Goal: Communication & Community: Answer question/provide support

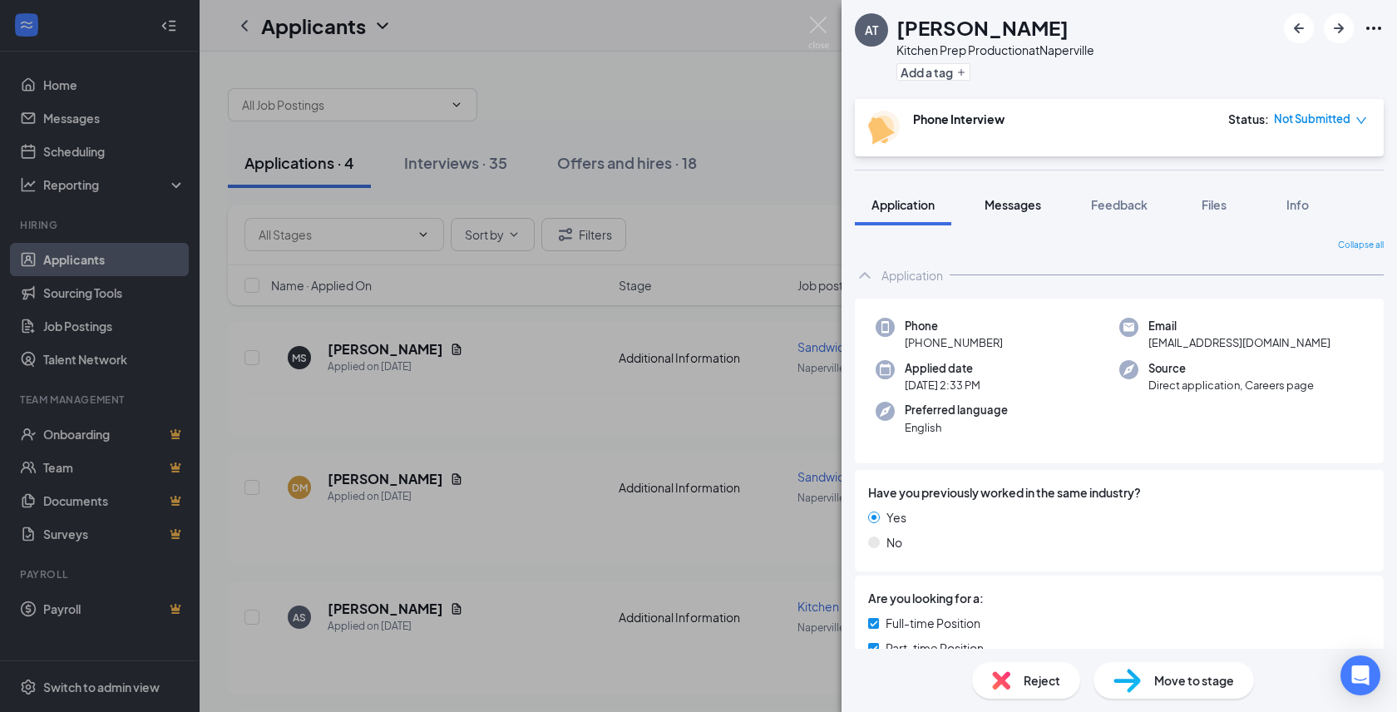
click at [1030, 210] on span "Messages" at bounding box center [1013, 204] width 57 height 15
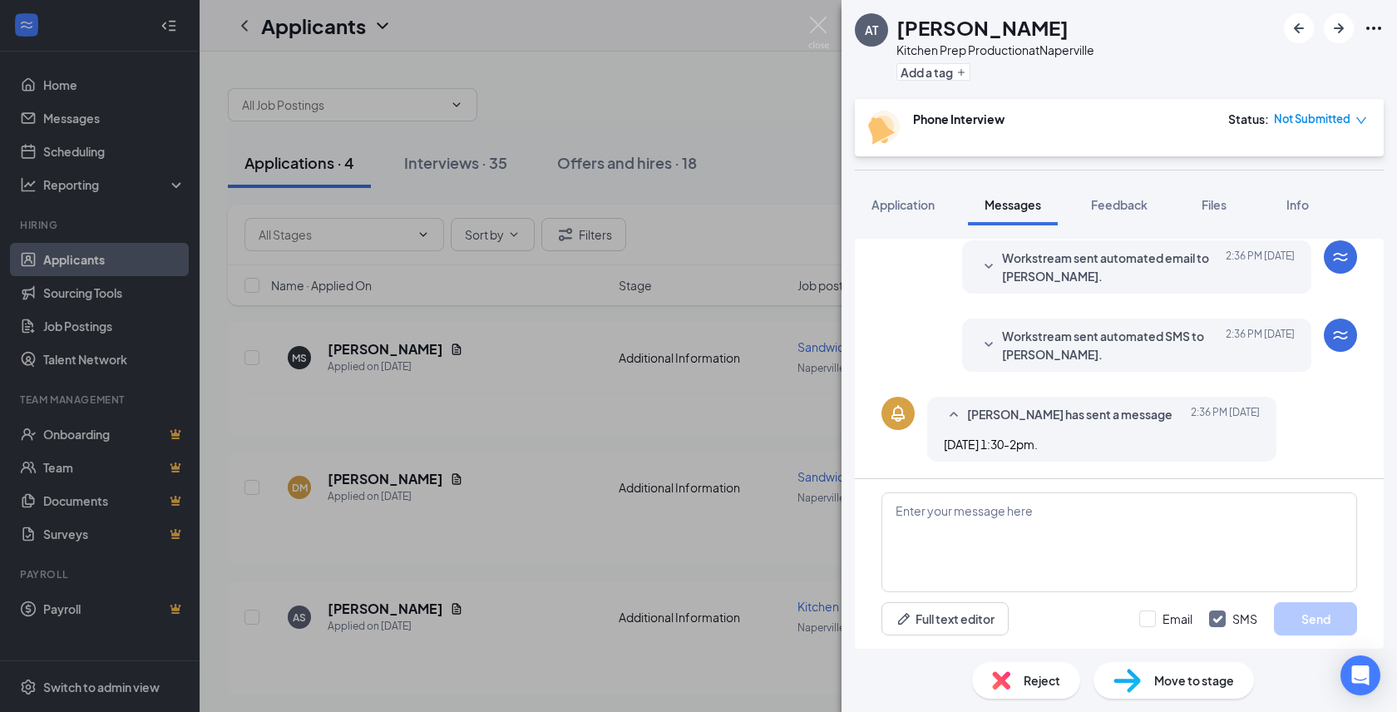
scroll to position [260, 0]
click at [818, 22] on img at bounding box center [818, 33] width 21 height 32
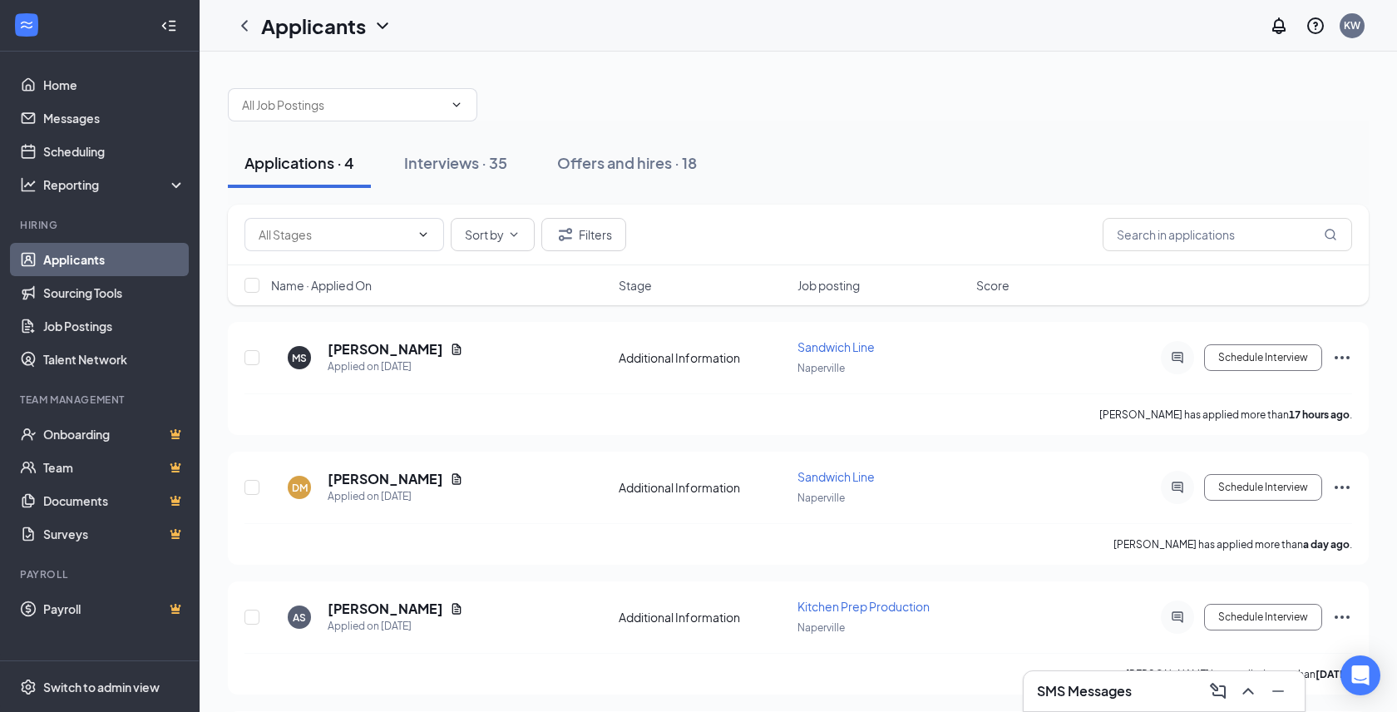
click at [317, 168] on div "Applications · 4" at bounding box center [300, 162] width 110 height 21
click at [422, 167] on div "Interviews · 35" at bounding box center [455, 162] width 103 height 21
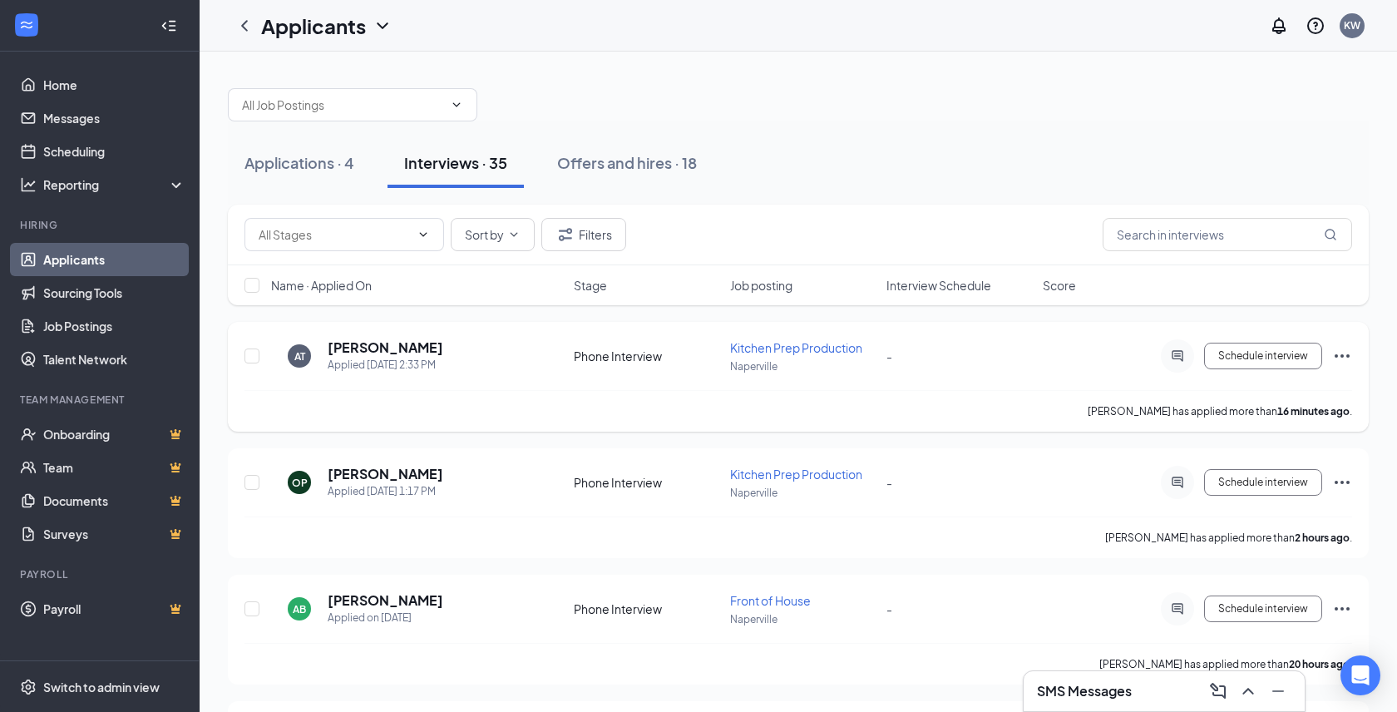
click at [807, 344] on span "Kitchen Prep Production" at bounding box center [796, 347] width 132 height 15
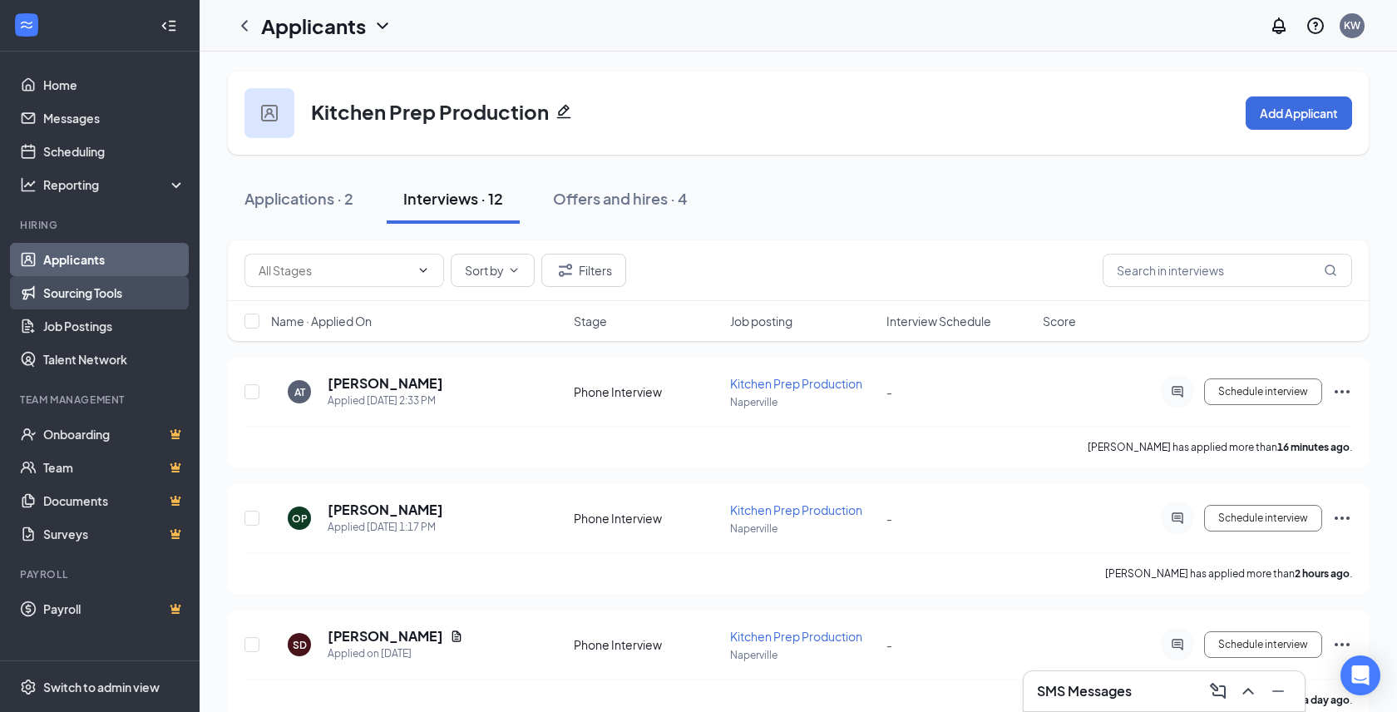
click at [116, 283] on link "Sourcing Tools" at bounding box center [114, 292] width 142 height 33
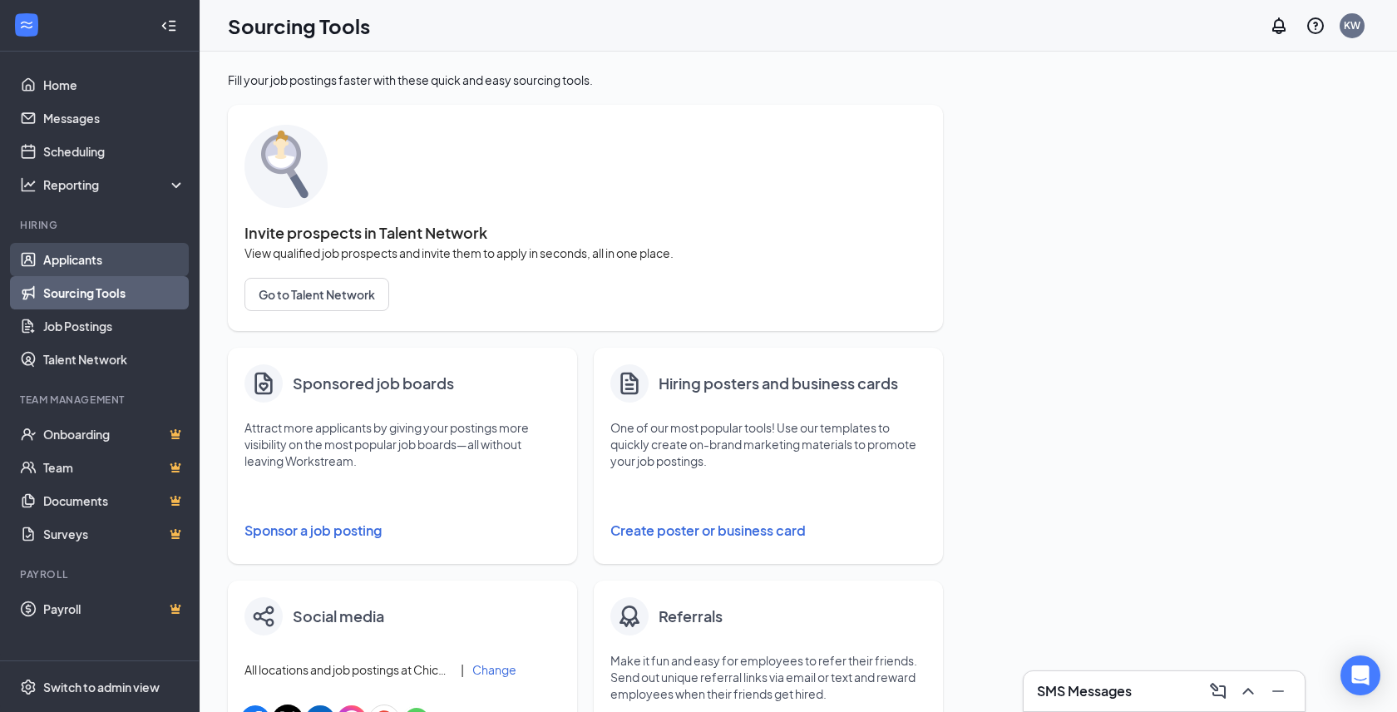
click at [106, 256] on link "Applicants" at bounding box center [114, 259] width 142 height 33
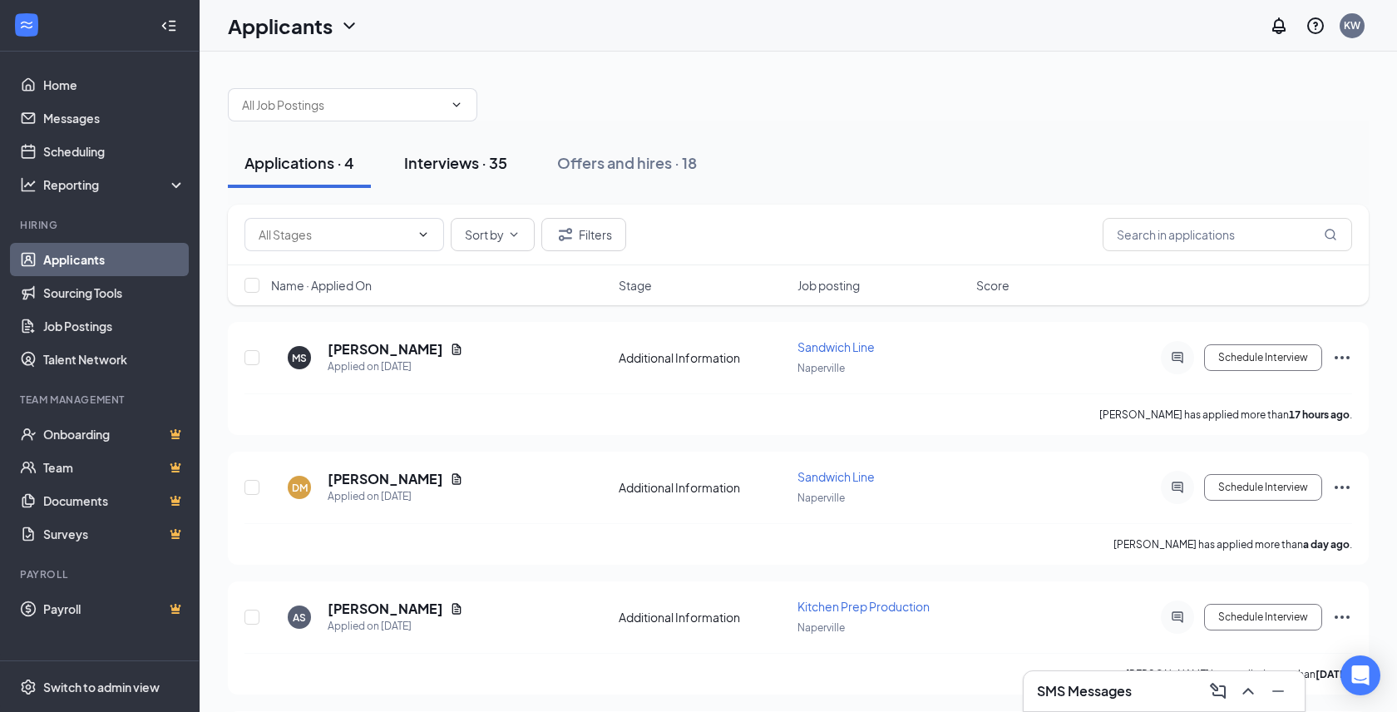
click at [438, 162] on div "Interviews · 35" at bounding box center [455, 162] width 103 height 21
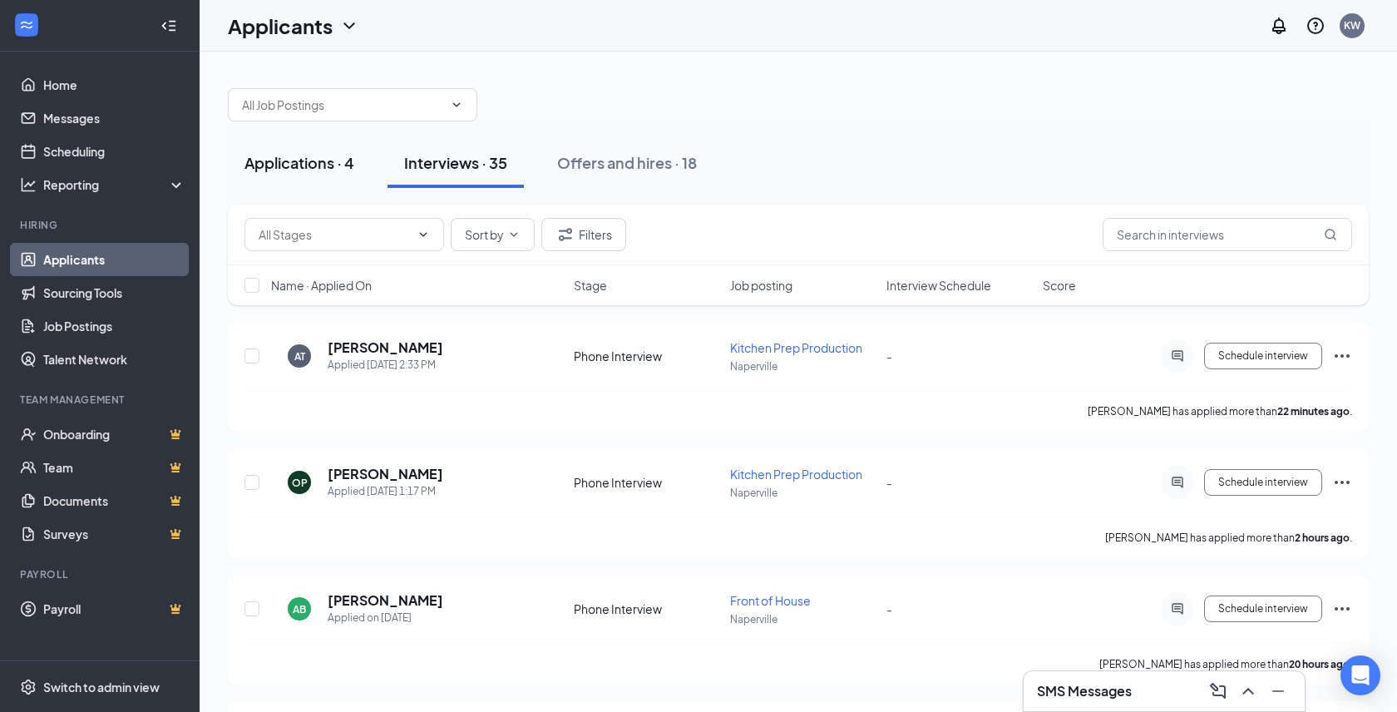
click at [325, 166] on div "Applications · 4" at bounding box center [300, 162] width 110 height 21
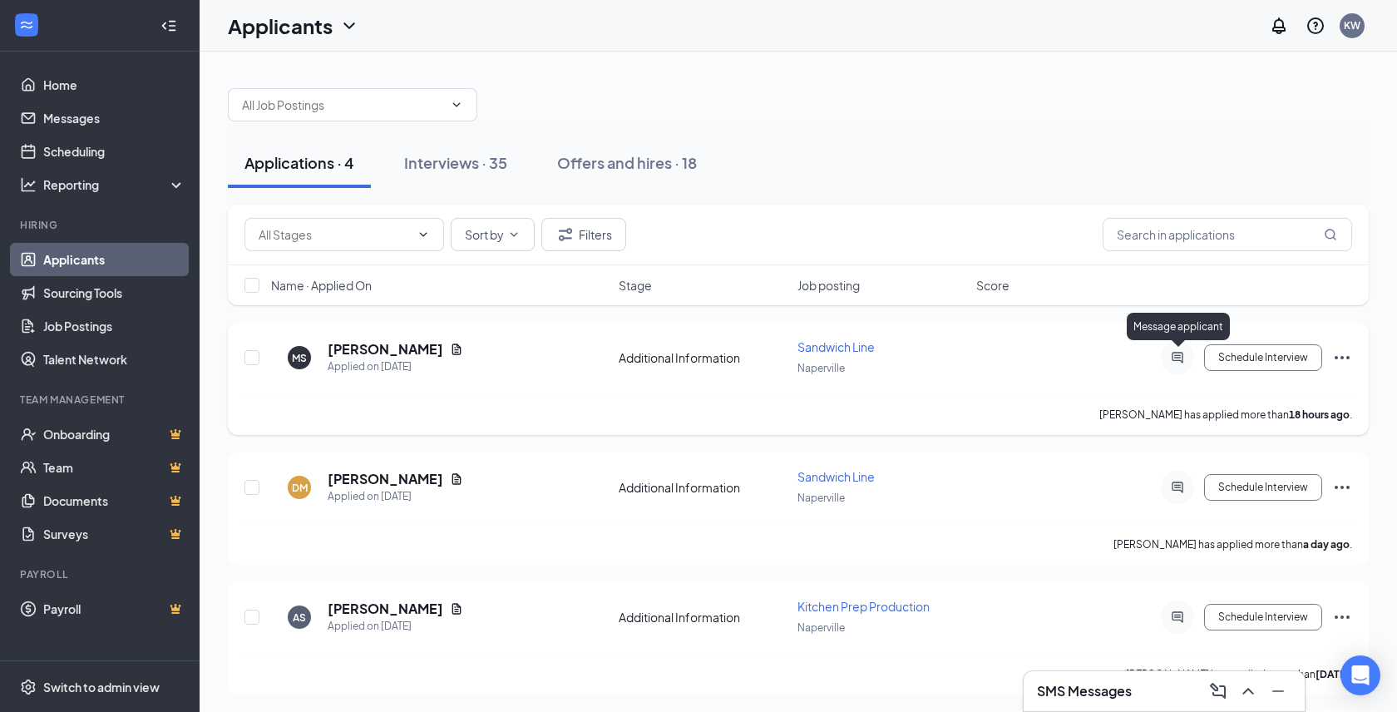
click at [1179, 353] on icon "ActiveChat" at bounding box center [1177, 357] width 11 height 11
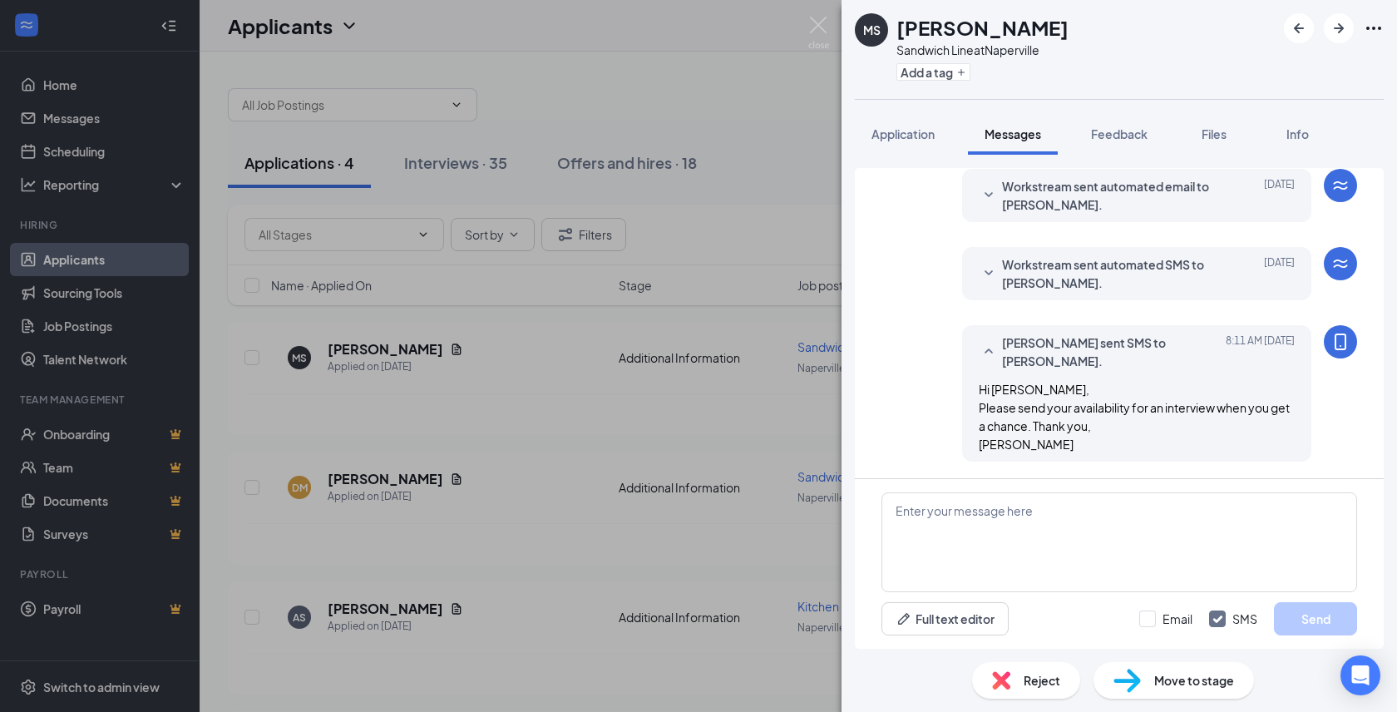
scroll to position [260, 0]
click at [820, 30] on img at bounding box center [818, 33] width 21 height 32
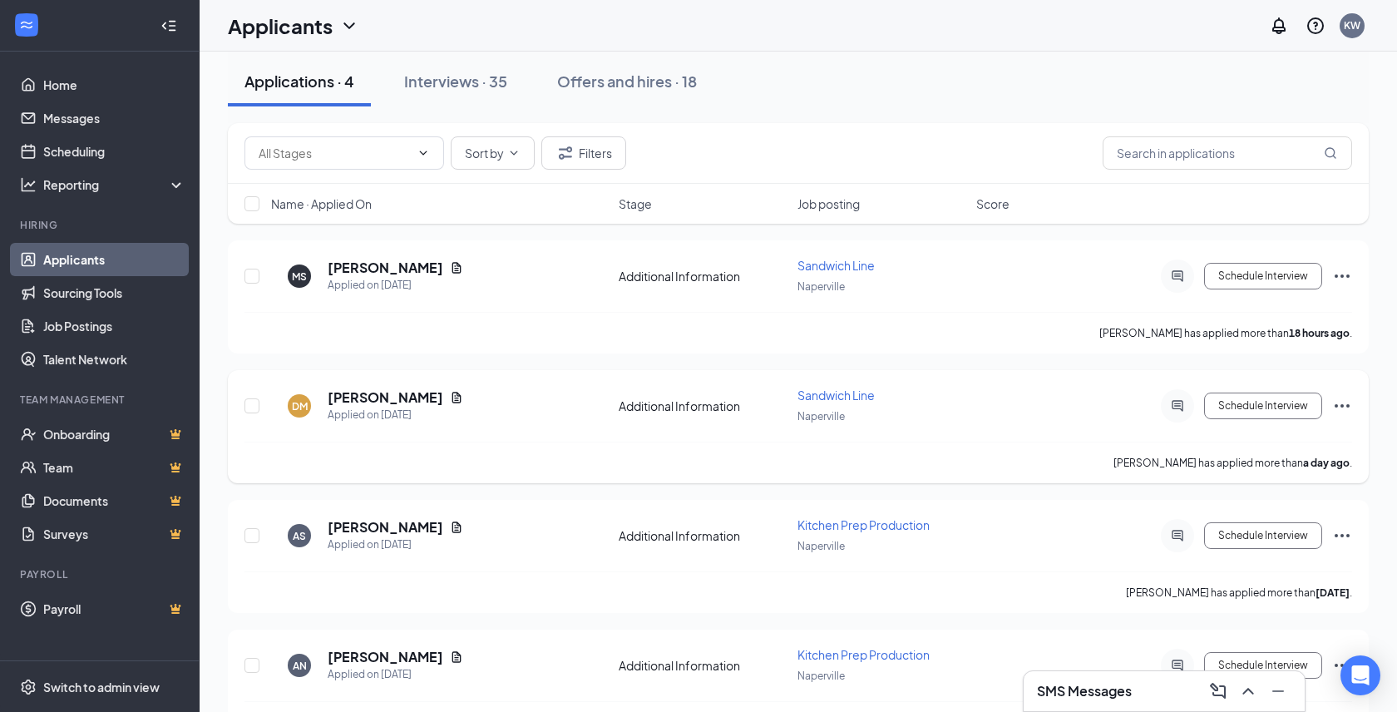
scroll to position [129, 0]
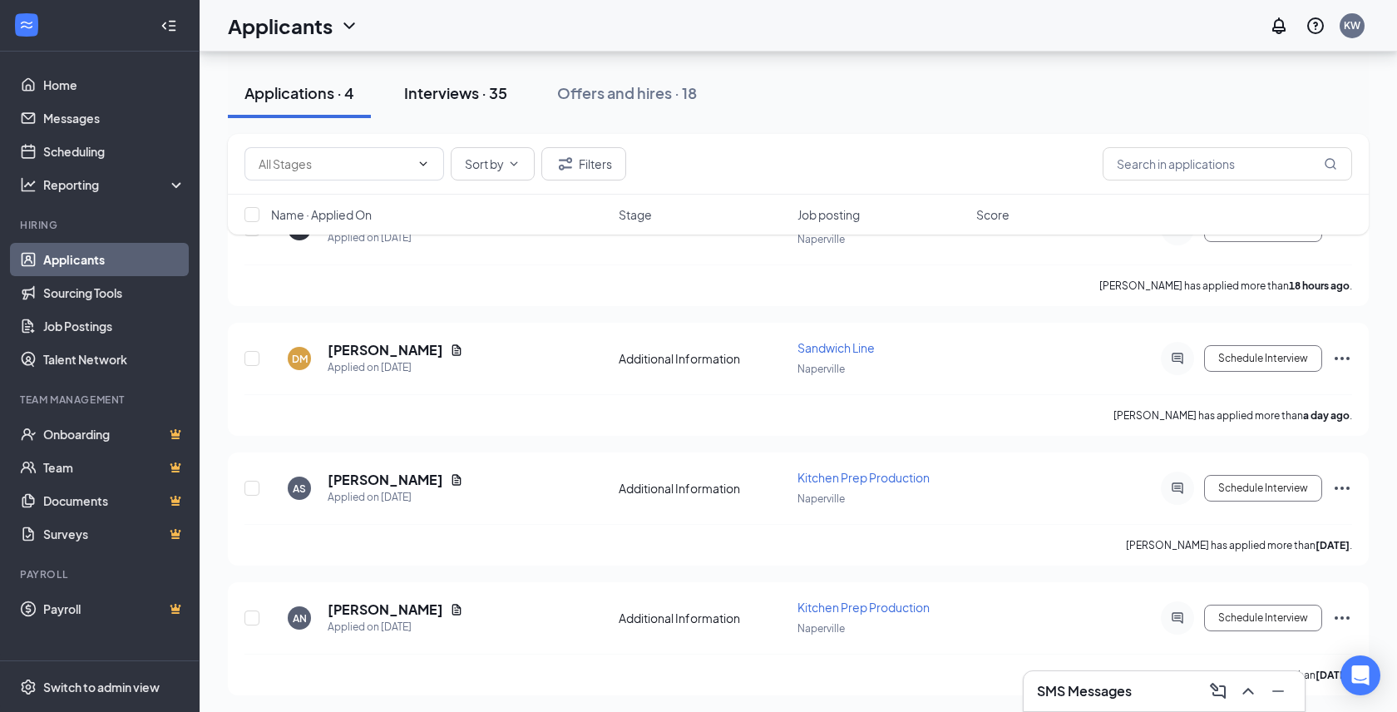
click at [457, 100] on div "Interviews · 35" at bounding box center [455, 92] width 103 height 21
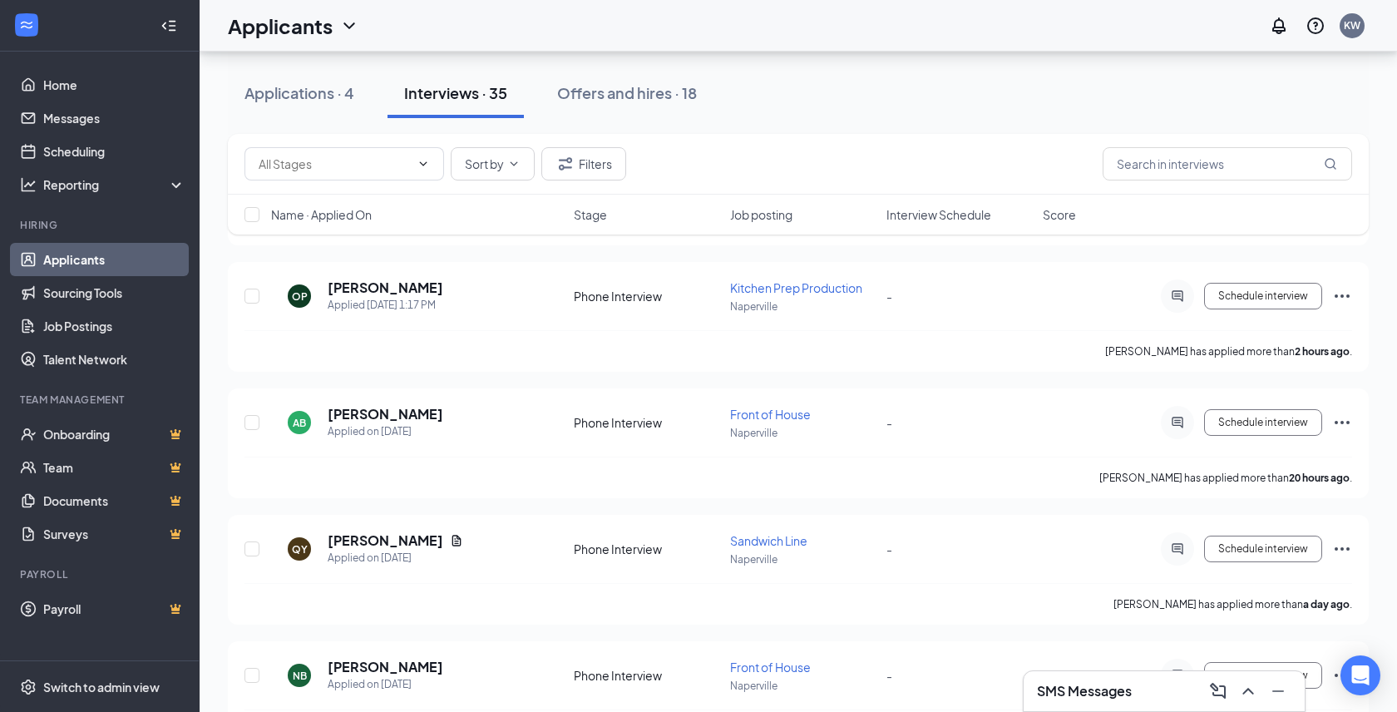
scroll to position [226, 0]
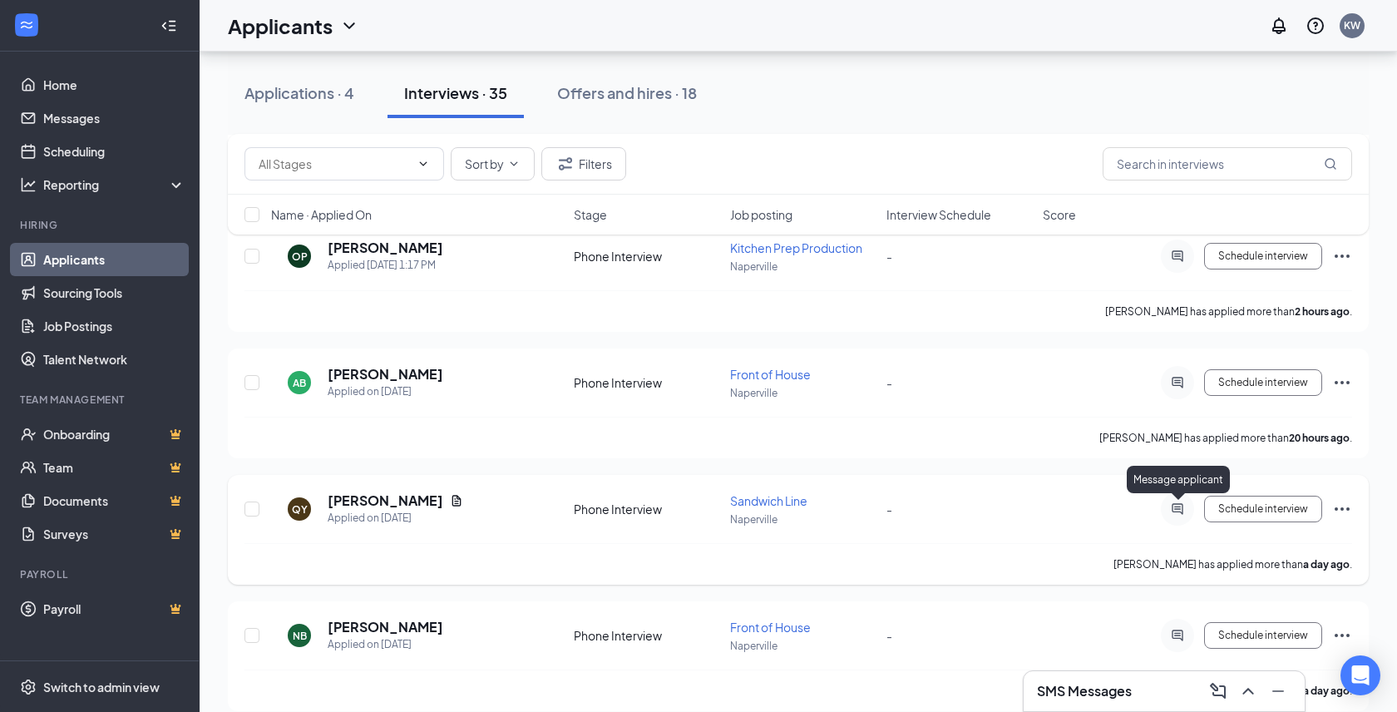
click at [1176, 508] on icon "ActiveChat" at bounding box center [1177, 508] width 11 height 11
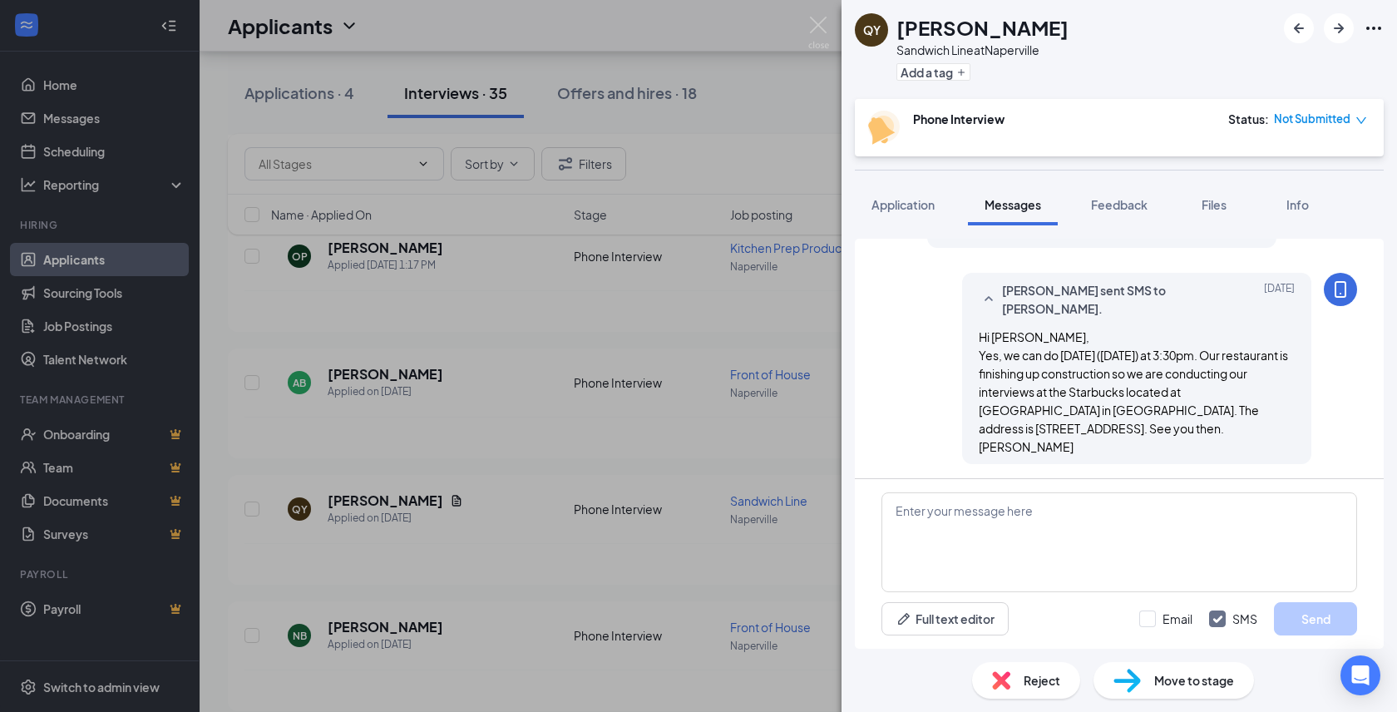
scroll to position [642, 0]
click at [818, 24] on img at bounding box center [818, 33] width 21 height 32
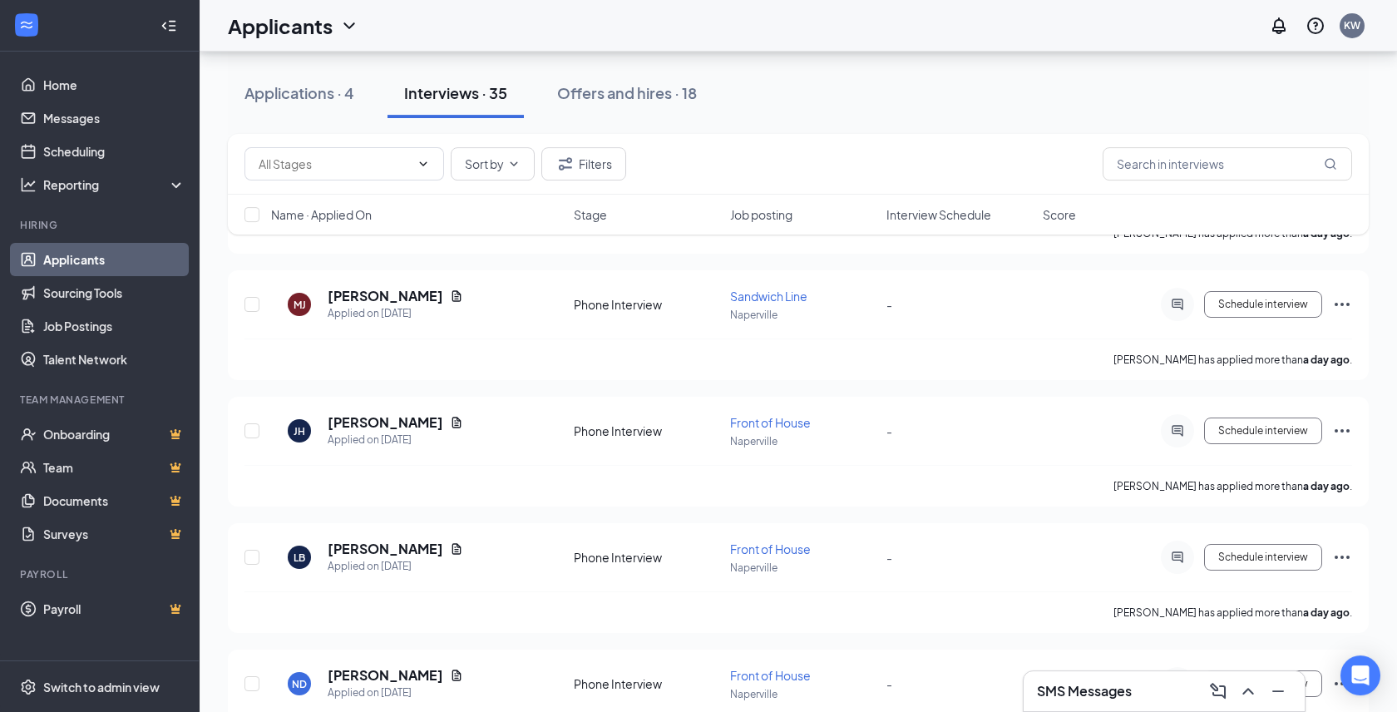
scroll to position [808, 0]
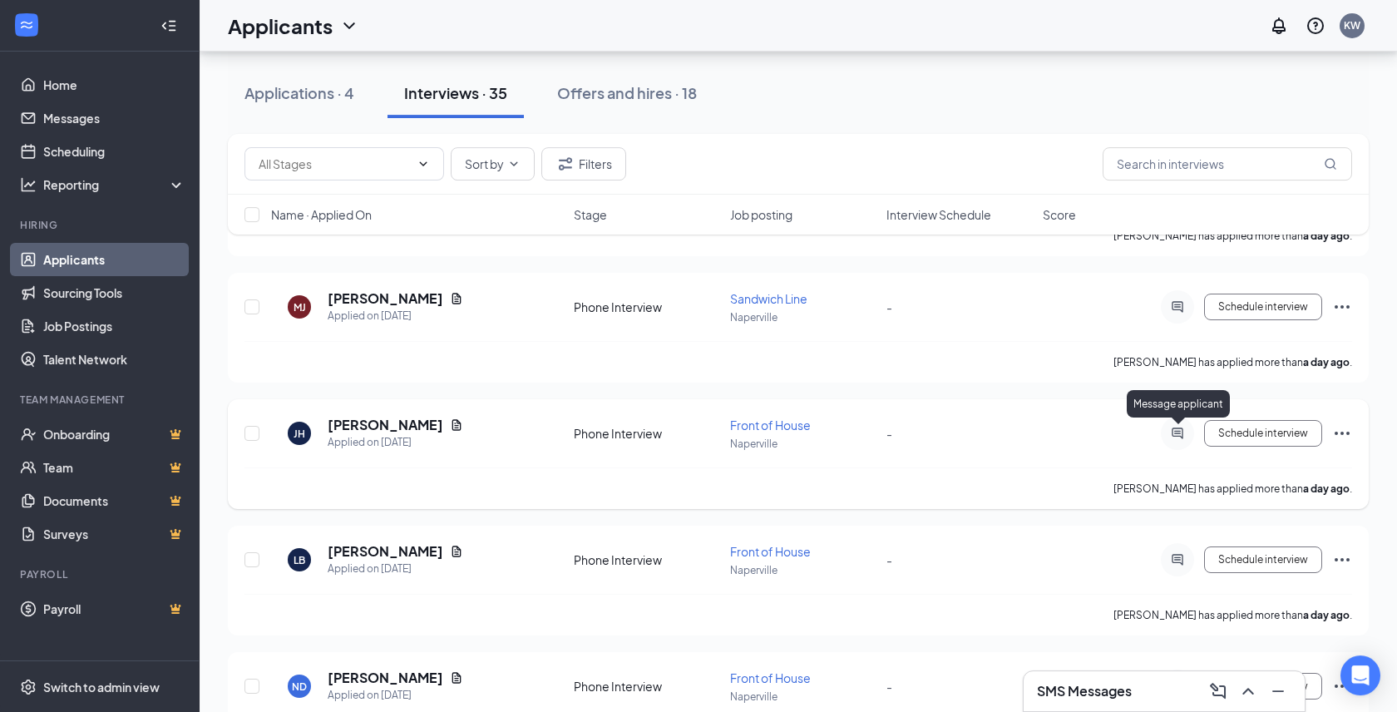
click at [1176, 435] on icon "ActiveChat" at bounding box center [1177, 433] width 11 height 11
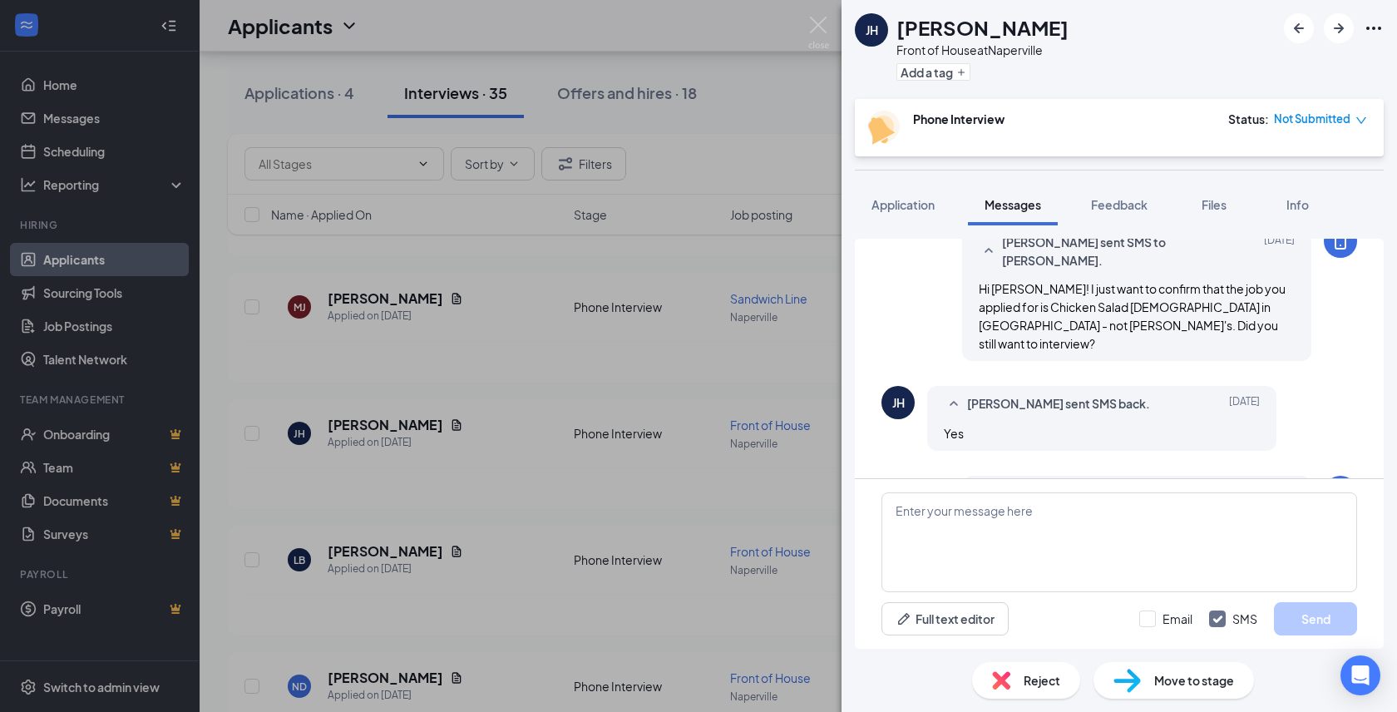
scroll to position [932, 0]
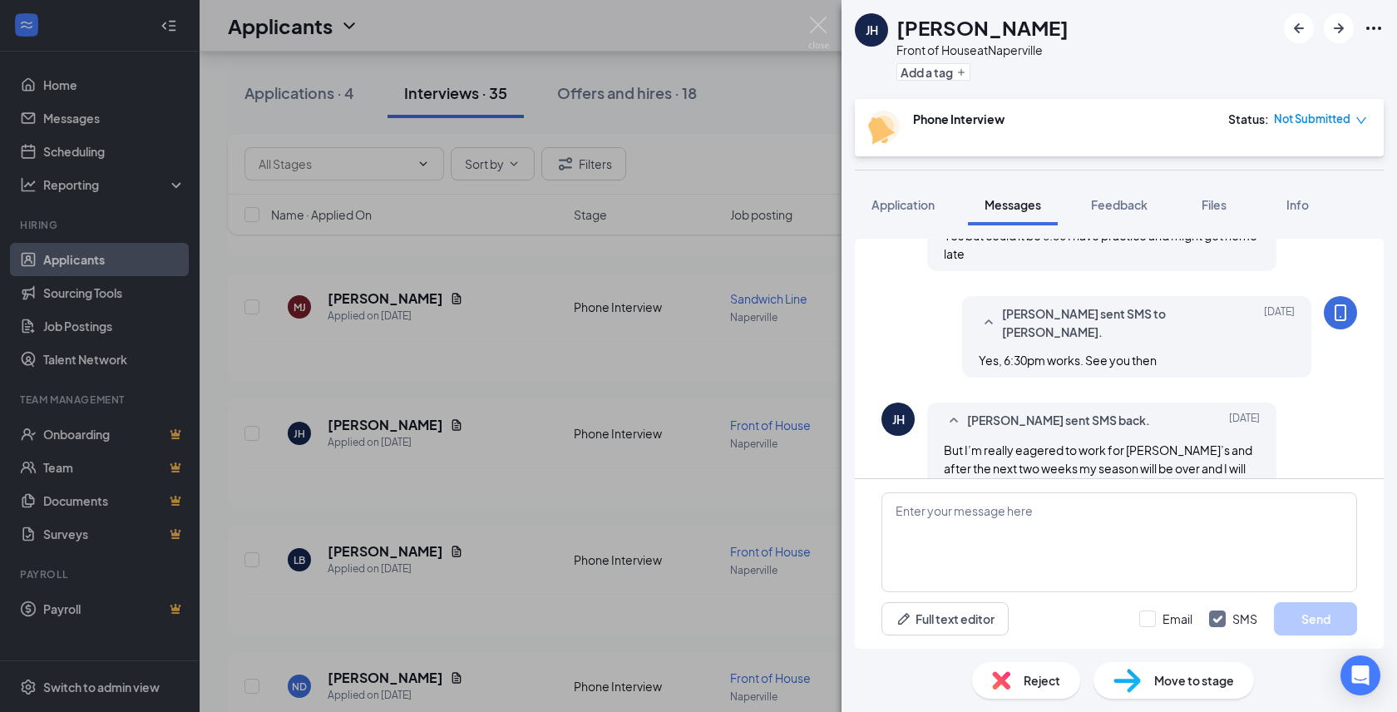
scroll to position [649, 0]
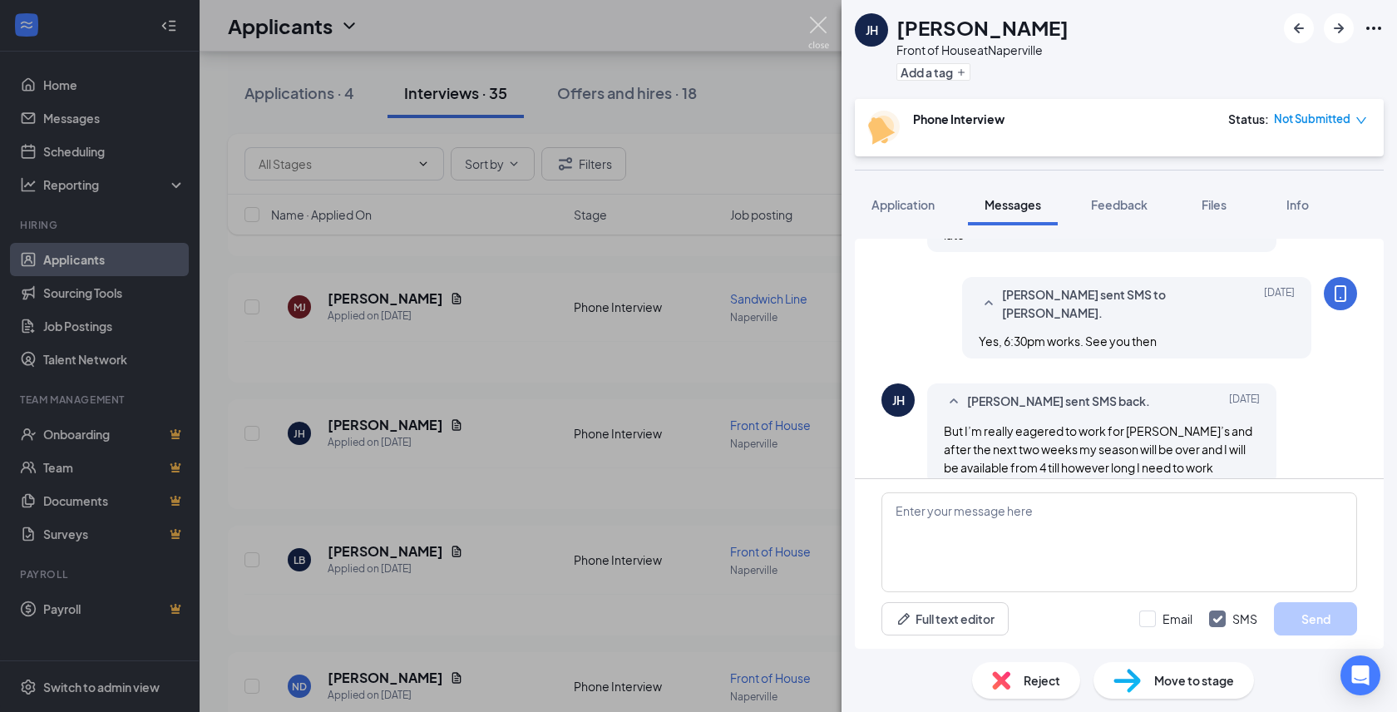
click at [818, 22] on img at bounding box center [818, 33] width 21 height 32
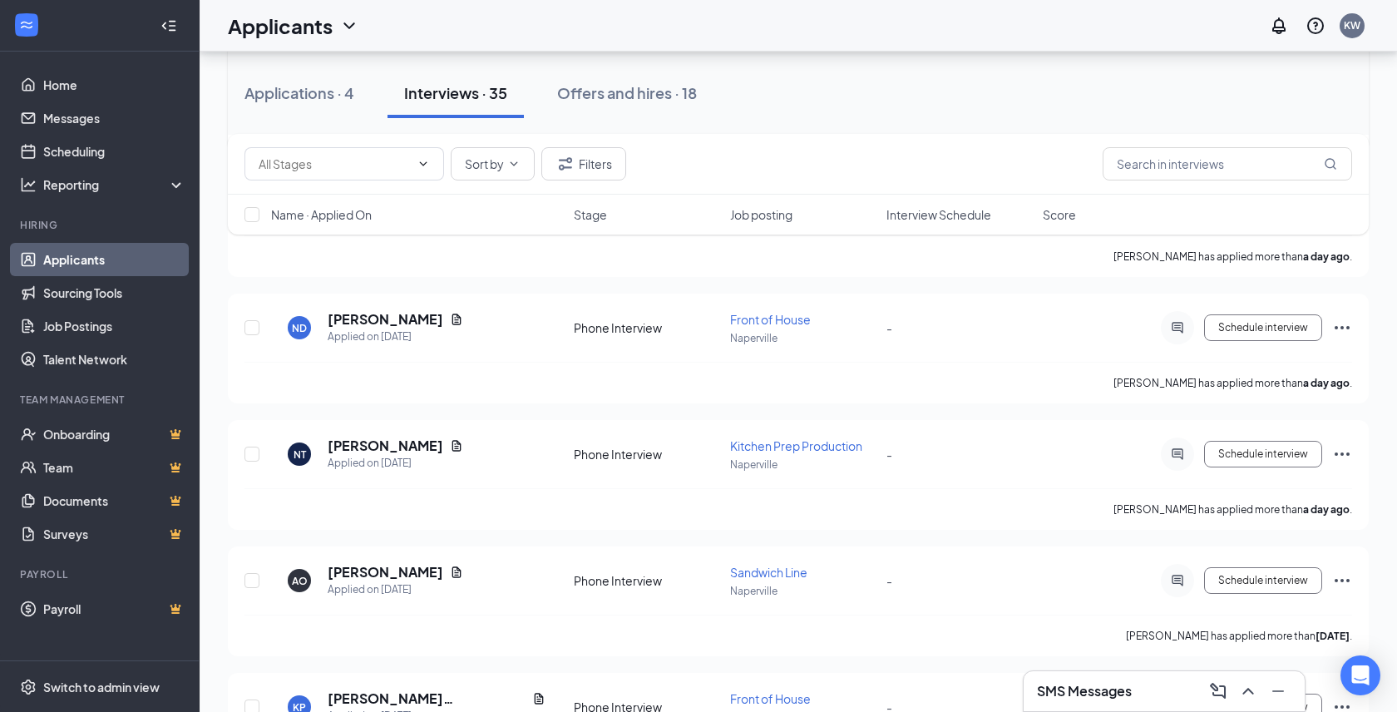
scroll to position [1161, 0]
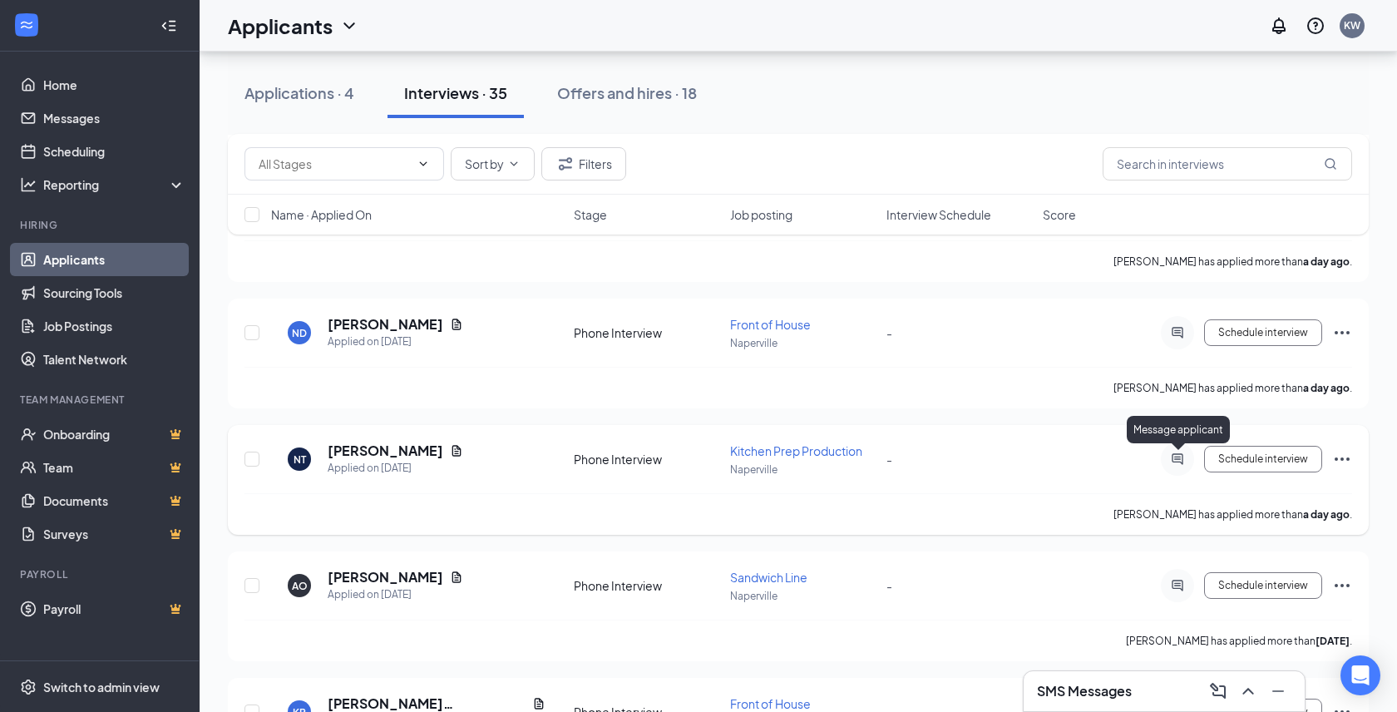
click at [1179, 461] on icon "ActiveChat" at bounding box center [1178, 458] width 20 height 13
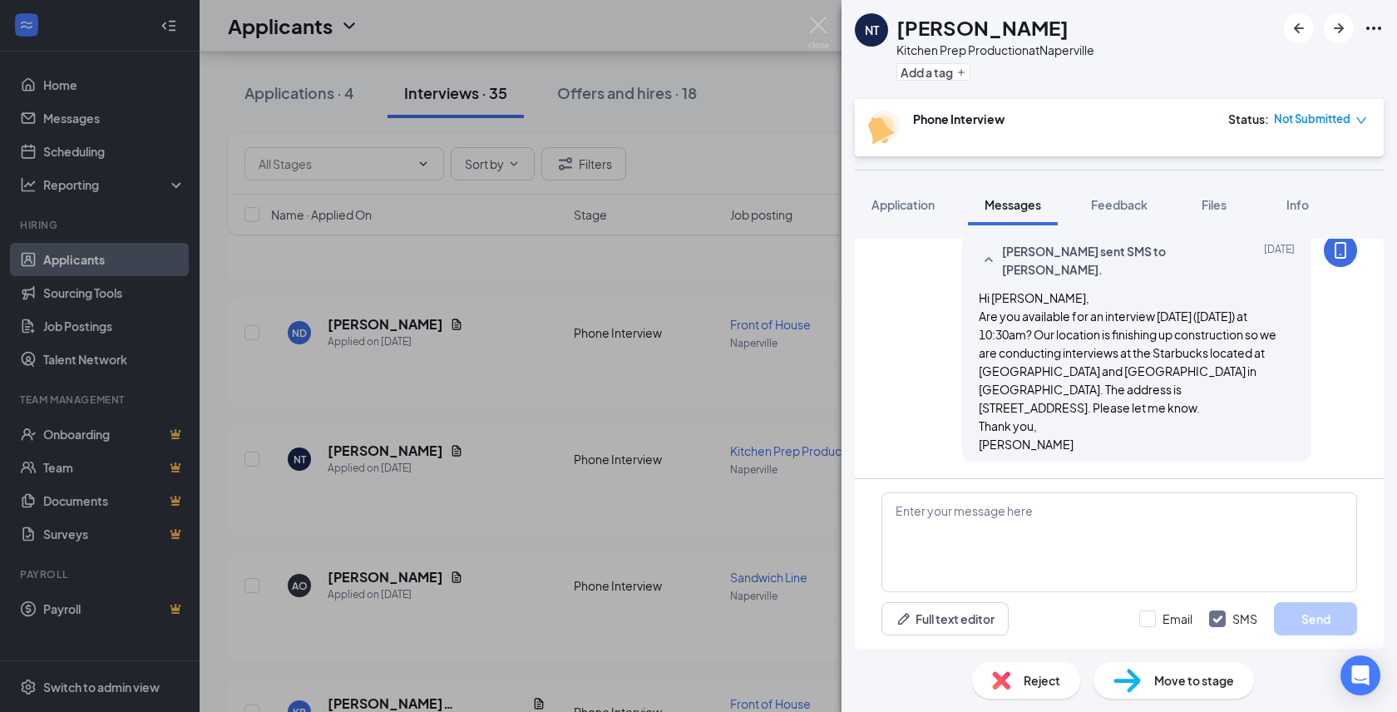
scroll to position [690, 0]
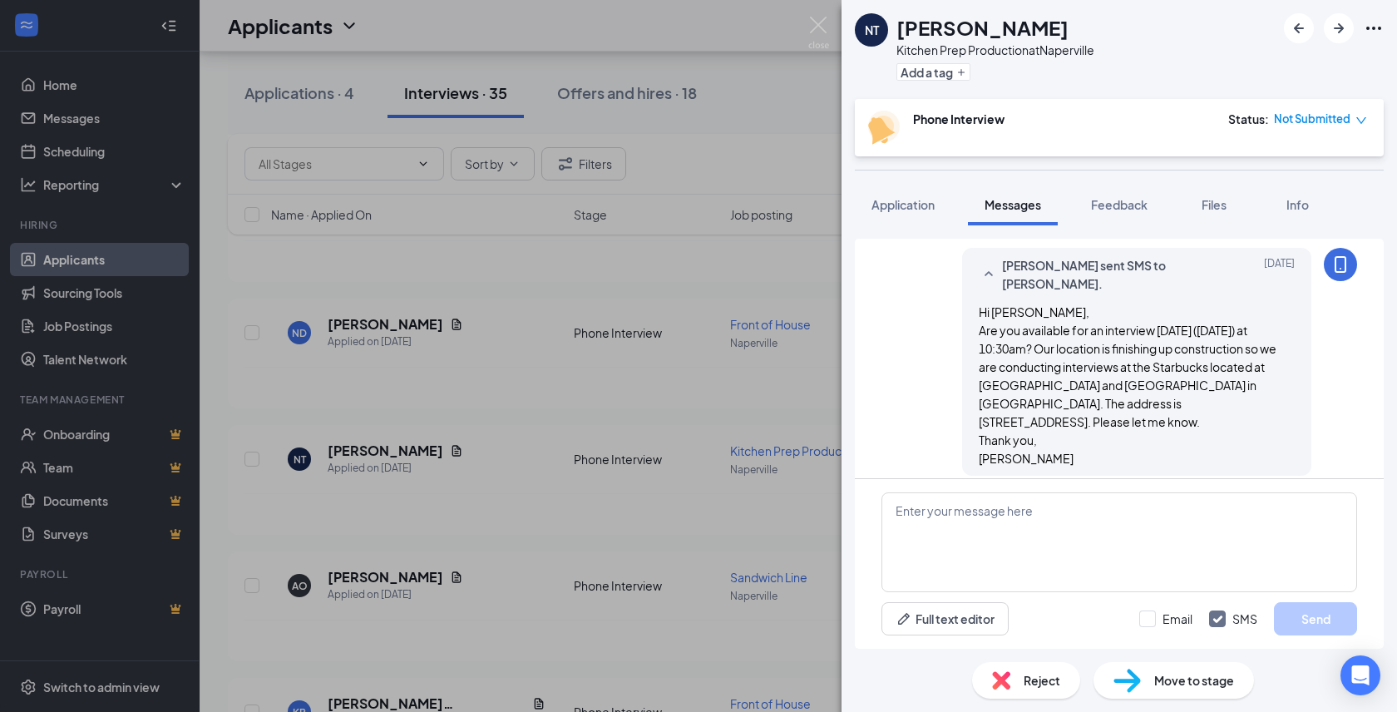
scroll to position [690, 0]
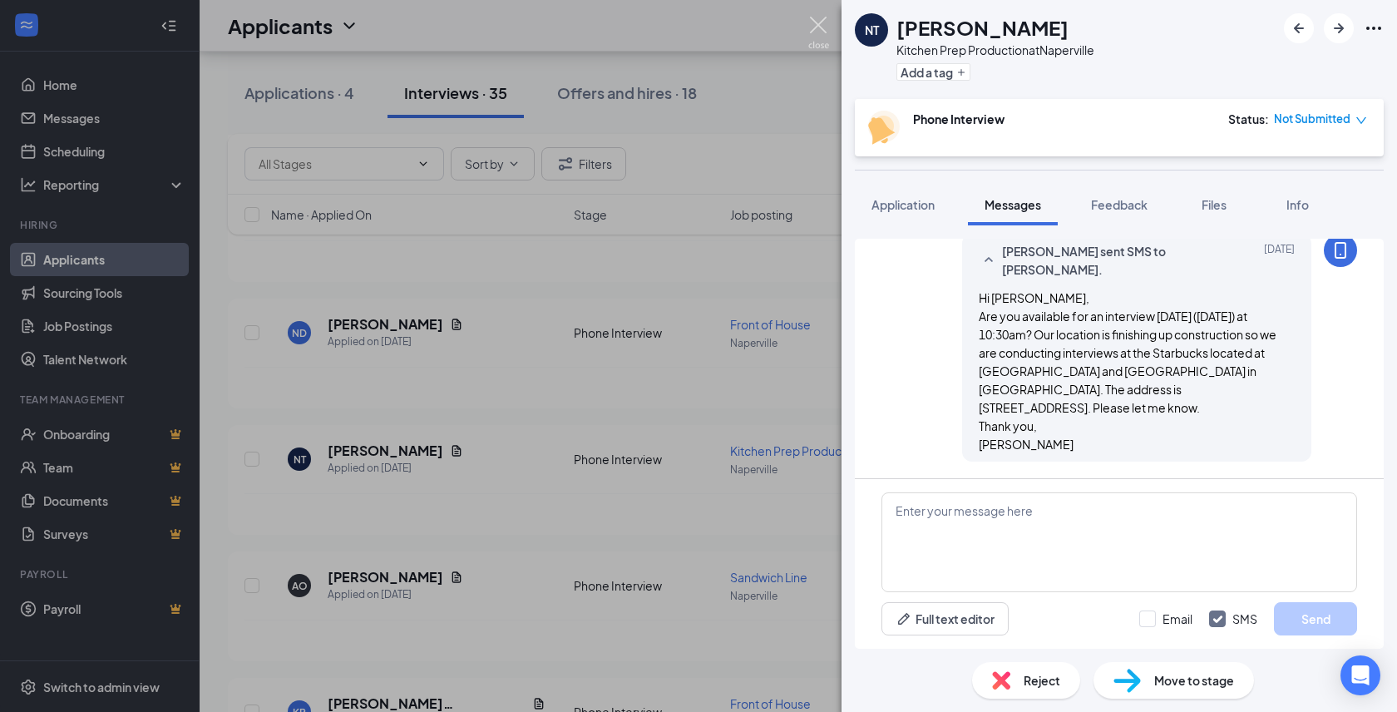
click at [816, 23] on img at bounding box center [818, 33] width 21 height 32
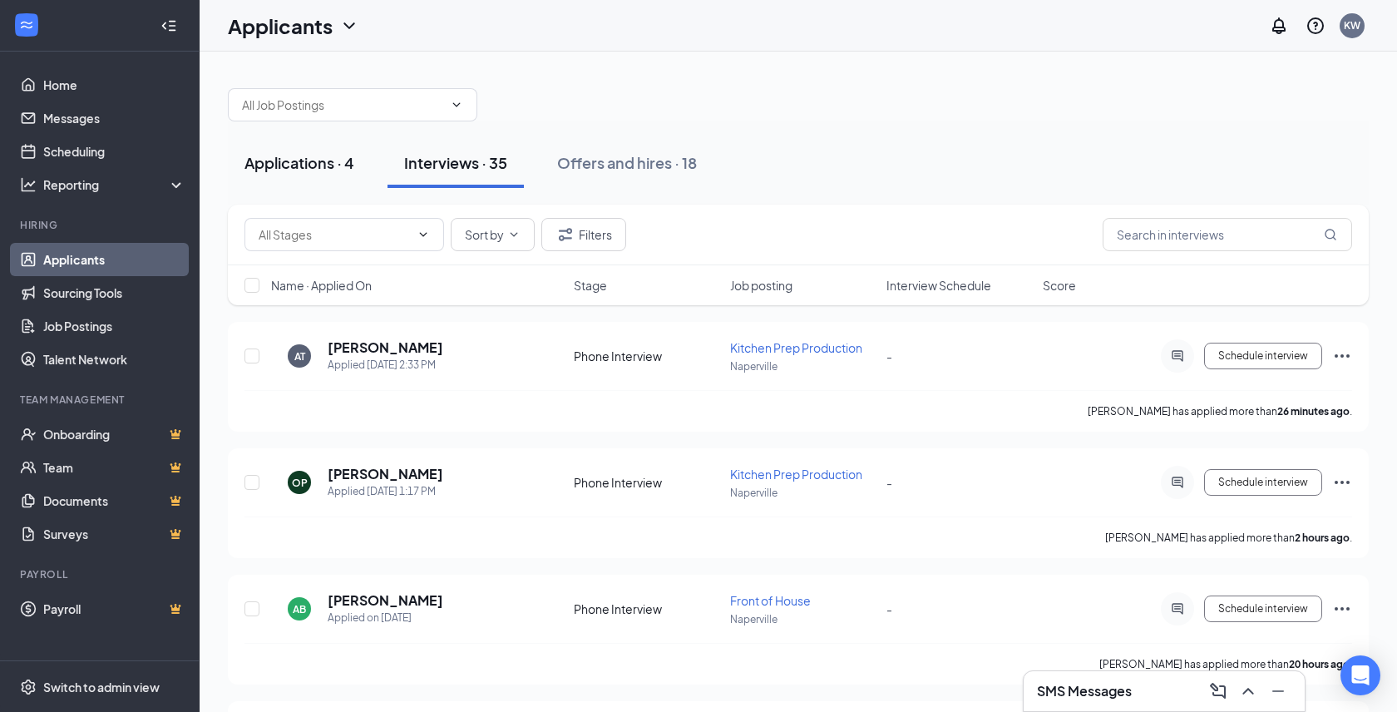
click at [316, 155] on div "Applications · 4" at bounding box center [300, 162] width 110 height 21
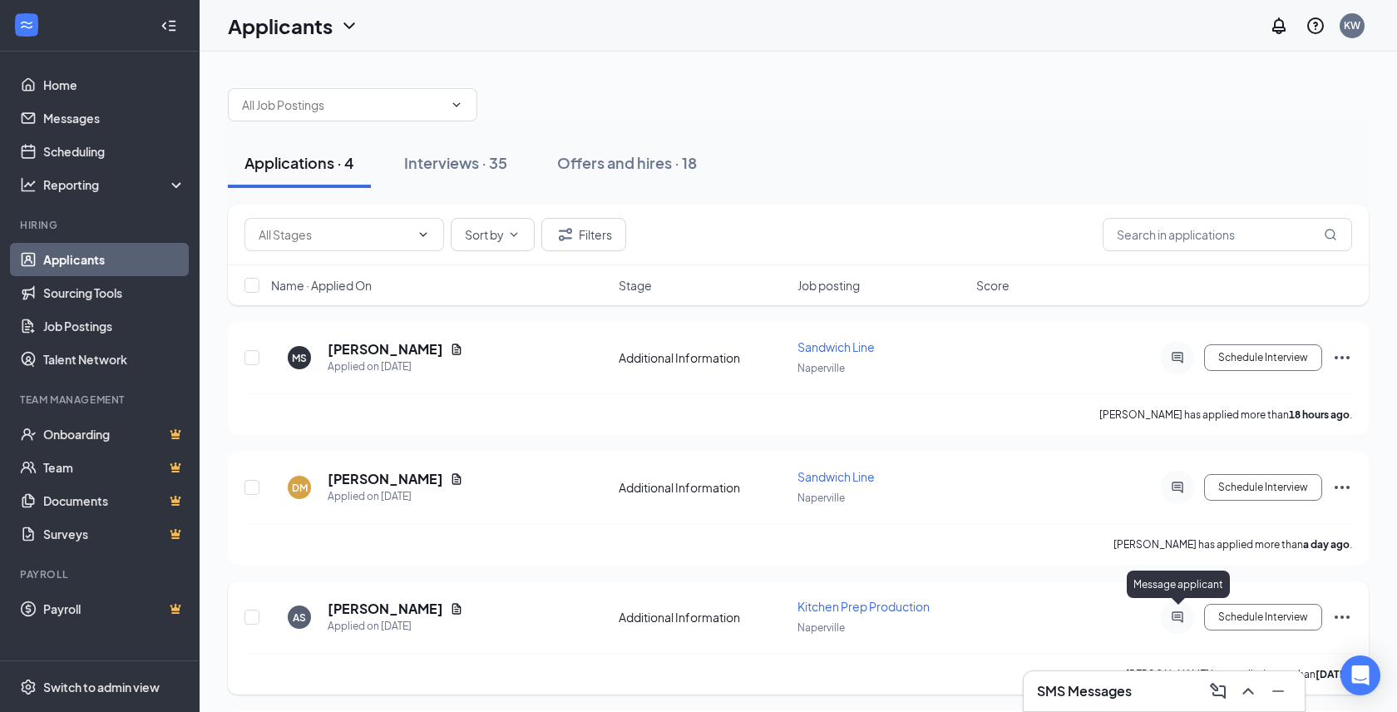
click at [1179, 617] on icon "ActiveChat" at bounding box center [1178, 617] width 20 height 13
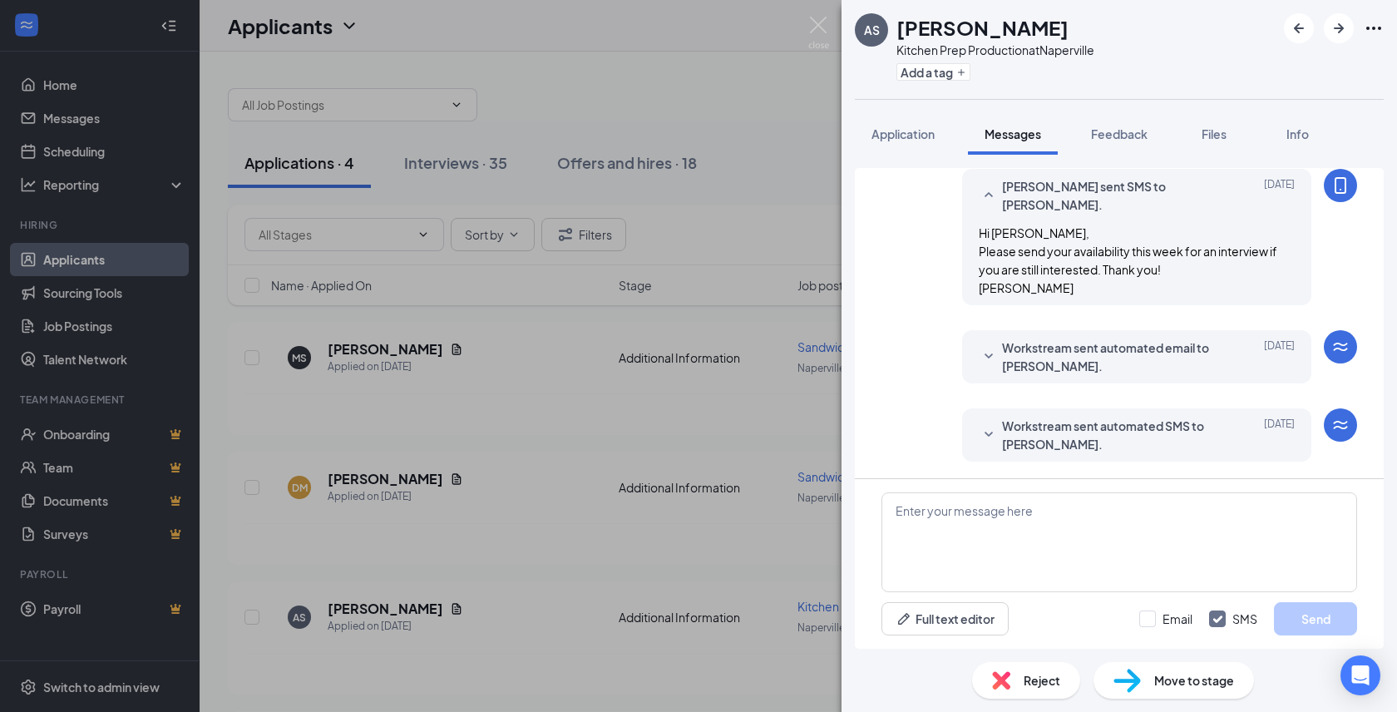
scroll to position [368, 0]
click at [993, 355] on icon "SmallChevronDown" at bounding box center [989, 357] width 20 height 20
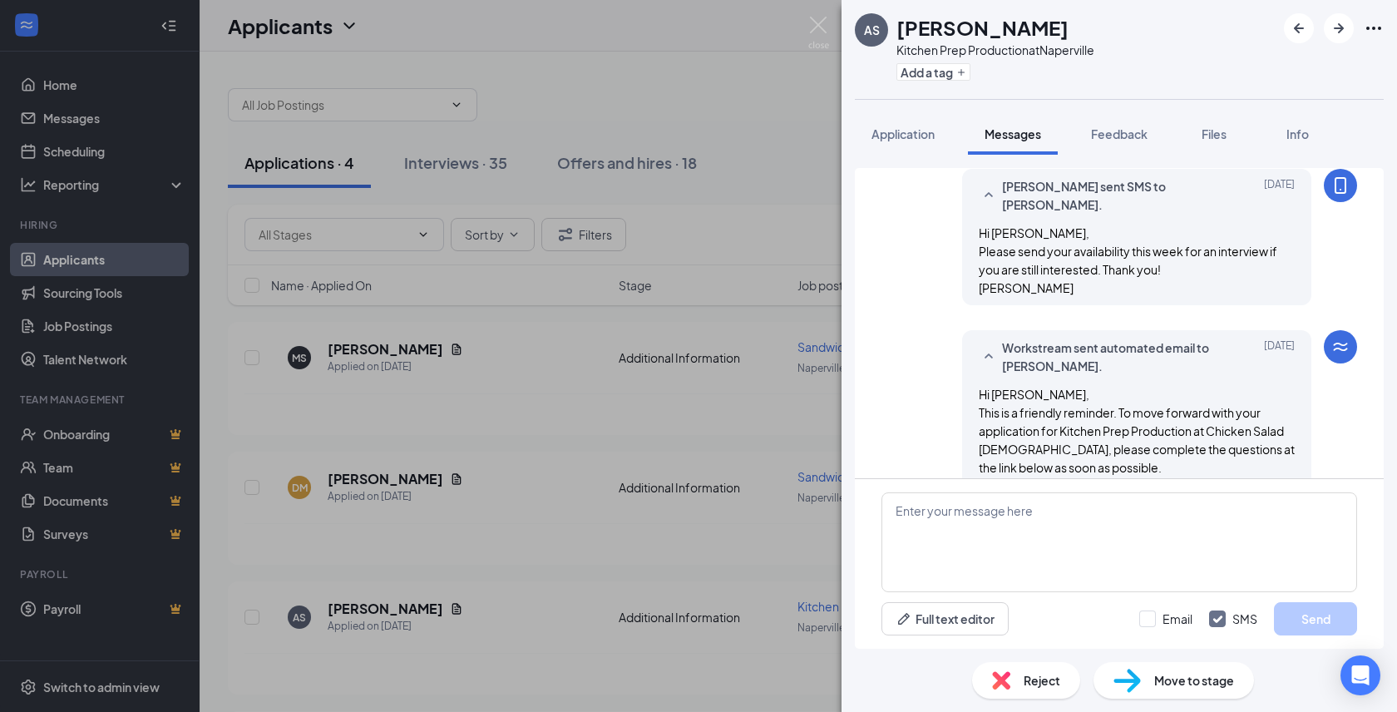
click at [993, 355] on icon "SmallChevronUp" at bounding box center [989, 357] width 20 height 20
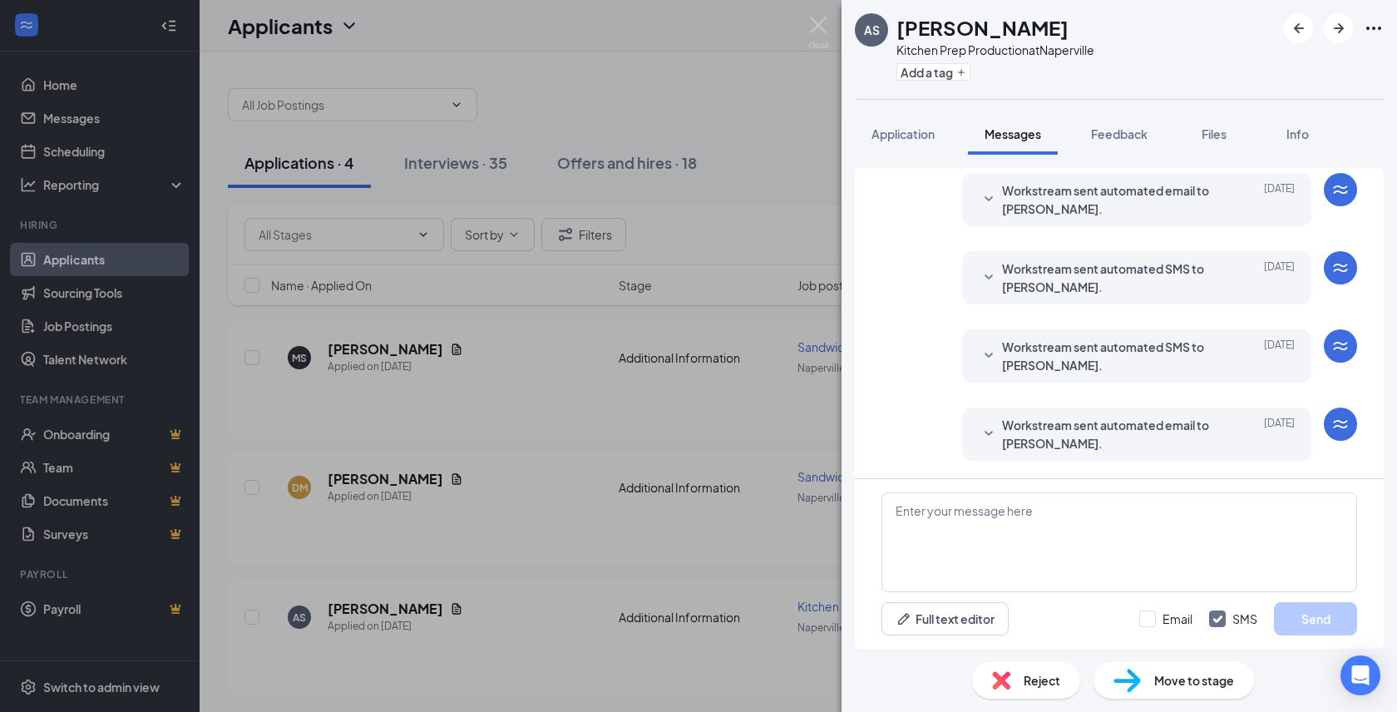
scroll to position [368, 0]
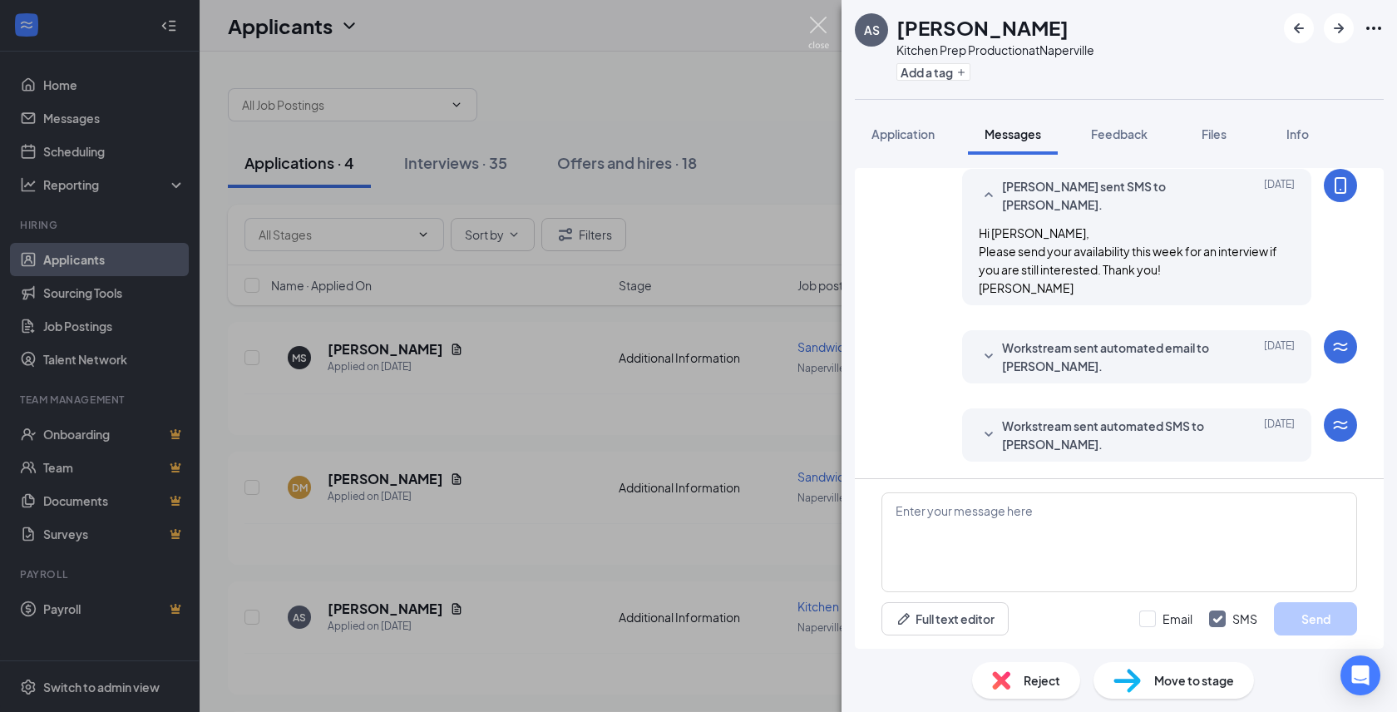
click at [823, 30] on img at bounding box center [818, 33] width 21 height 32
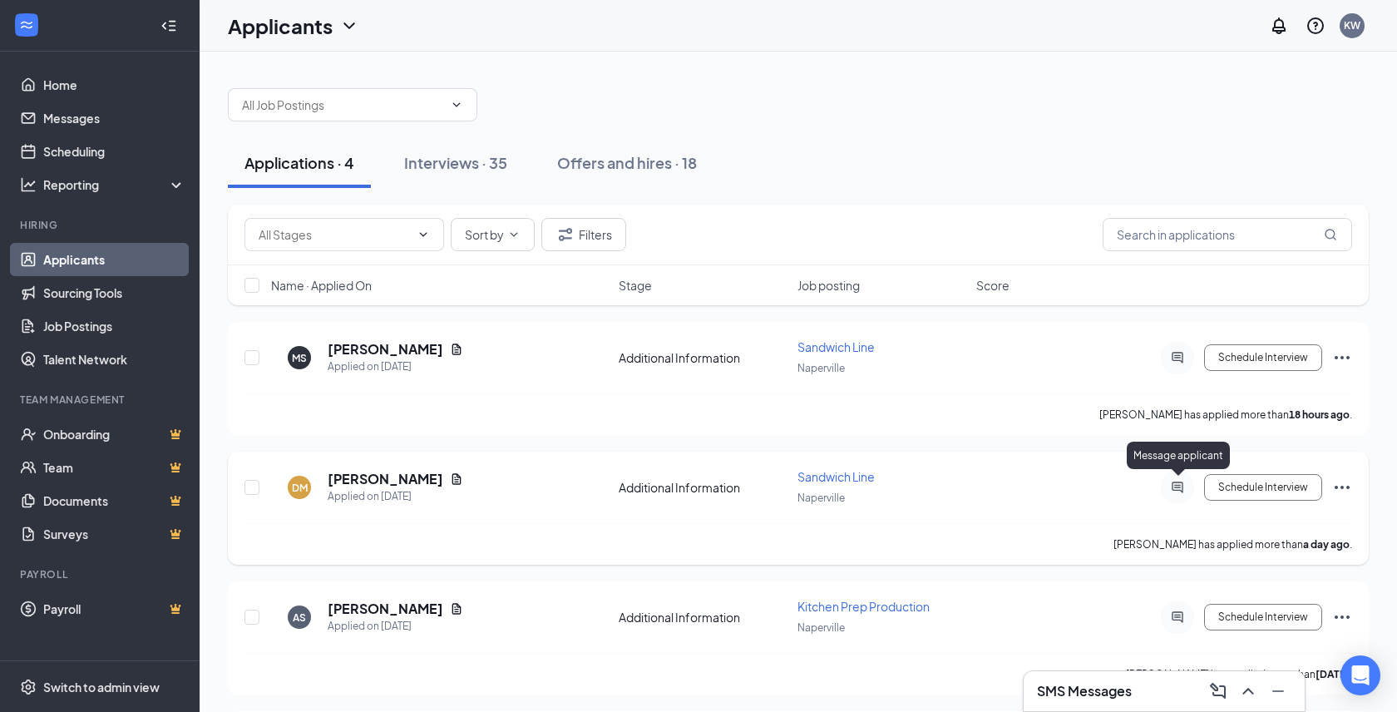
click at [1177, 483] on icon "ActiveChat" at bounding box center [1178, 487] width 20 height 13
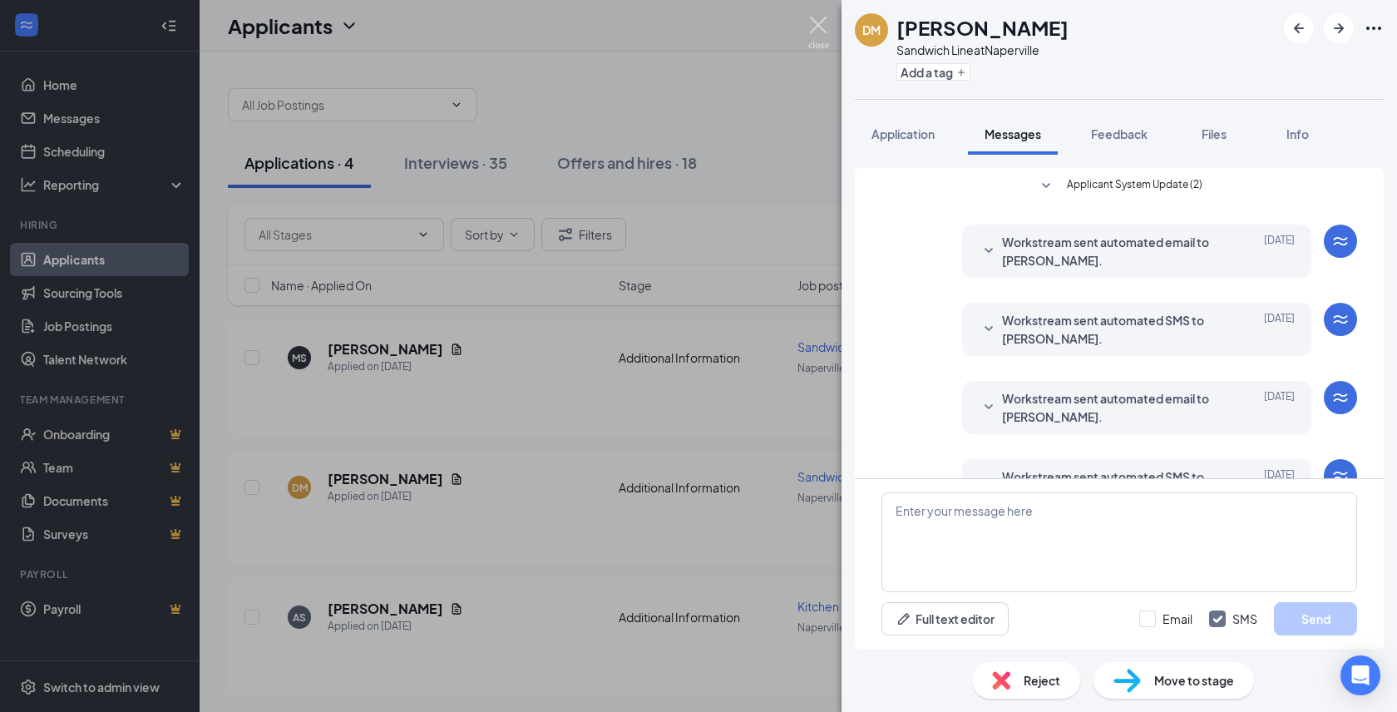
click at [821, 22] on img at bounding box center [818, 33] width 21 height 32
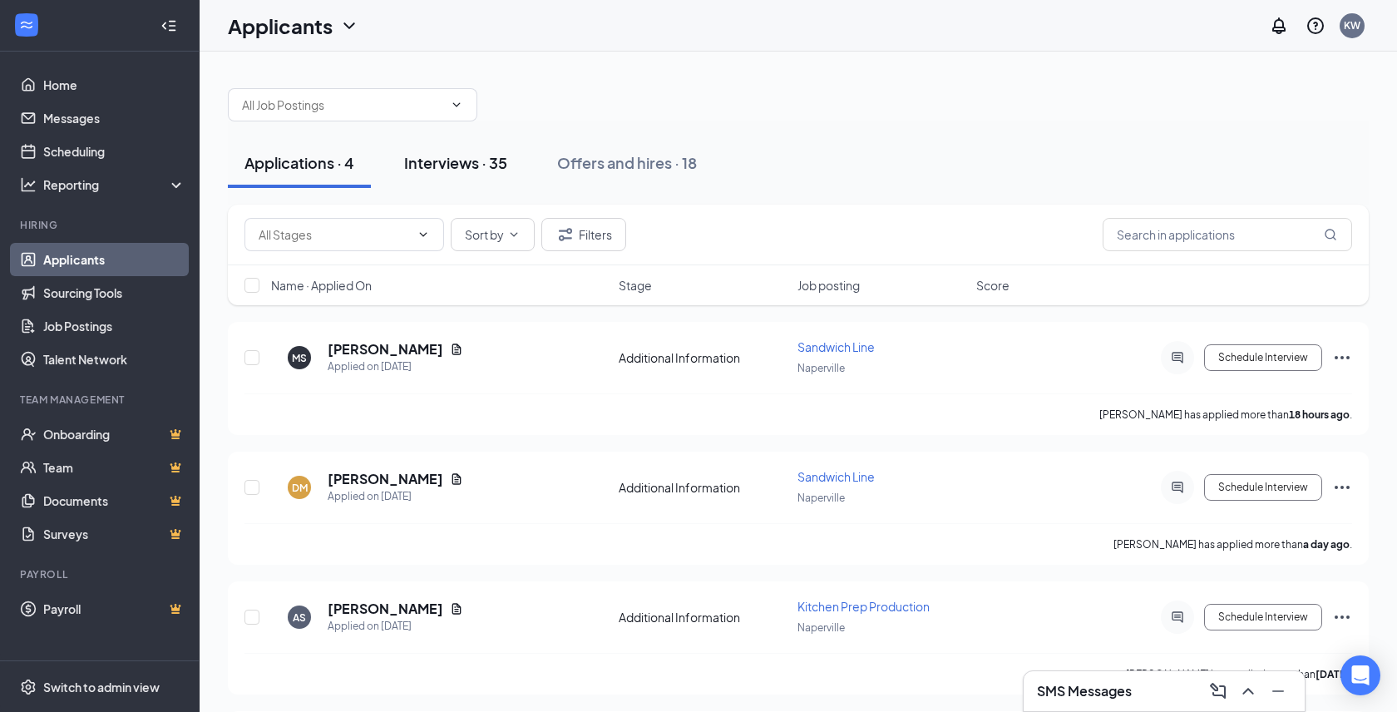
click at [467, 161] on div "Interviews · 35" at bounding box center [455, 162] width 103 height 21
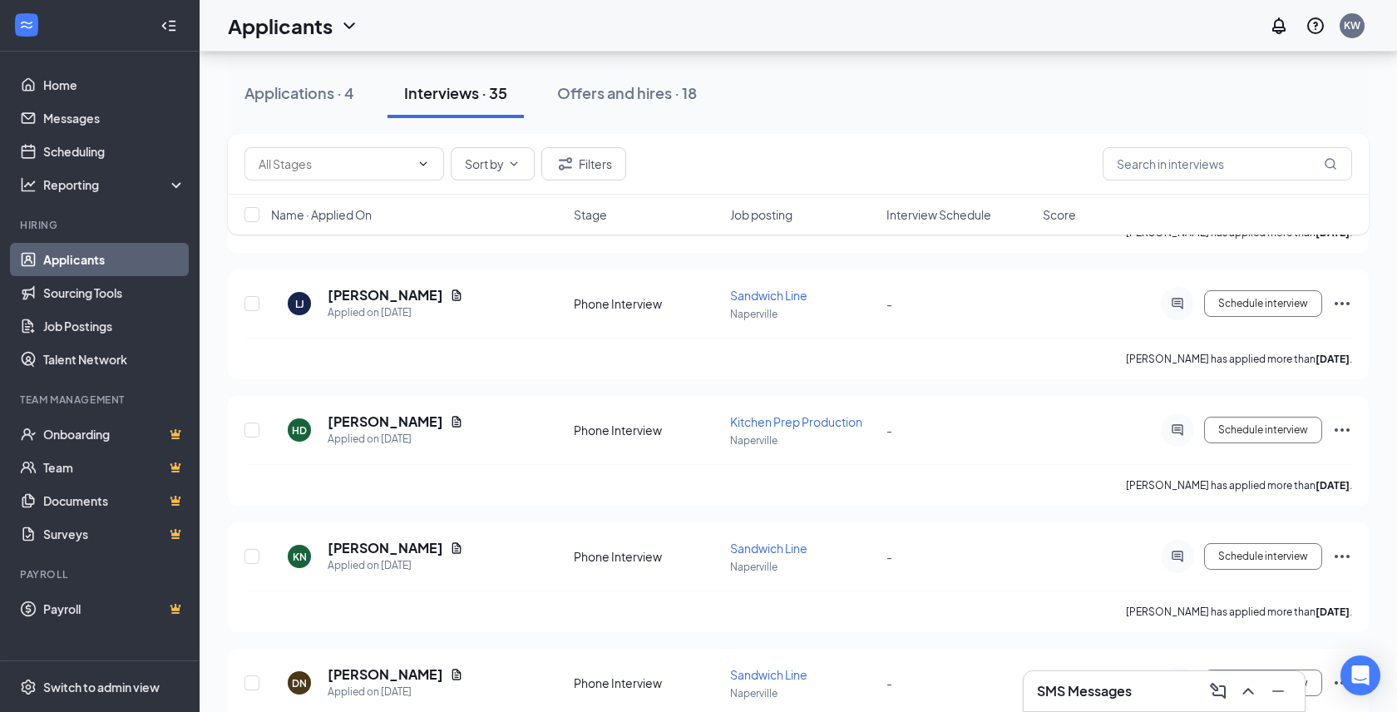
scroll to position [3086, 0]
click at [1180, 430] on icon "ActiveChat" at bounding box center [1178, 430] width 20 height 13
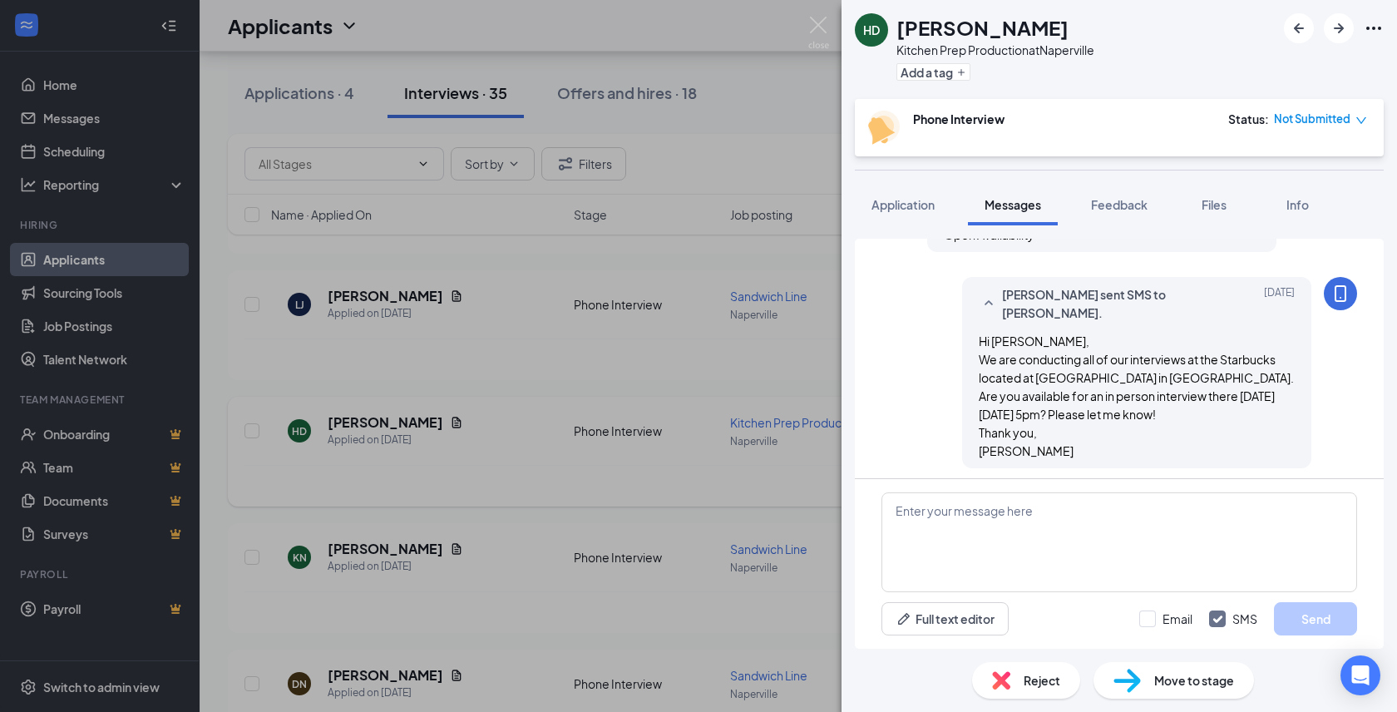
scroll to position [637, 0]
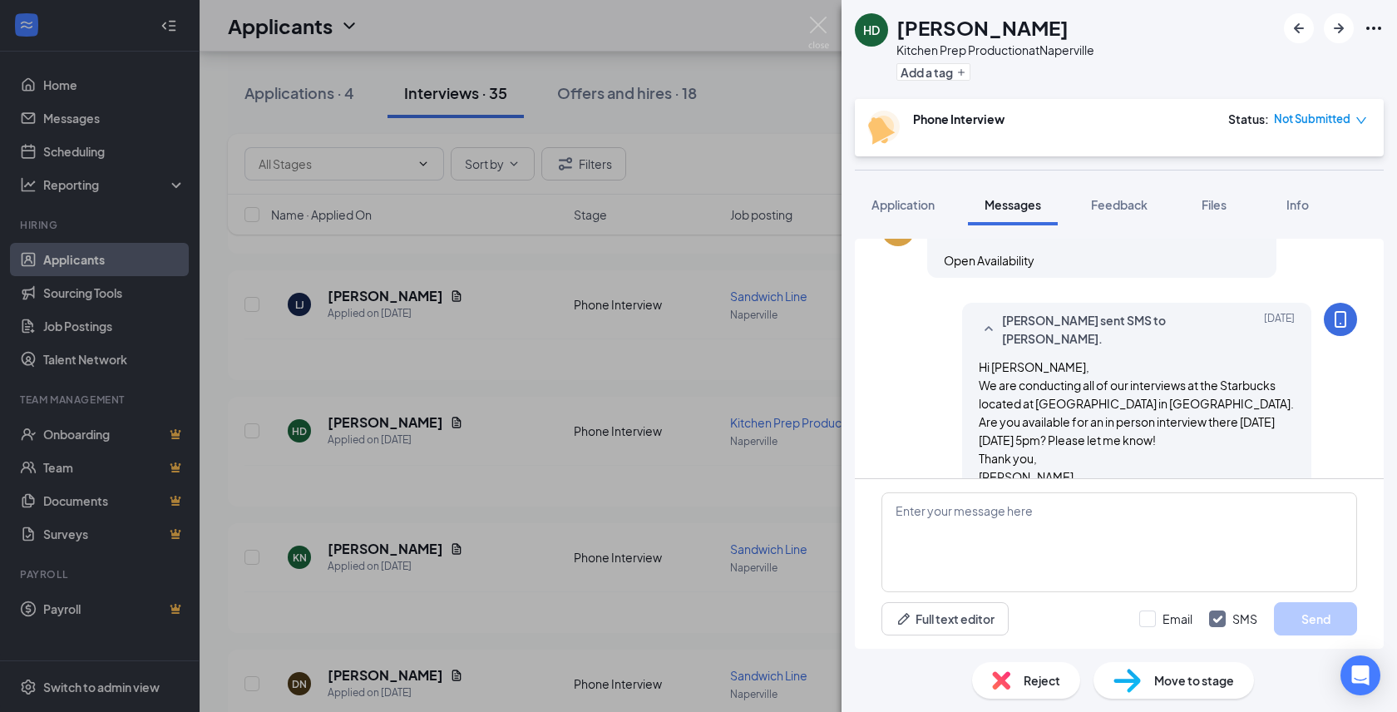
scroll to position [637, 0]
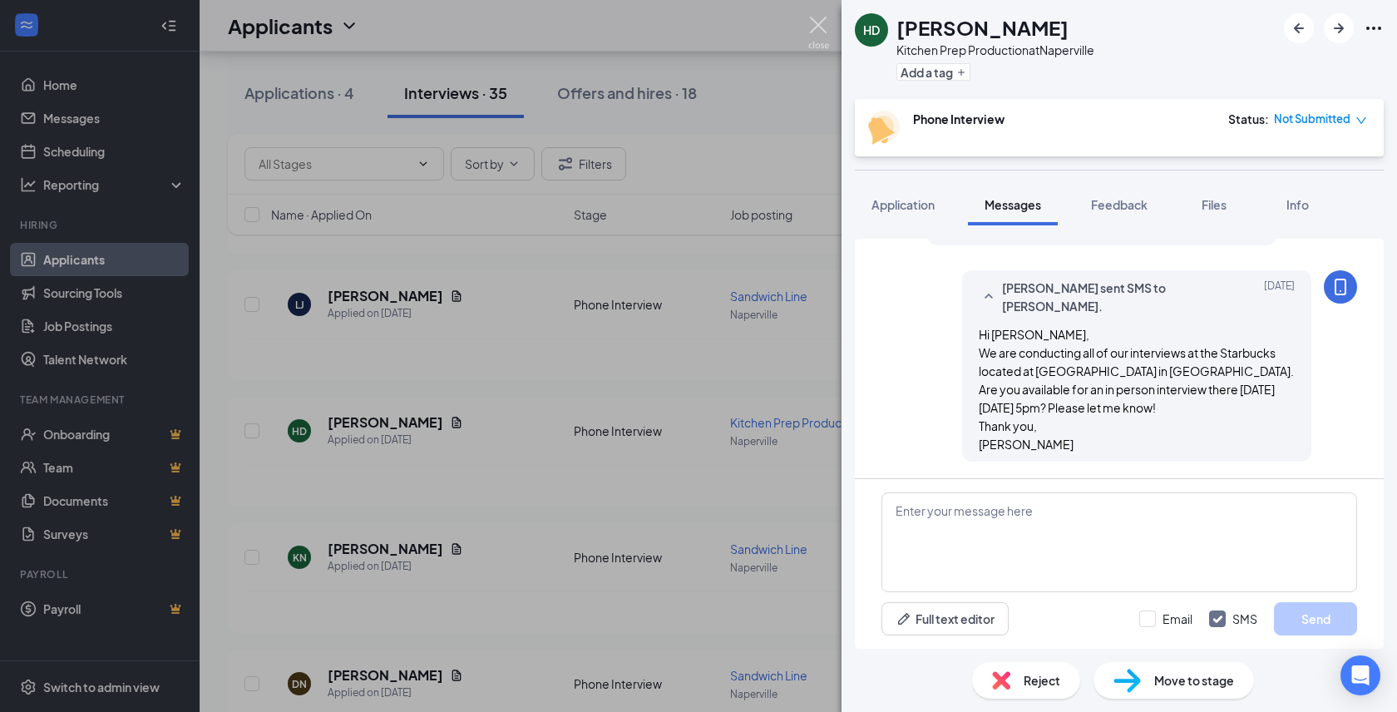
click at [819, 25] on img at bounding box center [818, 33] width 21 height 32
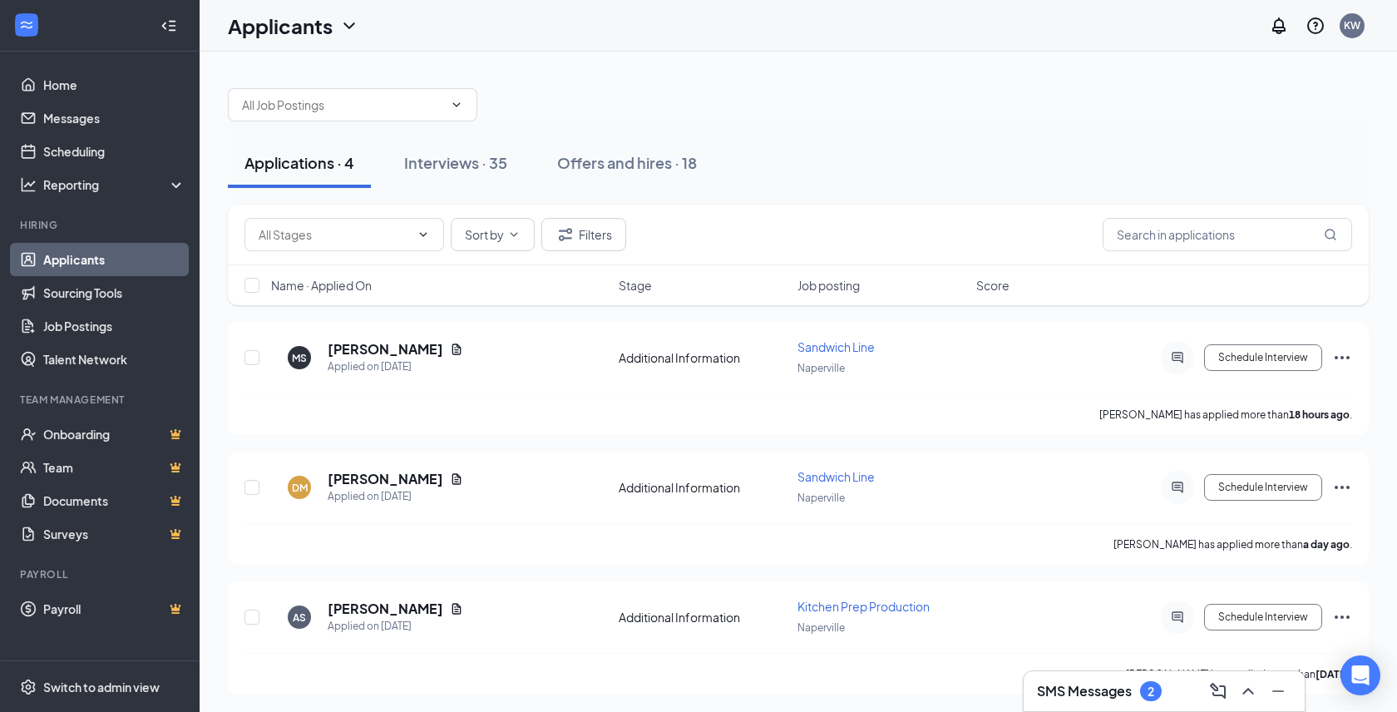
click at [1095, 693] on h3 "SMS Messages" at bounding box center [1084, 691] width 95 height 18
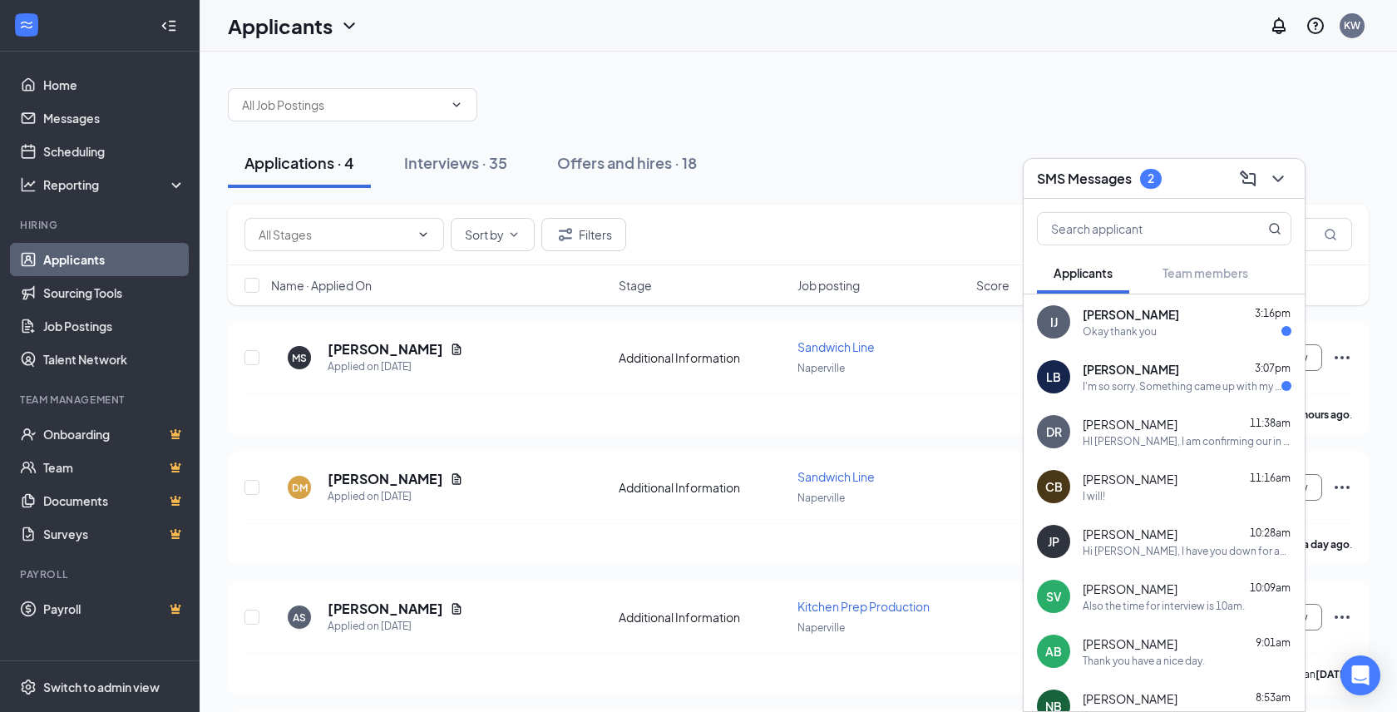
click at [1168, 319] on div "[PERSON_NAME] 3:16pm" at bounding box center [1187, 314] width 209 height 17
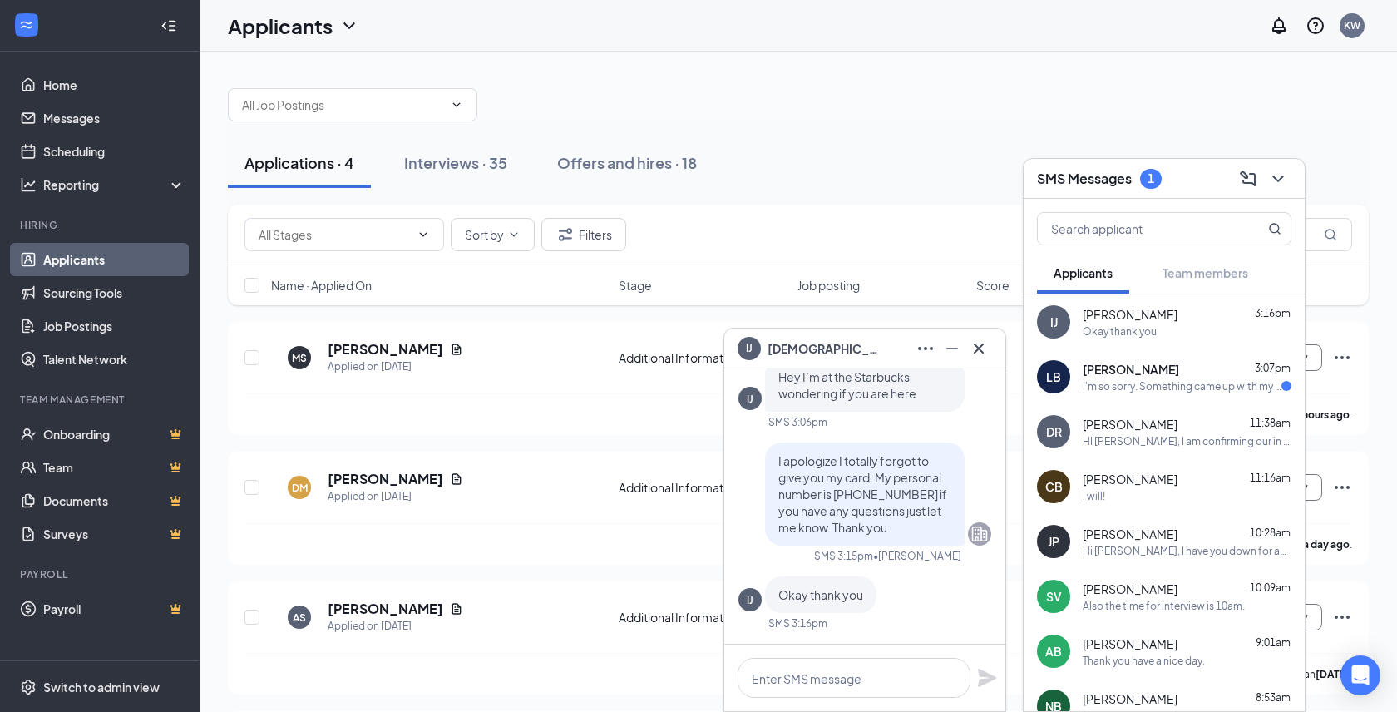
click at [1105, 383] on div "I'm so sorry. Something came up with my family. I can reschedule for [DATE] if …" at bounding box center [1182, 386] width 199 height 14
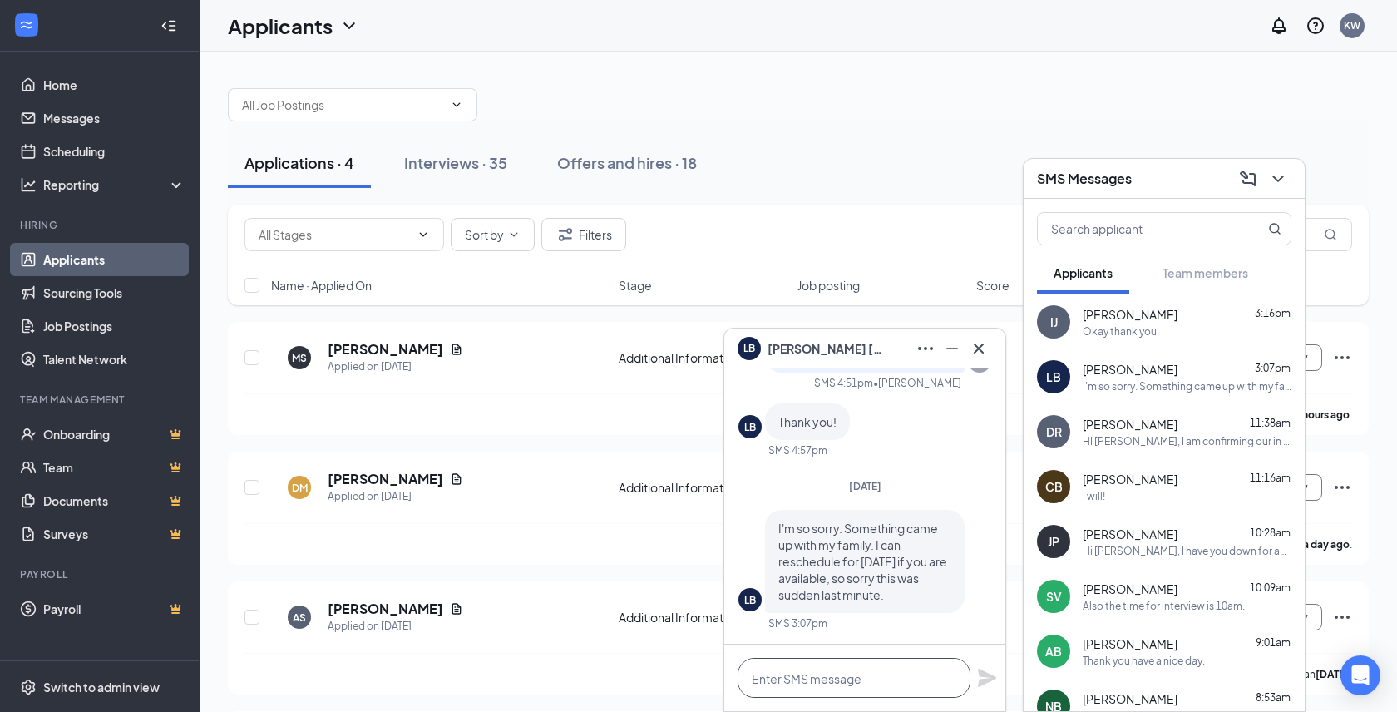
click at [782, 665] on textarea at bounding box center [854, 678] width 233 height 40
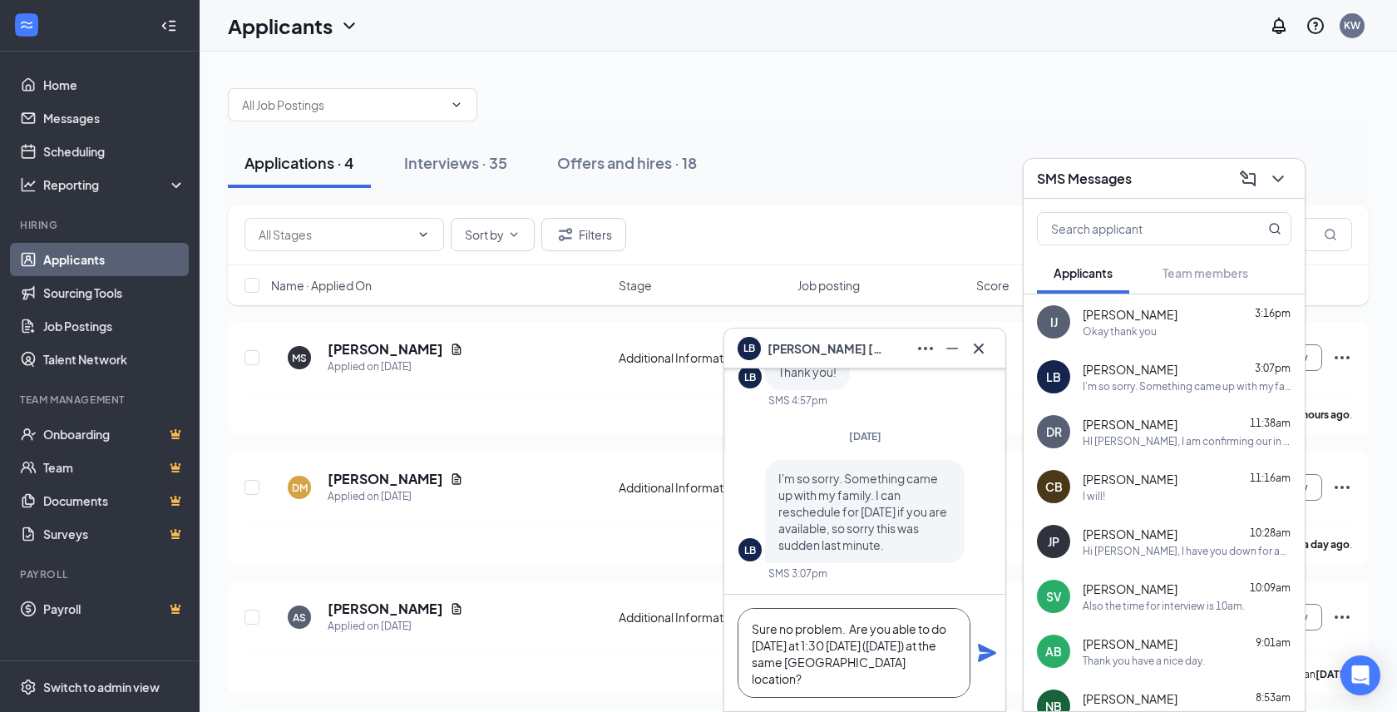
type textarea "Sure no problem. Are you able to do [DATE] at 1:30 [DATE] ([DATE]) at the same …"
click at [978, 651] on icon "Plane" at bounding box center [987, 653] width 20 height 20
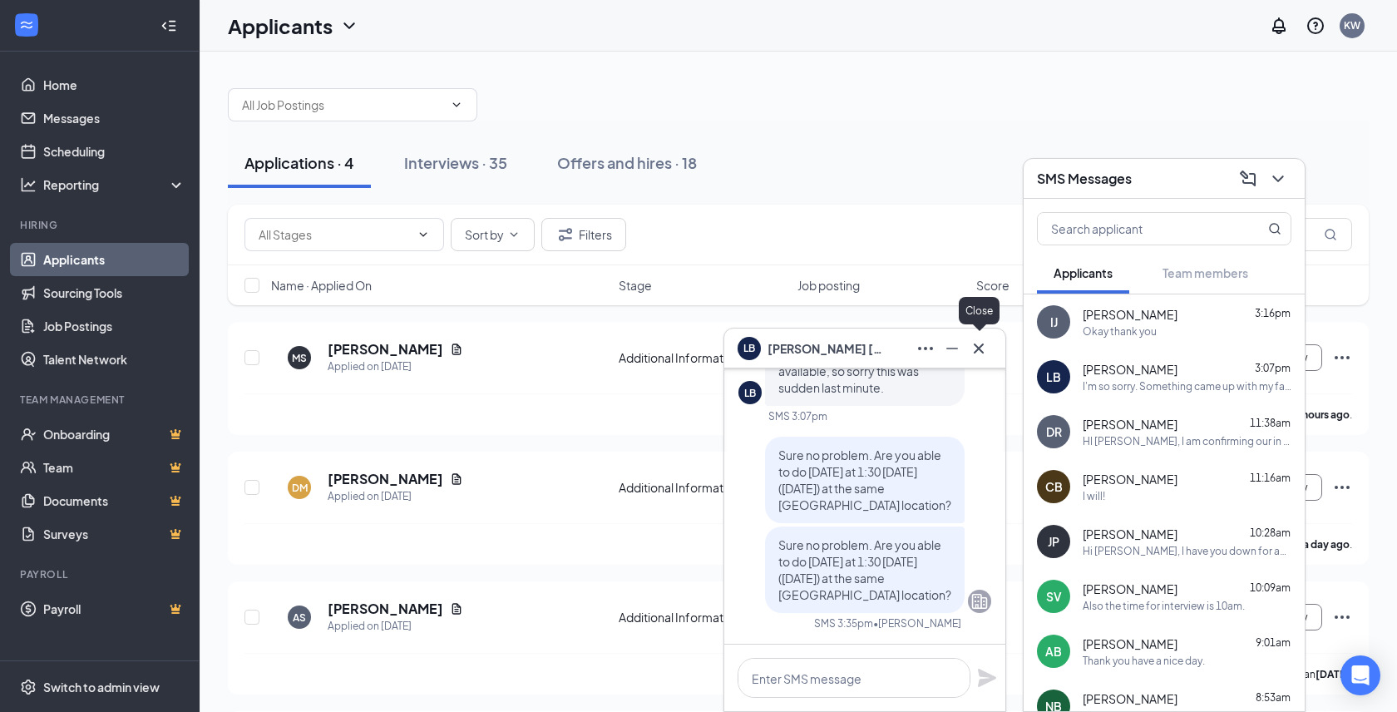
click at [984, 344] on icon "Cross" at bounding box center [979, 349] width 20 height 20
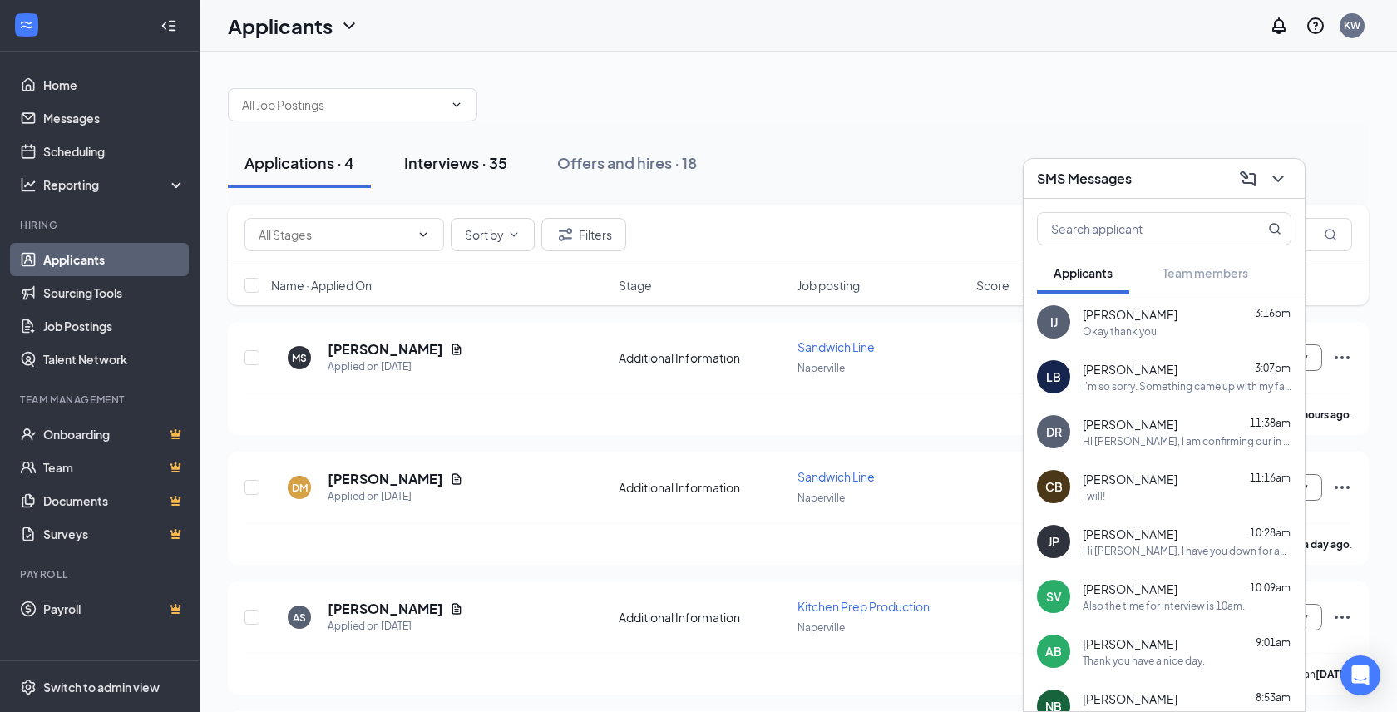
click at [485, 160] on div "Interviews · 35" at bounding box center [455, 162] width 103 height 21
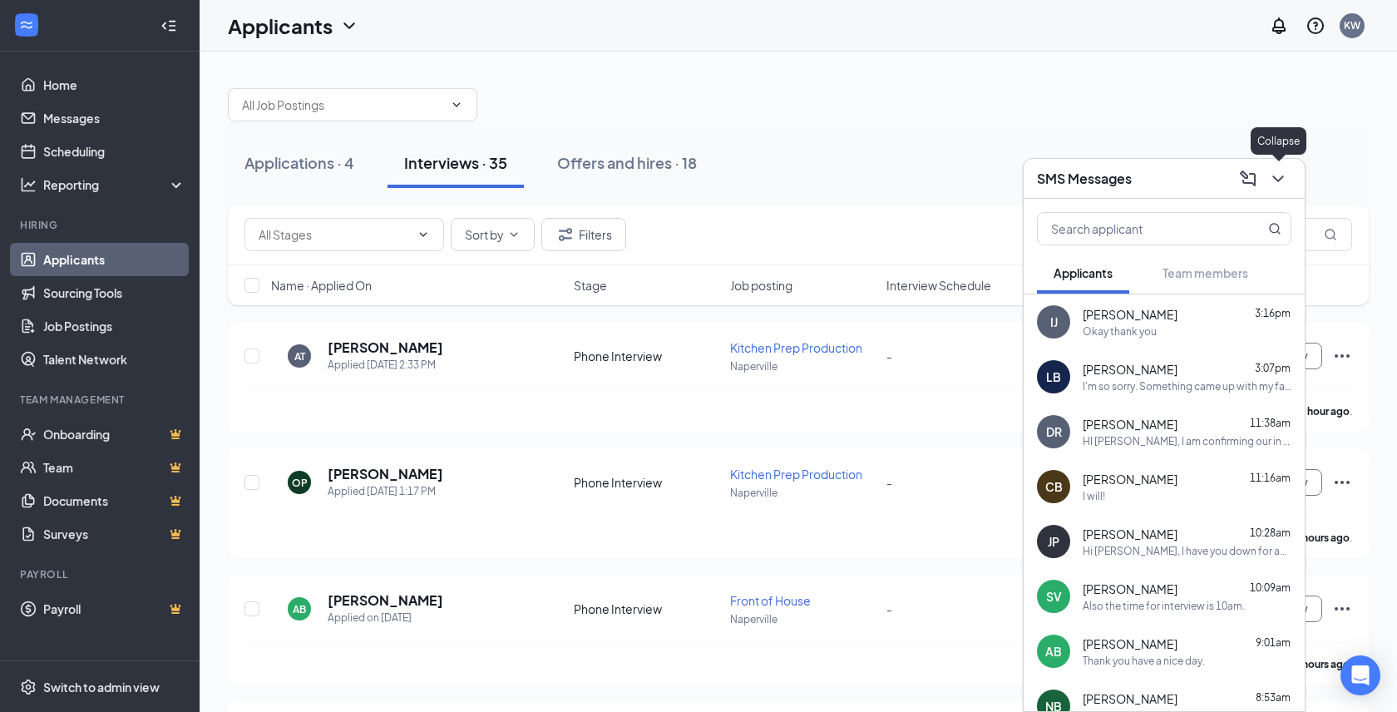
click at [1277, 175] on icon "ChevronDown" at bounding box center [1278, 179] width 20 height 20
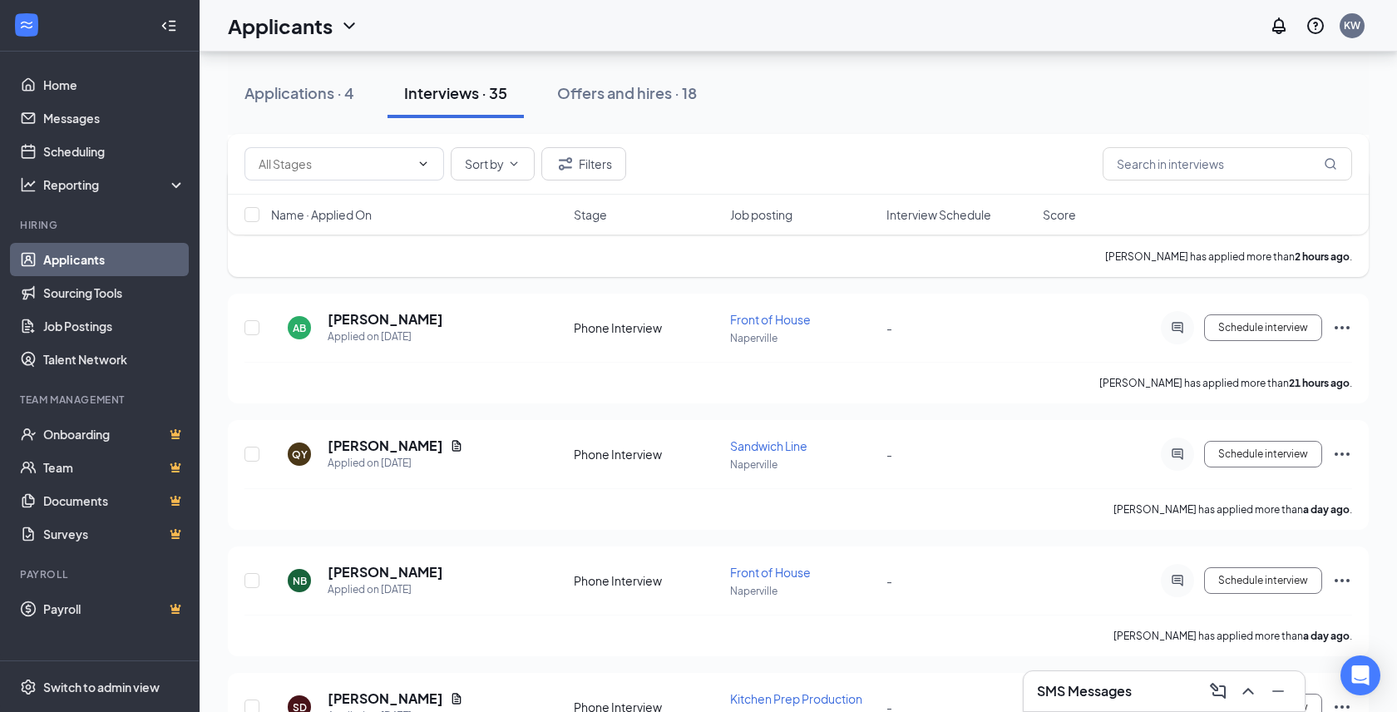
scroll to position [312, 0]
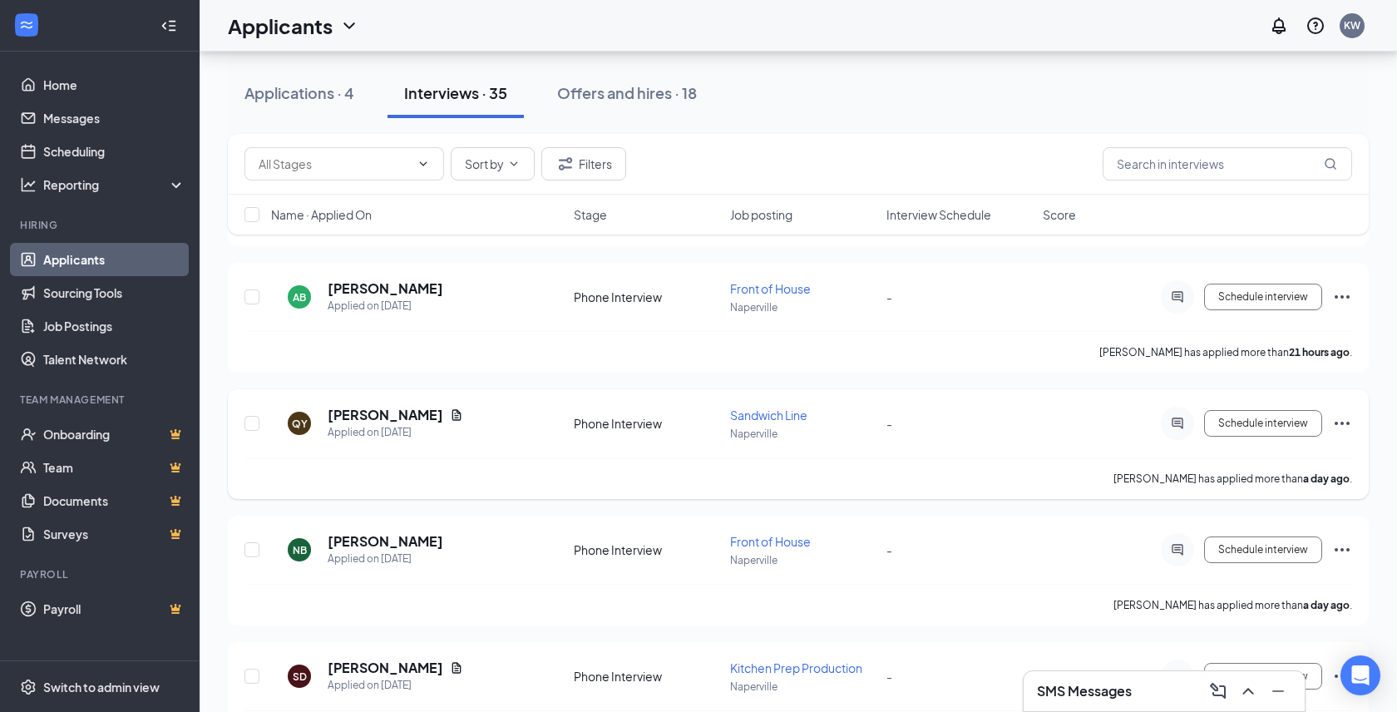
click at [1179, 414] on div at bounding box center [1177, 423] width 33 height 33
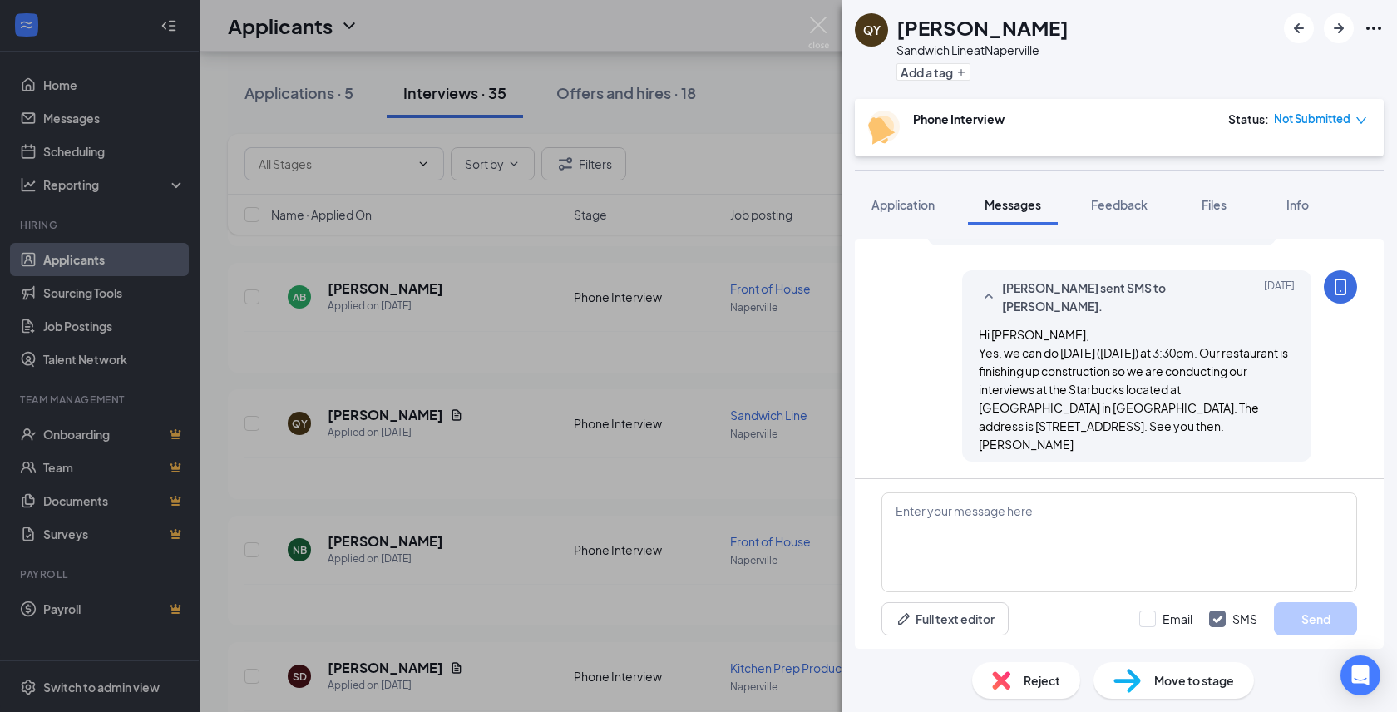
scroll to position [642, 0]
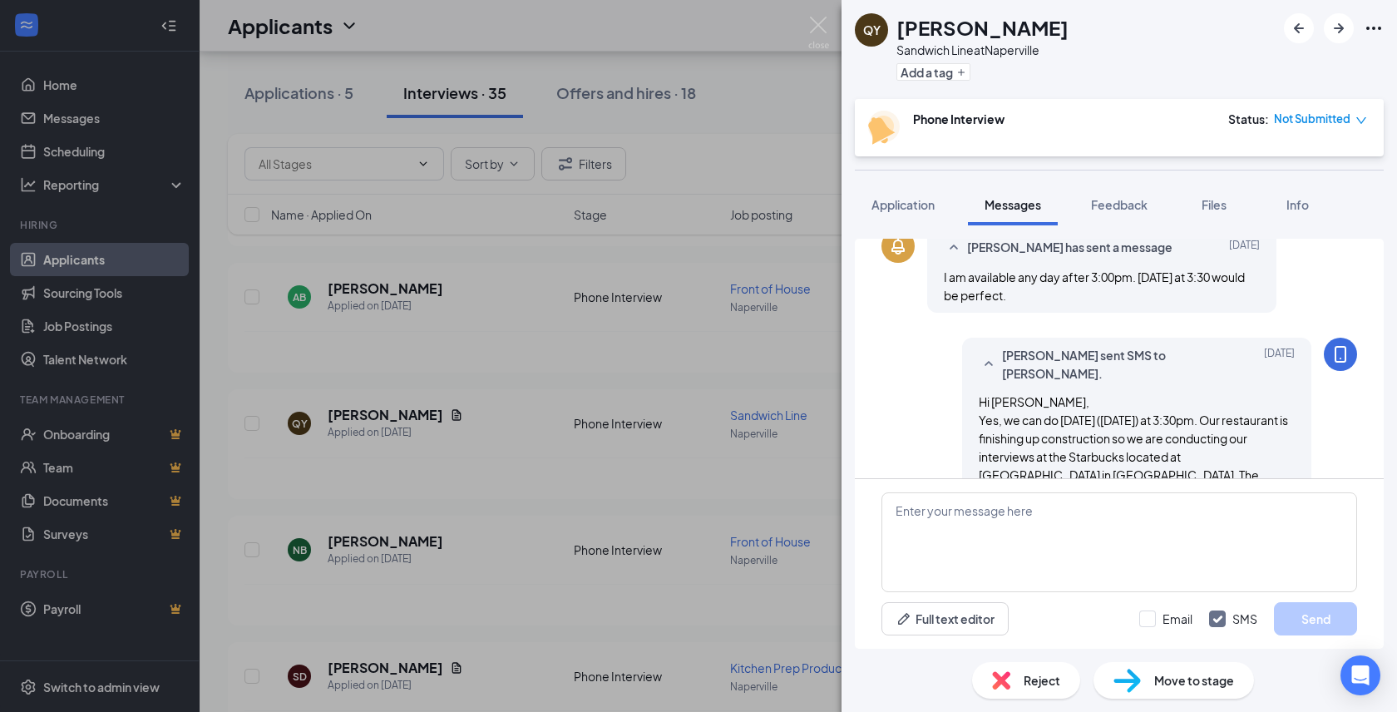
scroll to position [642, 0]
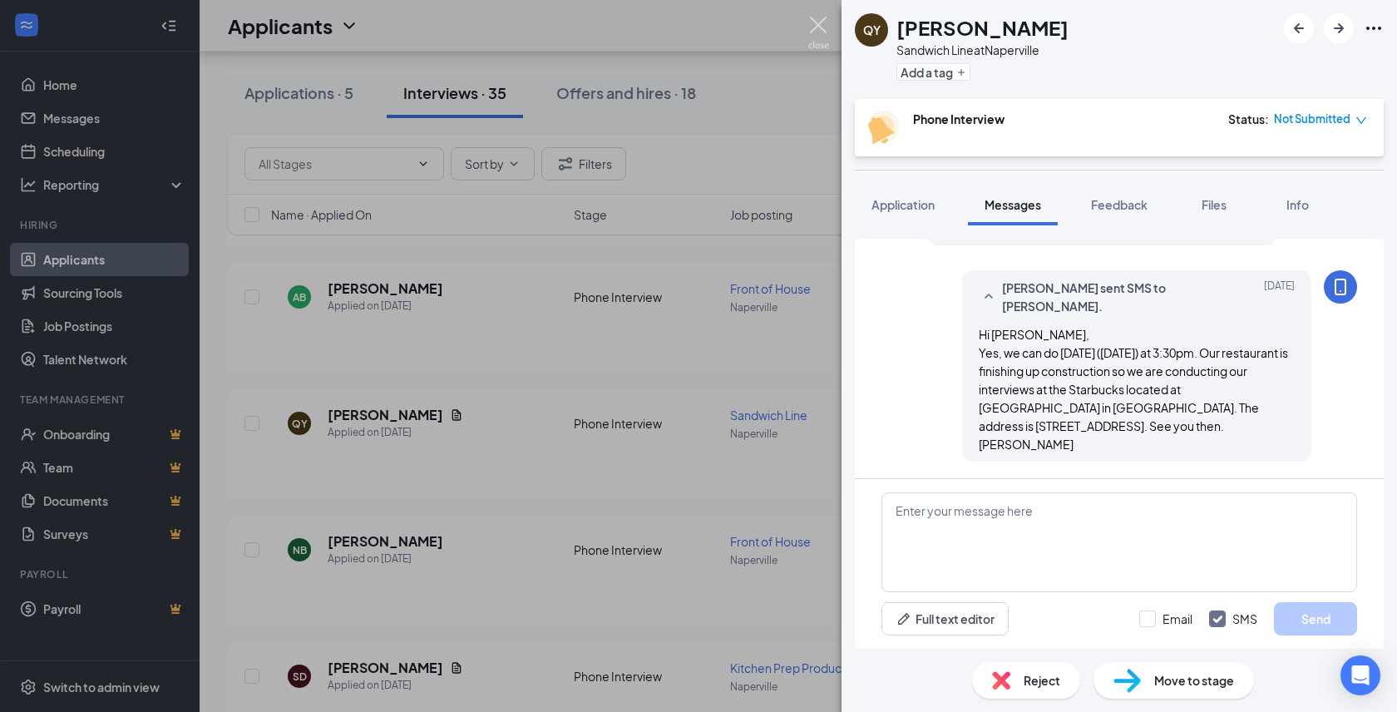
click at [817, 34] on img at bounding box center [818, 33] width 21 height 32
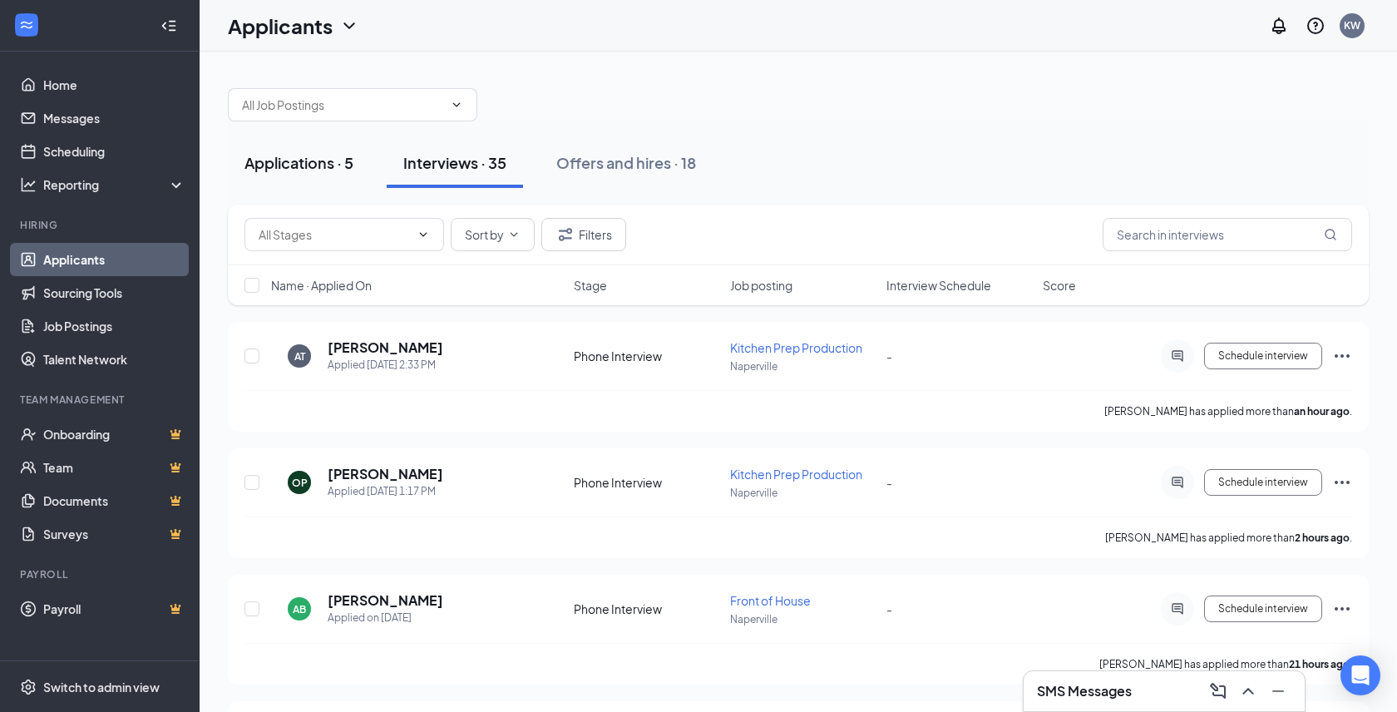
click at [319, 159] on div "Applications · 5" at bounding box center [299, 162] width 109 height 21
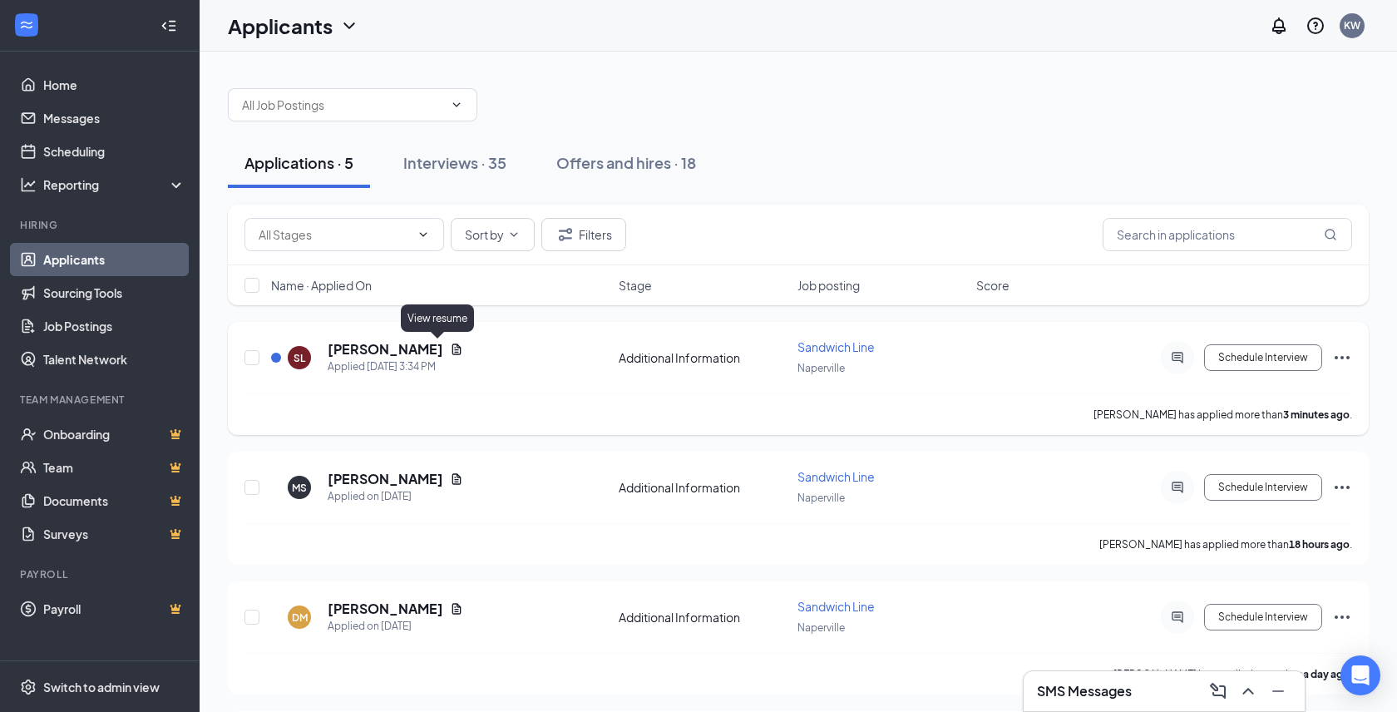
click at [452, 345] on icon "Document" at bounding box center [456, 349] width 9 height 11
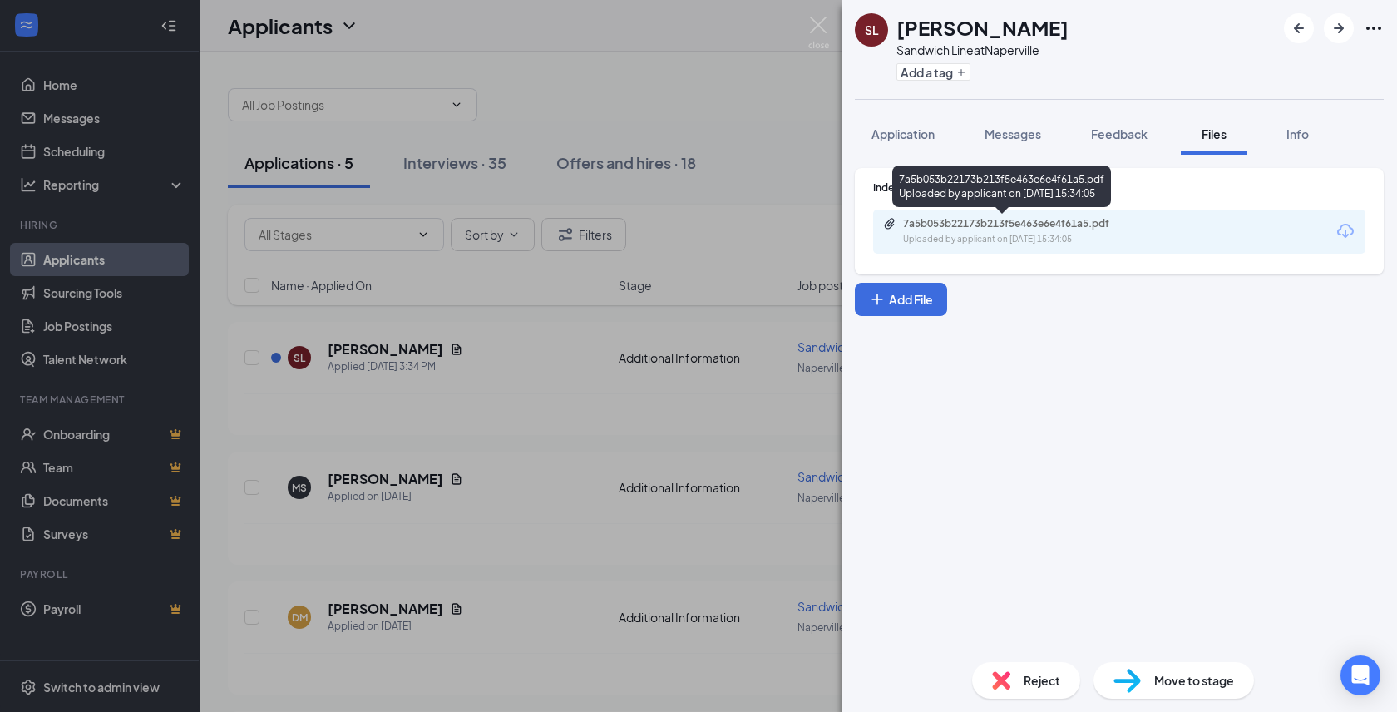
click at [979, 228] on div "7a5b053b22173b213f5e463e6e4f61a5.pdf" at bounding box center [1019, 223] width 233 height 13
click at [1020, 129] on span "Messages" at bounding box center [1013, 133] width 57 height 15
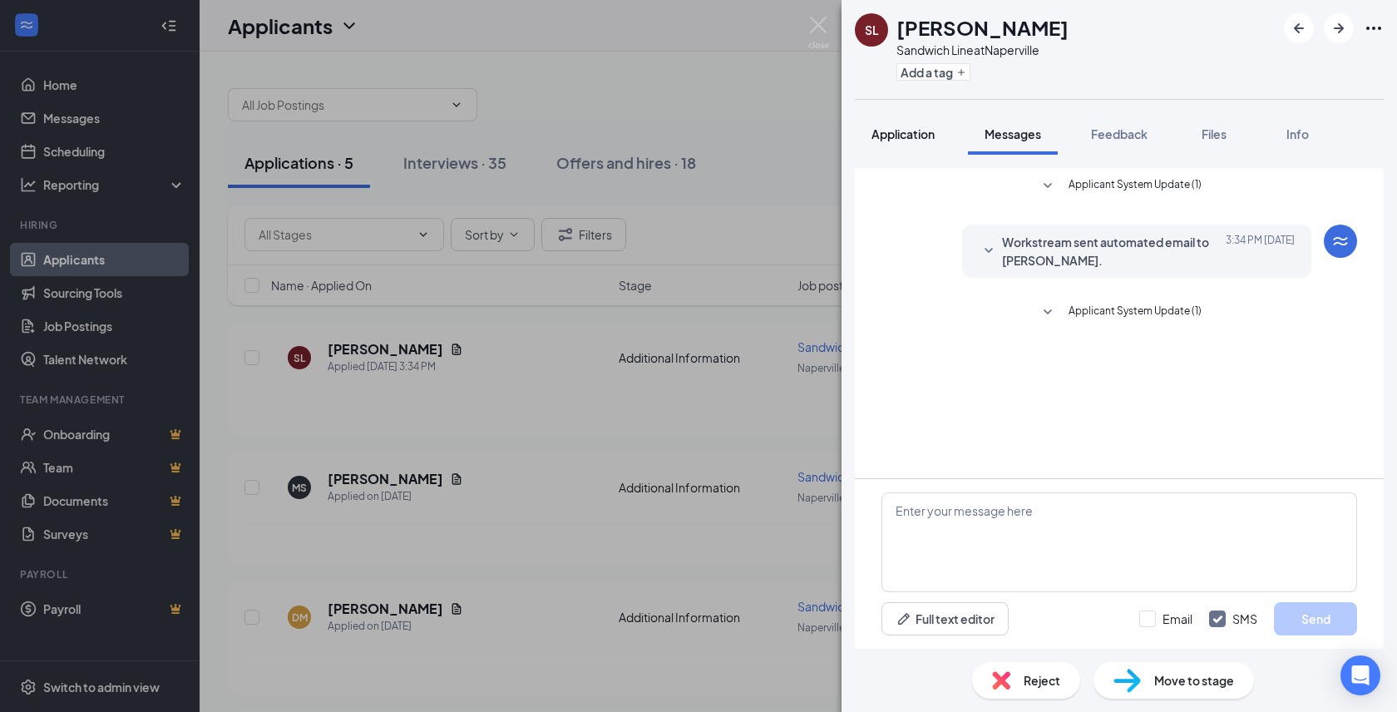
click at [913, 135] on span "Application" at bounding box center [903, 133] width 63 height 15
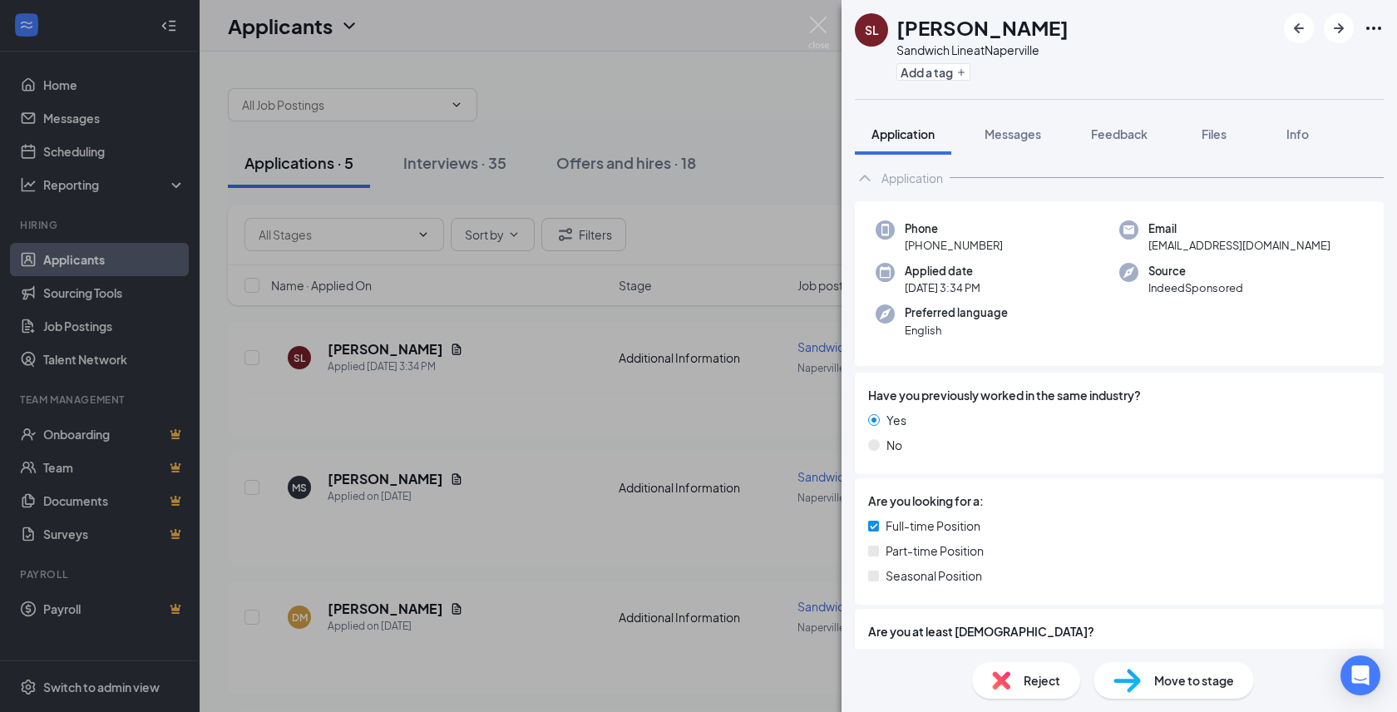
scroll to position [26, 0]
click at [1017, 125] on button "Messages" at bounding box center [1013, 134] width 90 height 42
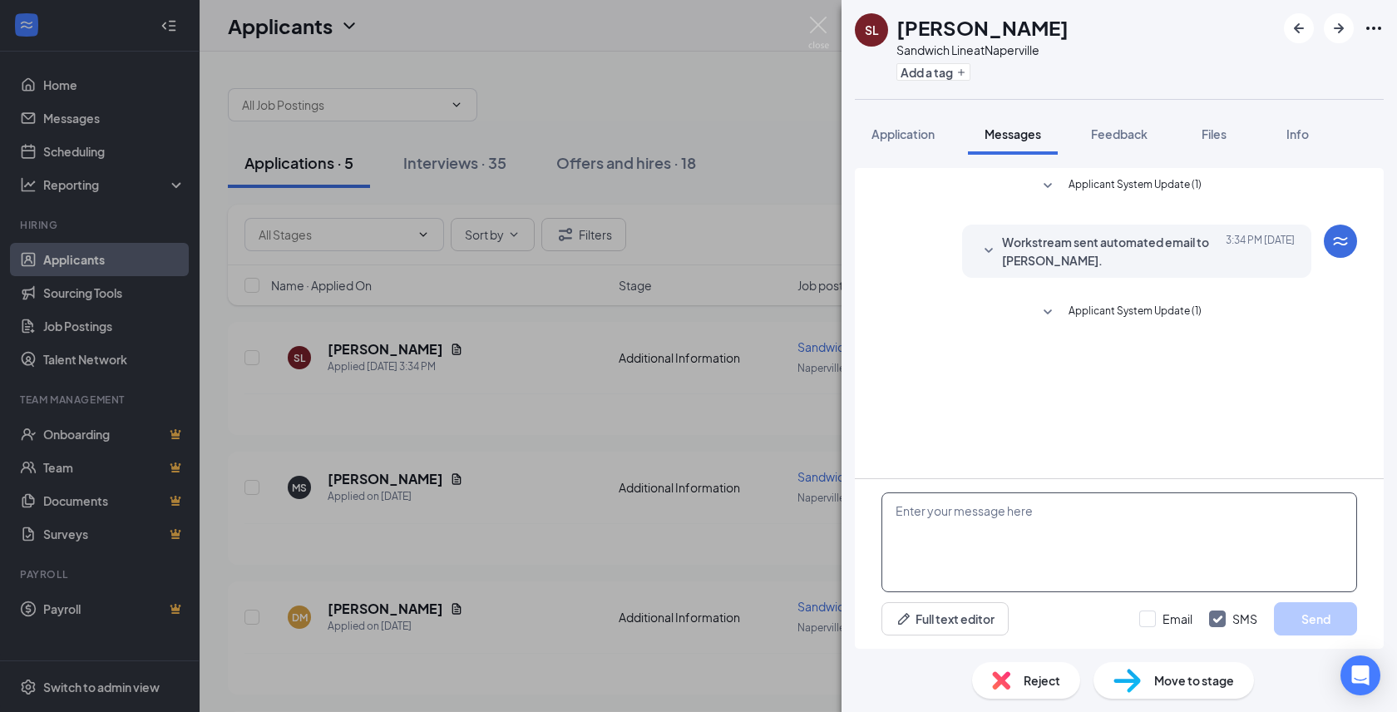
click at [929, 532] on textarea at bounding box center [1120, 542] width 476 height 100
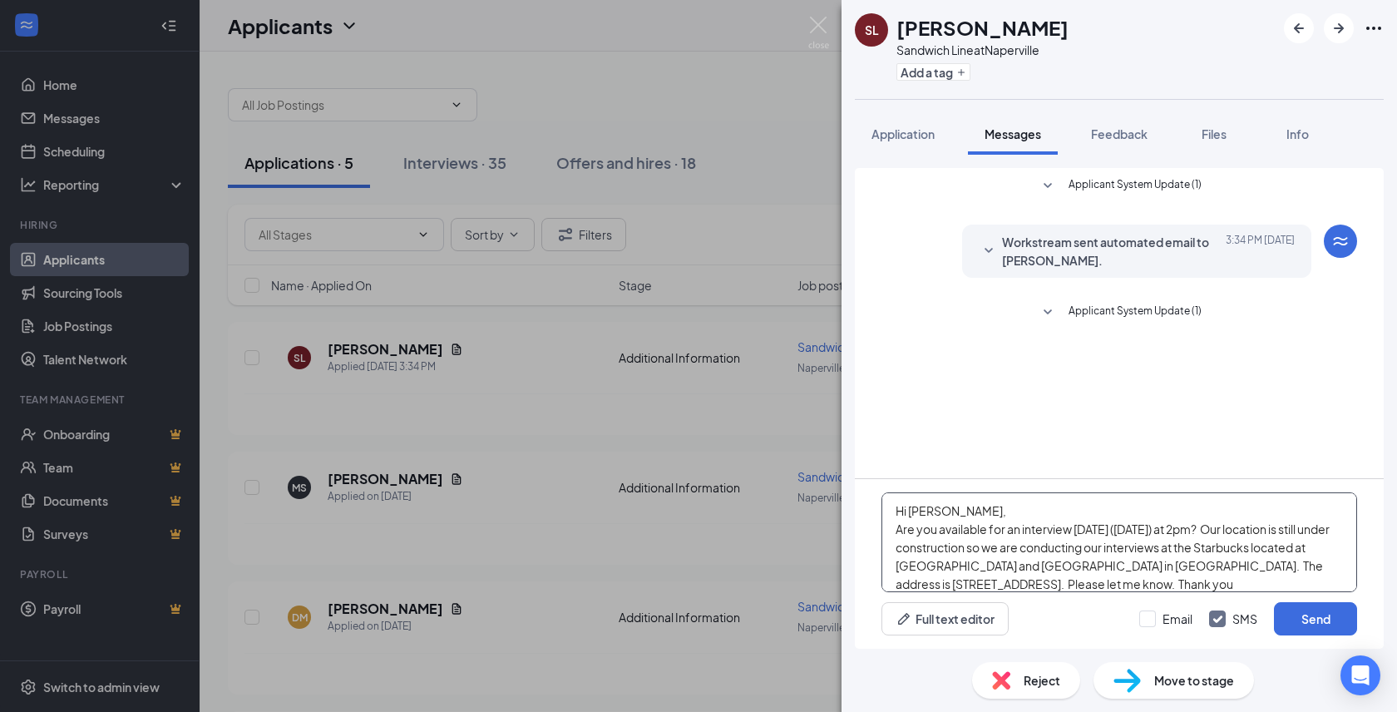
scroll to position [20, 0]
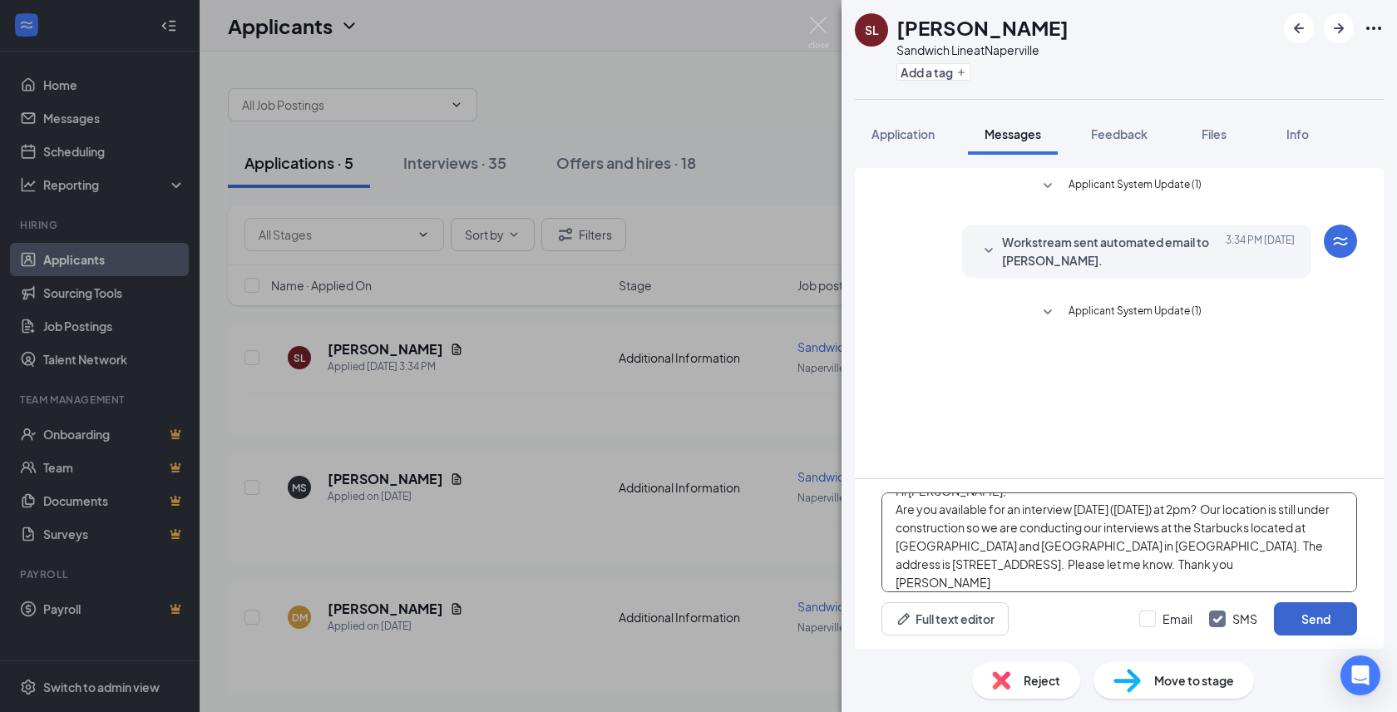
type textarea "Hi [PERSON_NAME], Are you available for an interview [DATE] ([DATE]) at 2pm? Ou…"
click at [1300, 615] on button "Send" at bounding box center [1315, 618] width 83 height 33
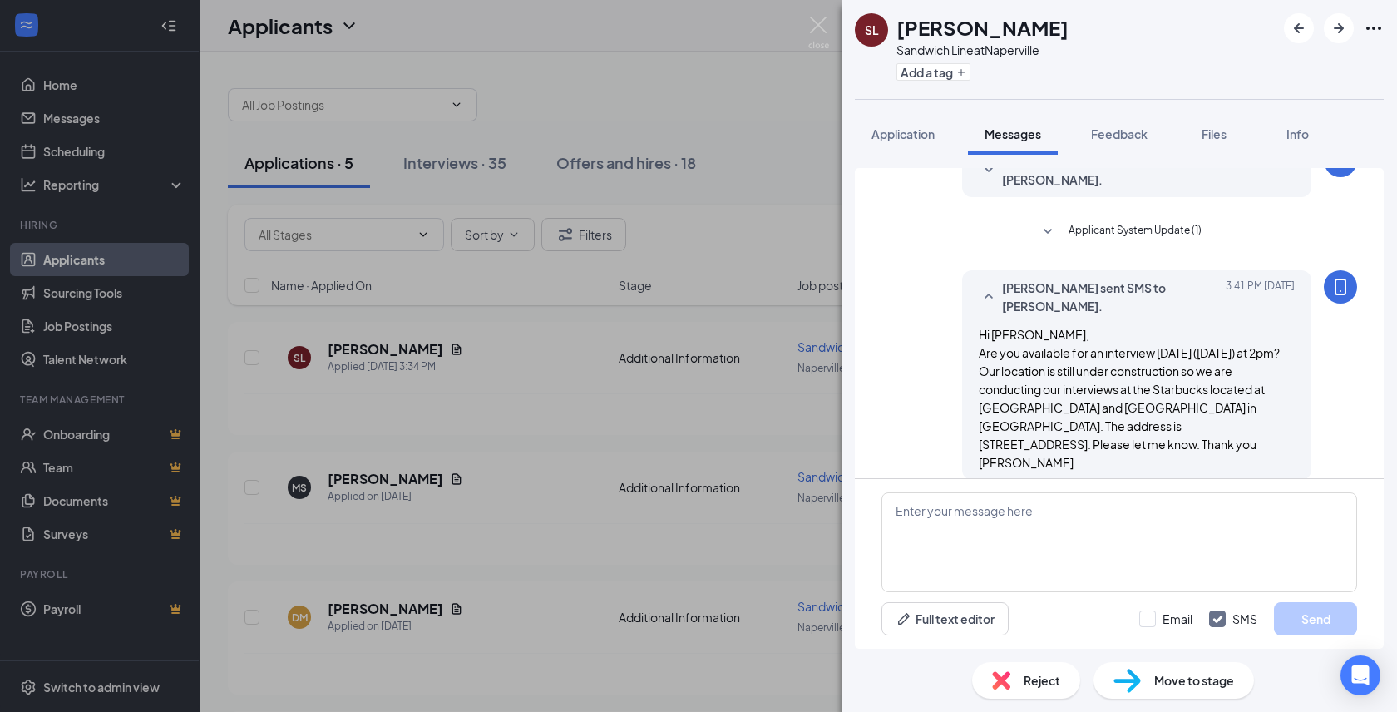
scroll to position [81, 0]
click at [825, 19] on img at bounding box center [818, 33] width 21 height 32
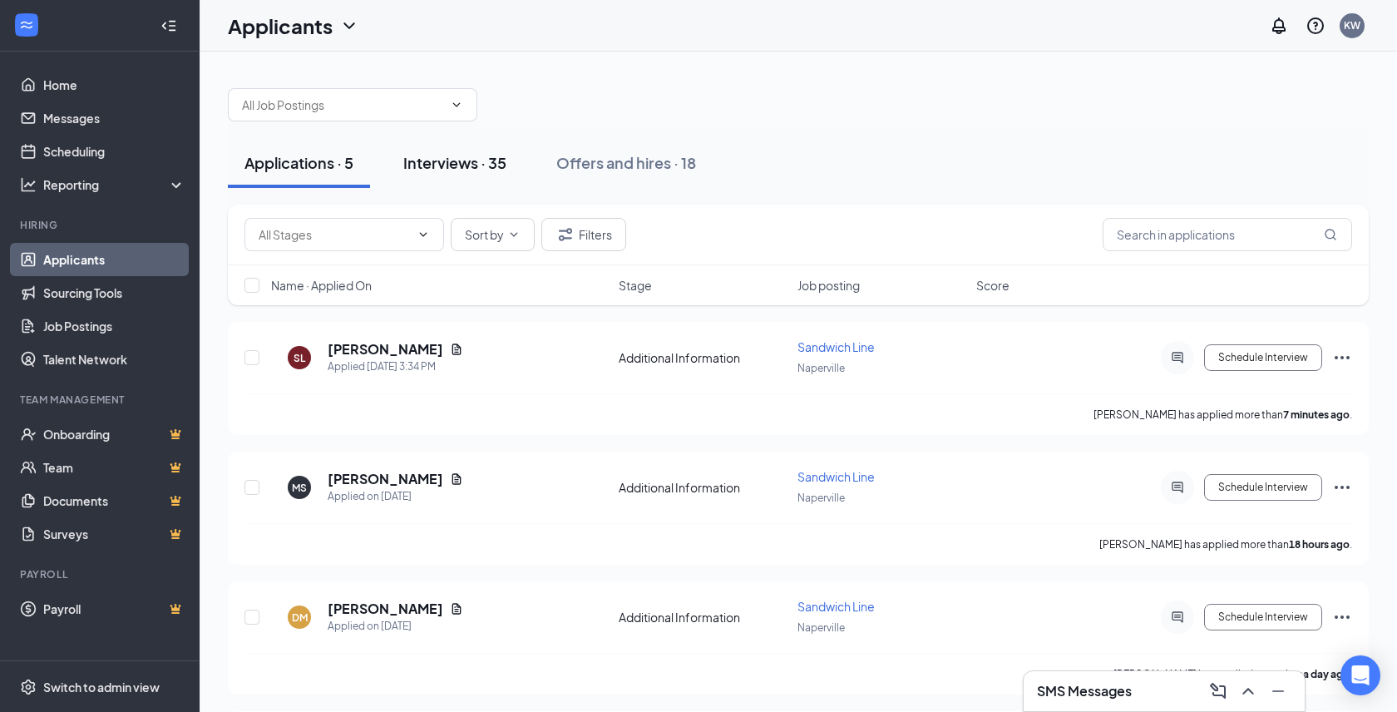
click at [452, 162] on div "Interviews · 35" at bounding box center [454, 162] width 103 height 21
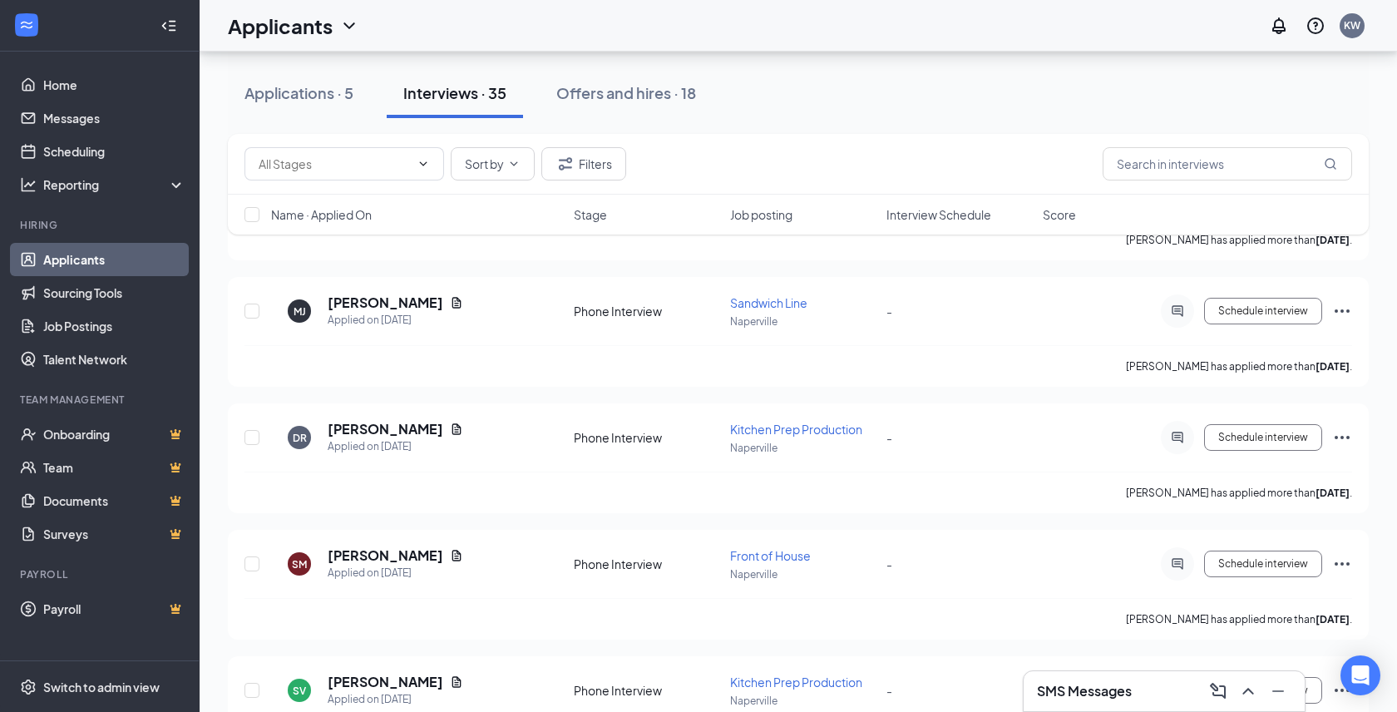
scroll to position [3897, 0]
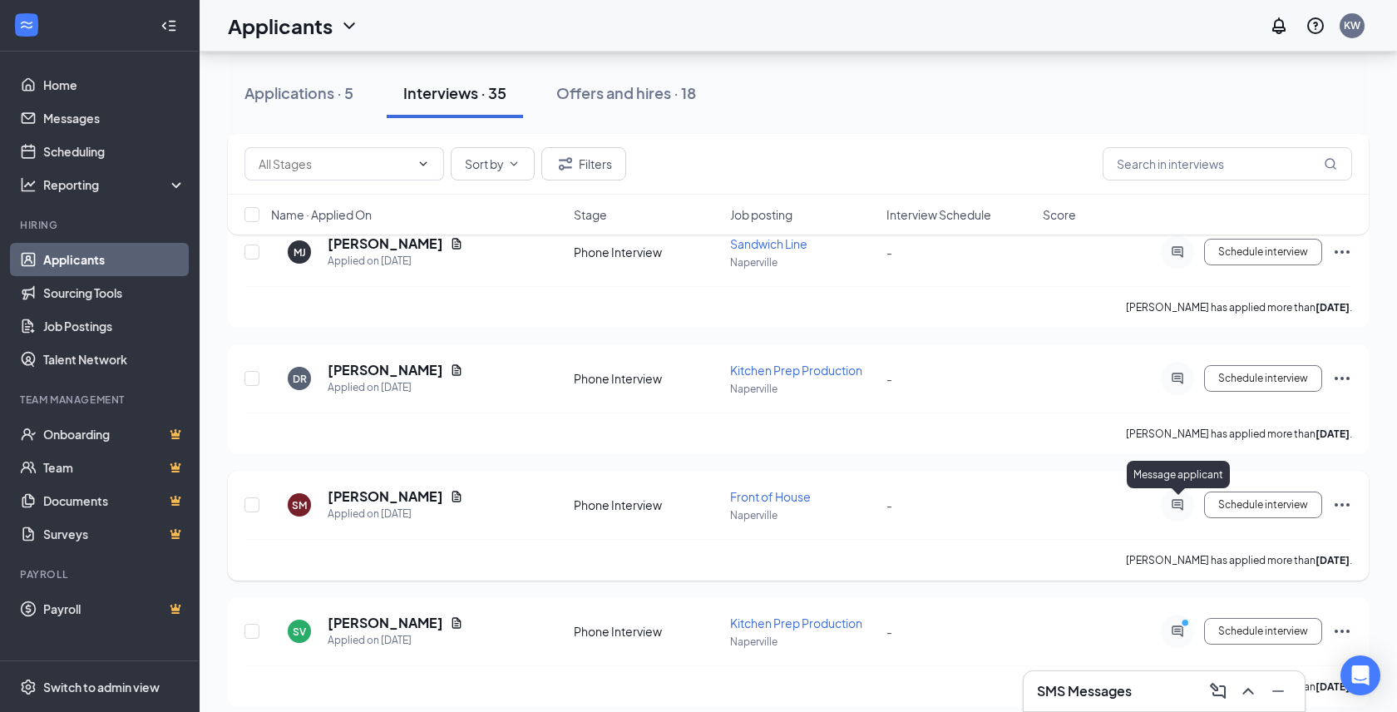
click at [1180, 506] on icon "ActiveChat" at bounding box center [1177, 504] width 11 height 11
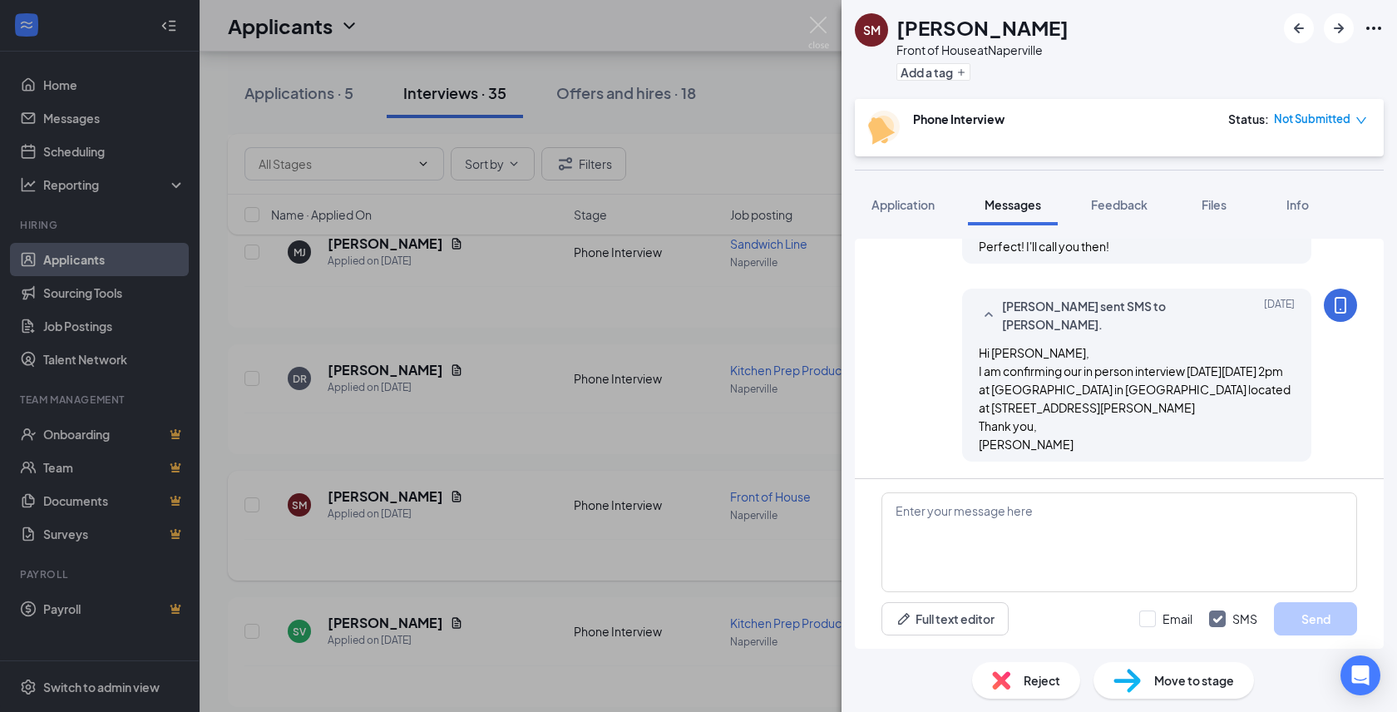
scroll to position [779, 0]
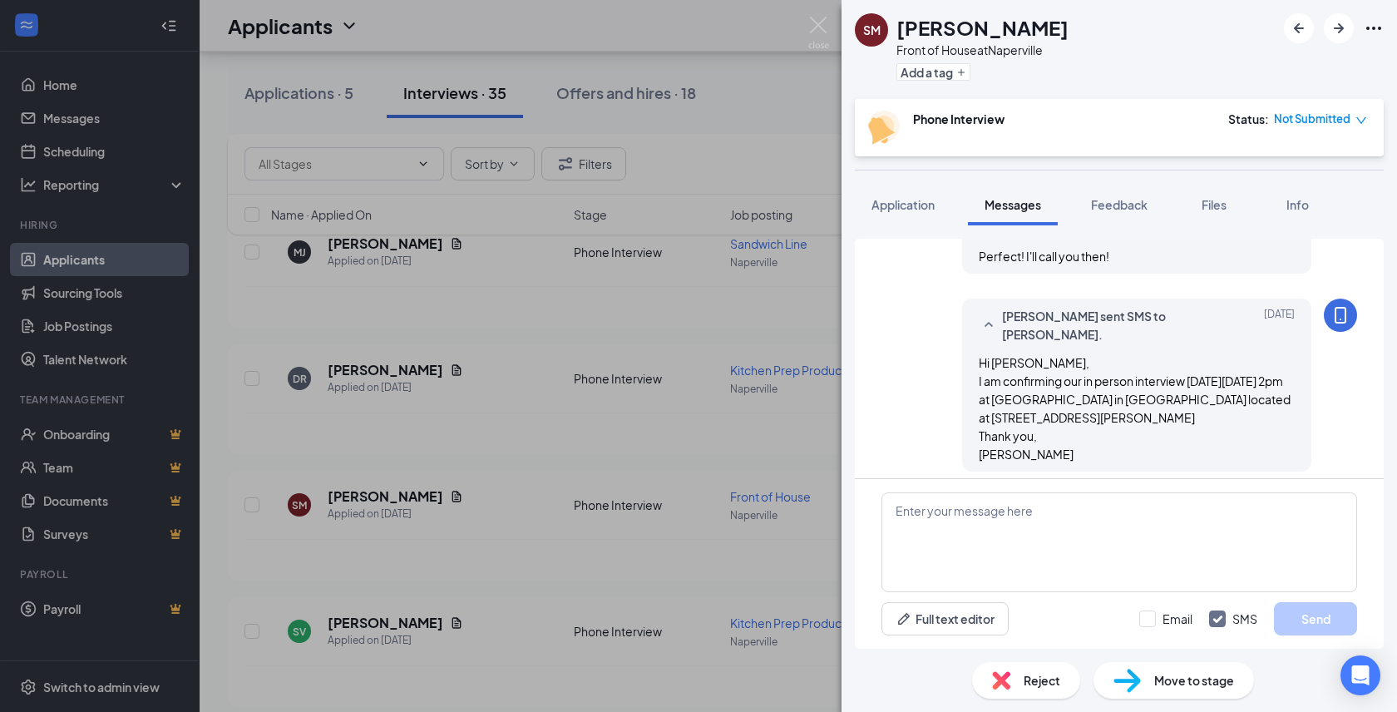
scroll to position [779, 0]
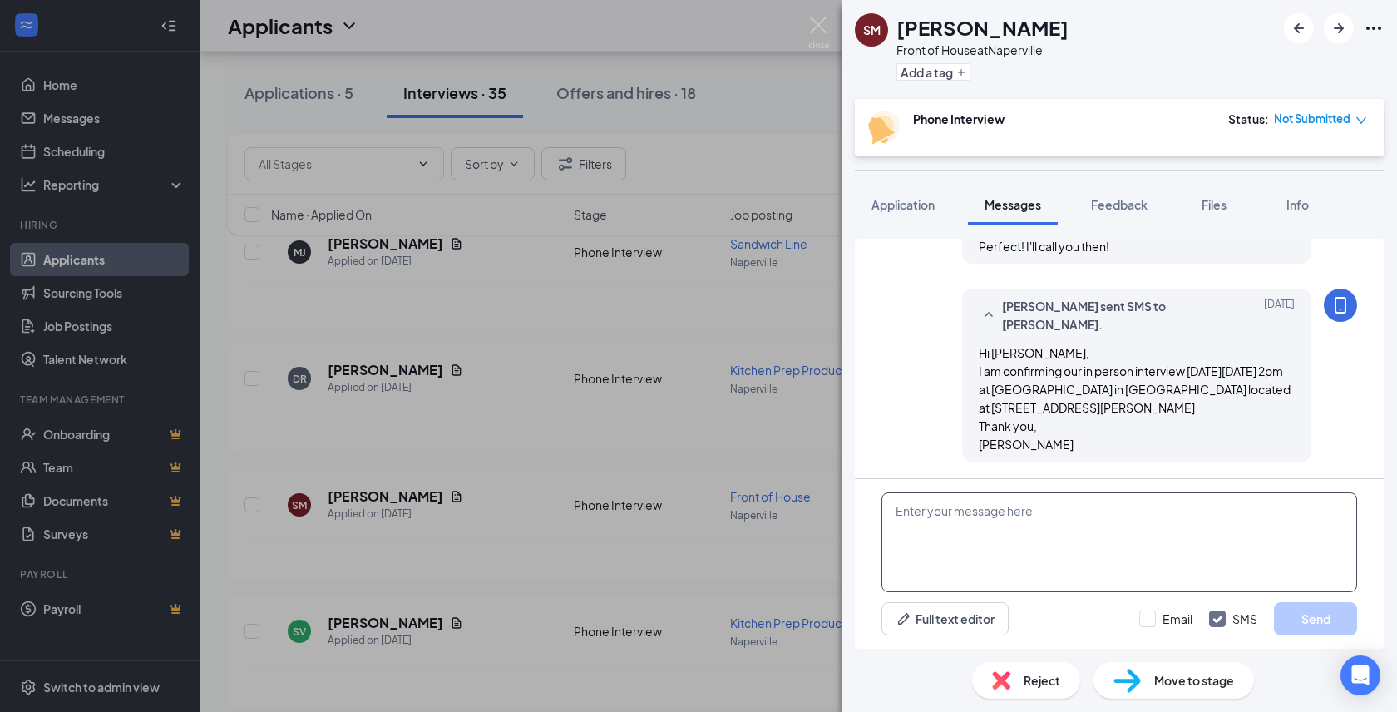
click at [909, 507] on textarea at bounding box center [1120, 542] width 476 height 100
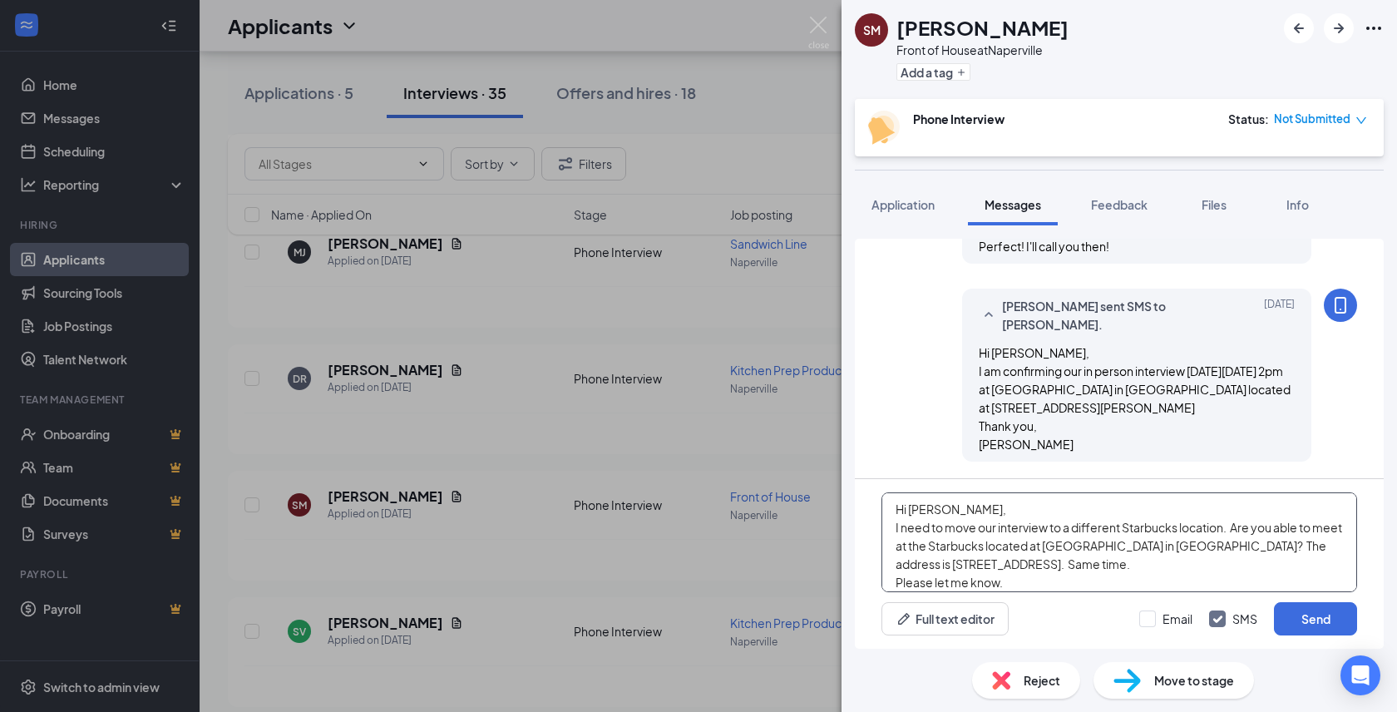
scroll to position [20, 0]
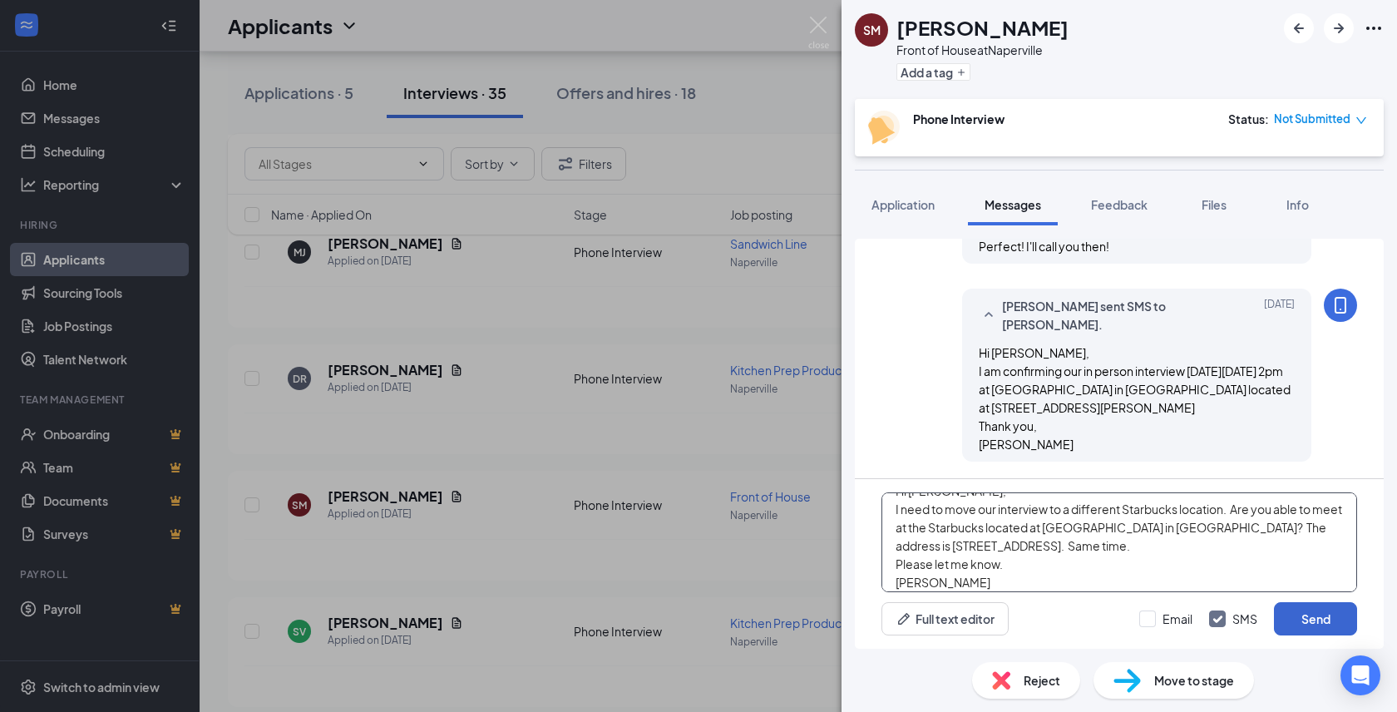
type textarea "Hi [PERSON_NAME], I need to move our interview to a different Starbucks locatio…"
click at [1324, 614] on button "Send" at bounding box center [1315, 618] width 83 height 33
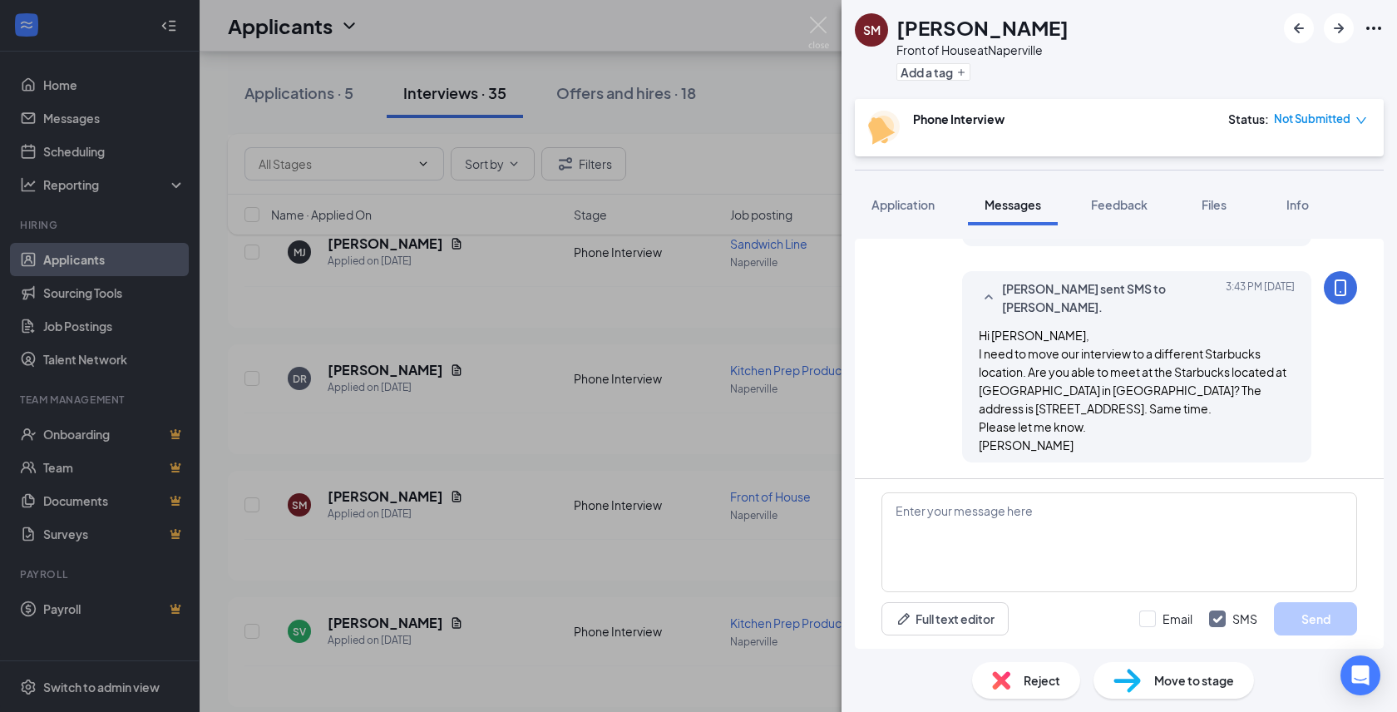
scroll to position [995, 0]
click at [793, 429] on div "SM [PERSON_NAME] Front of House at [GEOGRAPHIC_DATA] Add a tag Phone Interview …" at bounding box center [698, 356] width 1397 height 712
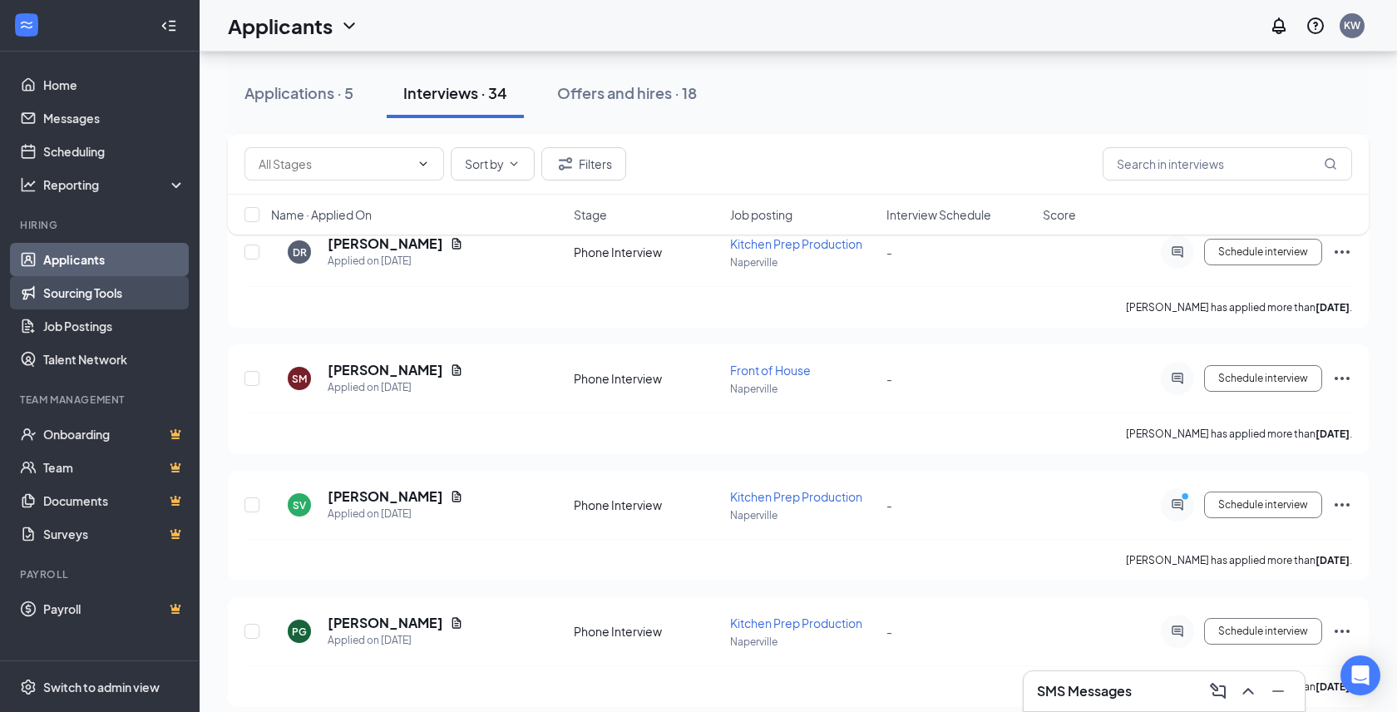
click at [120, 289] on link "Sourcing Tools" at bounding box center [114, 292] width 142 height 33
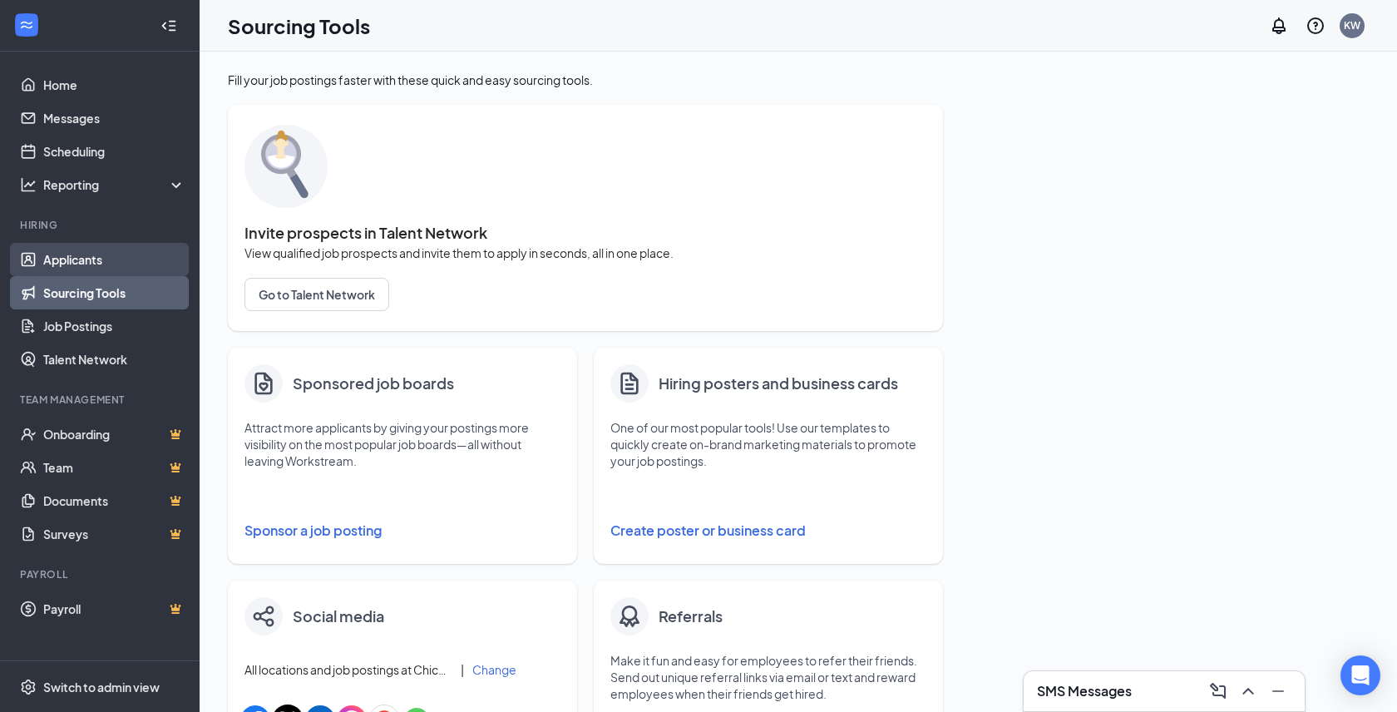
click at [70, 260] on link "Applicants" at bounding box center [114, 259] width 142 height 33
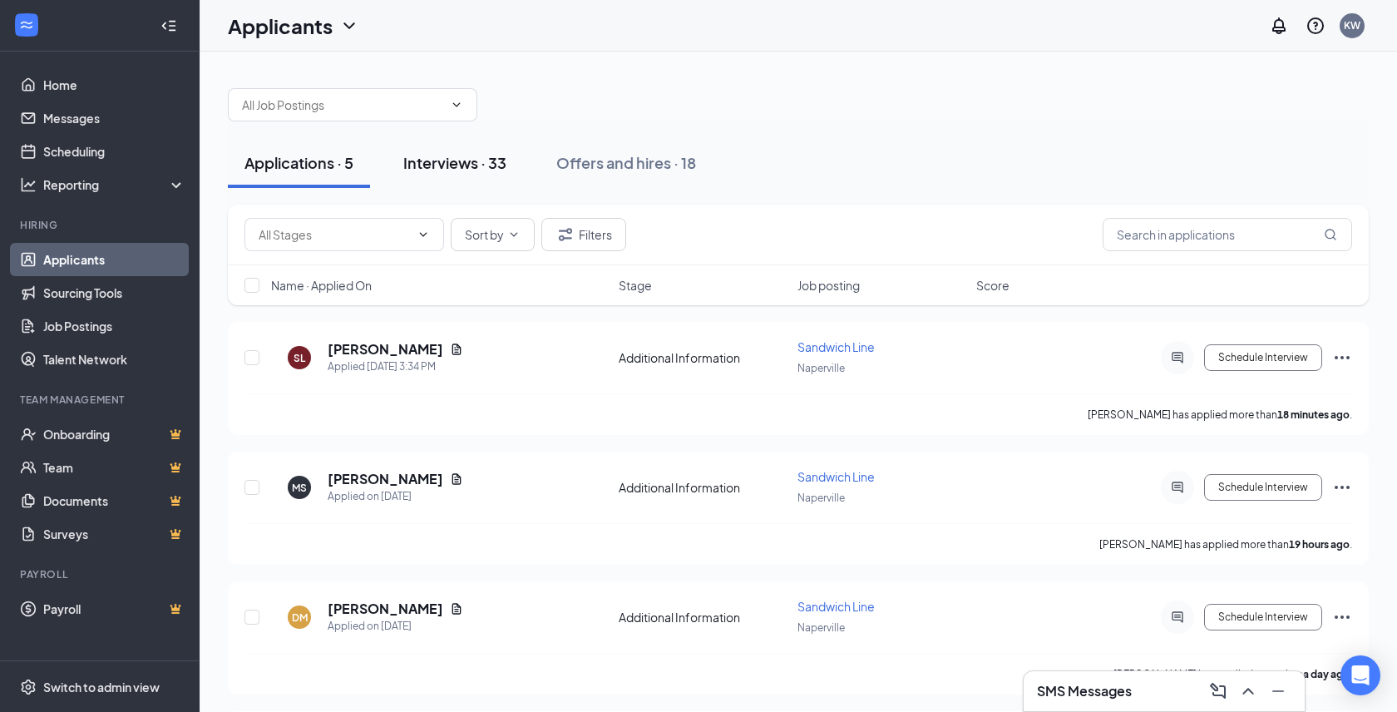
click at [465, 158] on div "Interviews · 33" at bounding box center [454, 162] width 103 height 21
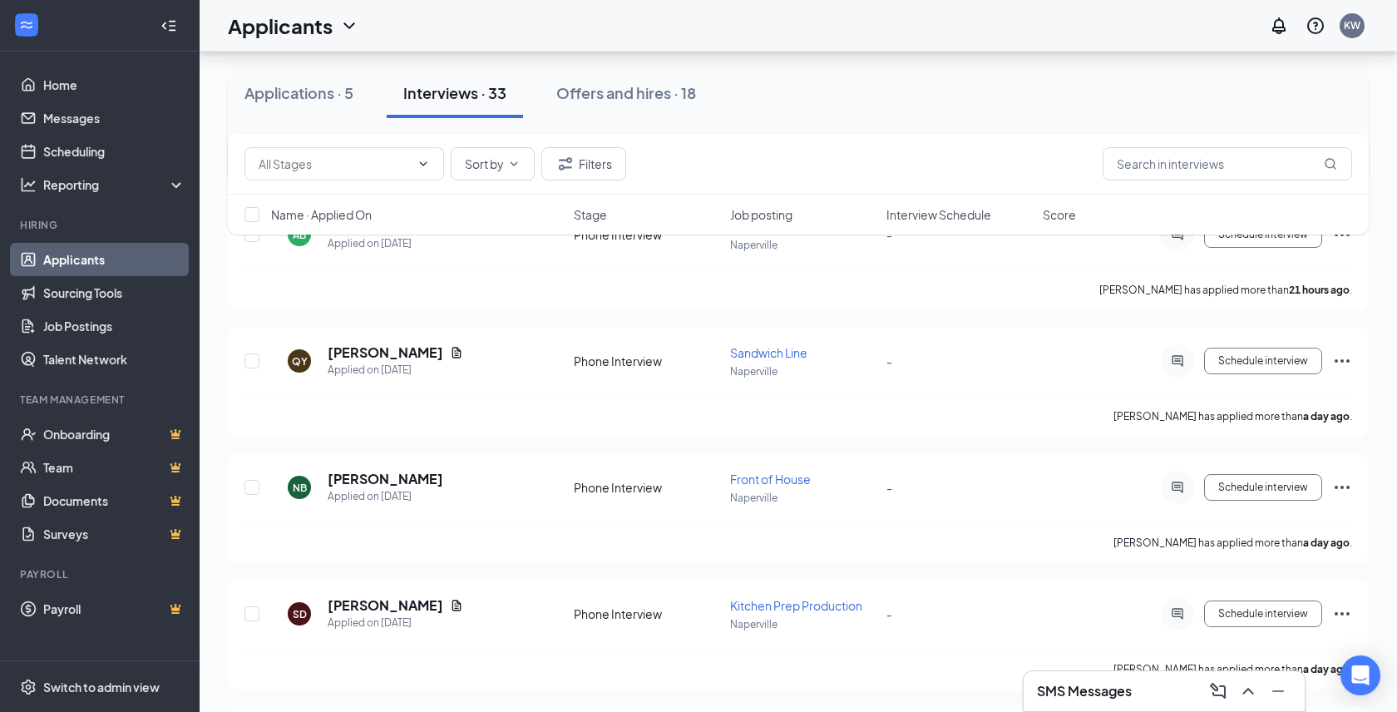
scroll to position [375, 0]
click at [413, 477] on h5 "[PERSON_NAME]" at bounding box center [386, 478] width 116 height 18
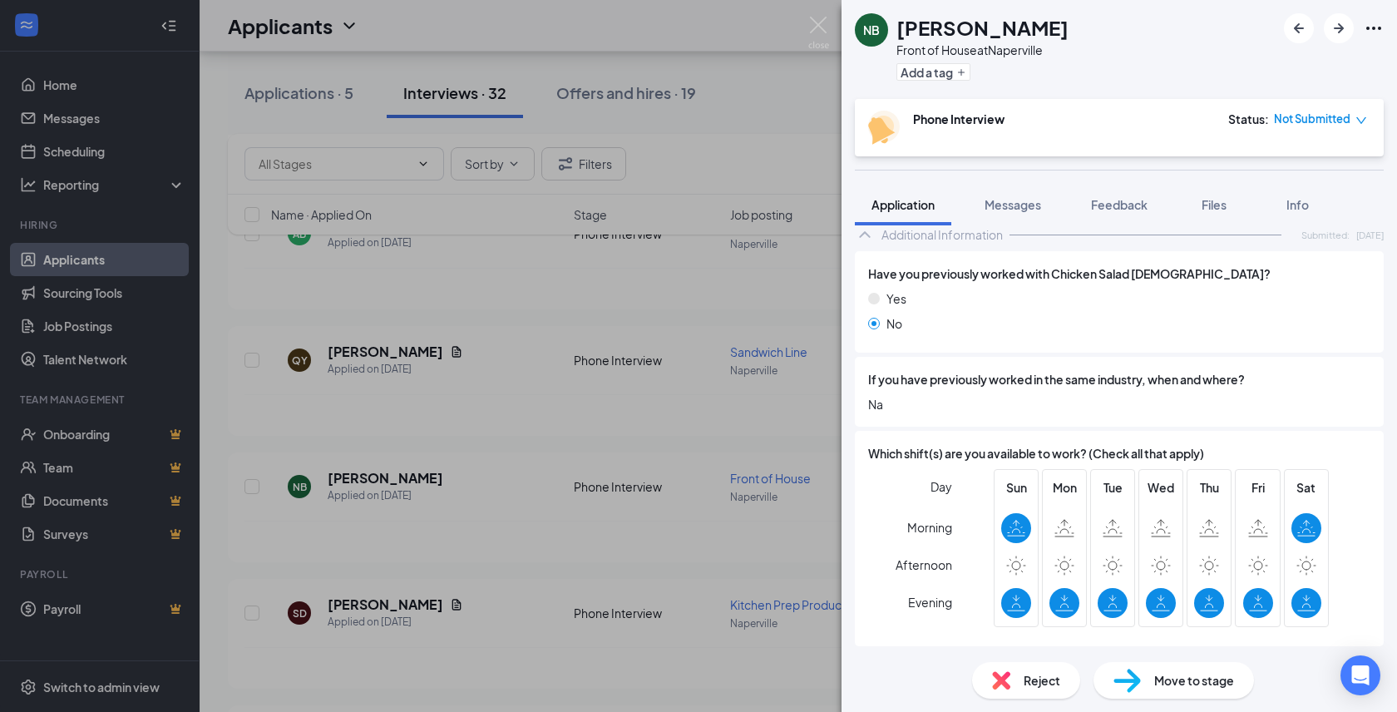
scroll to position [513, 0]
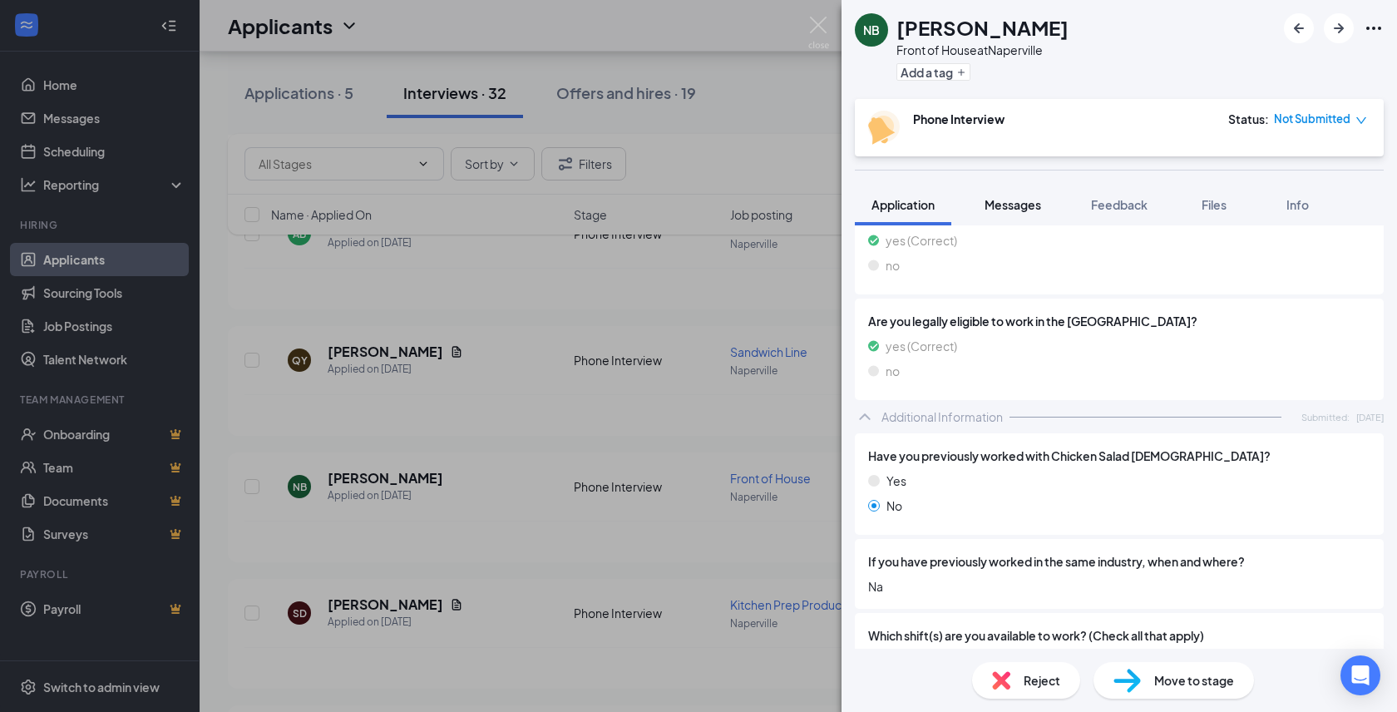
click at [1003, 202] on span "Messages" at bounding box center [1013, 204] width 57 height 15
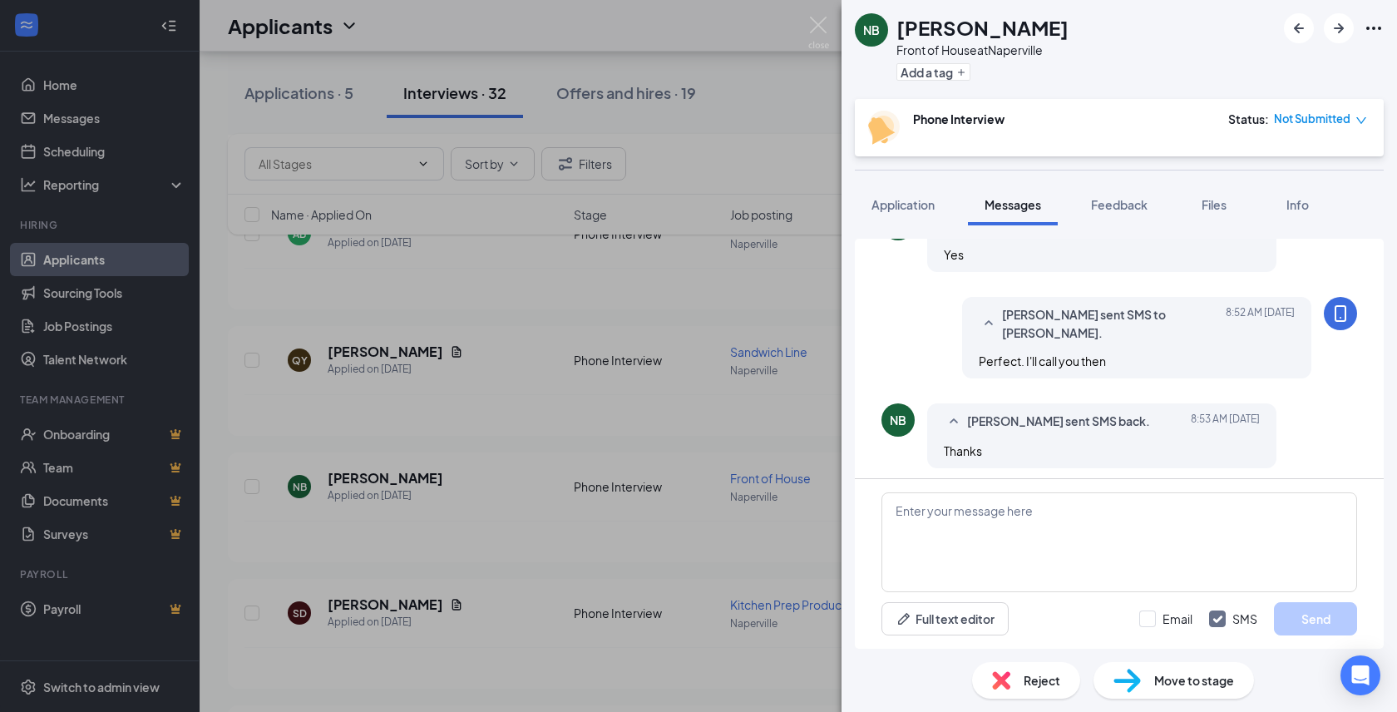
scroll to position [650, 0]
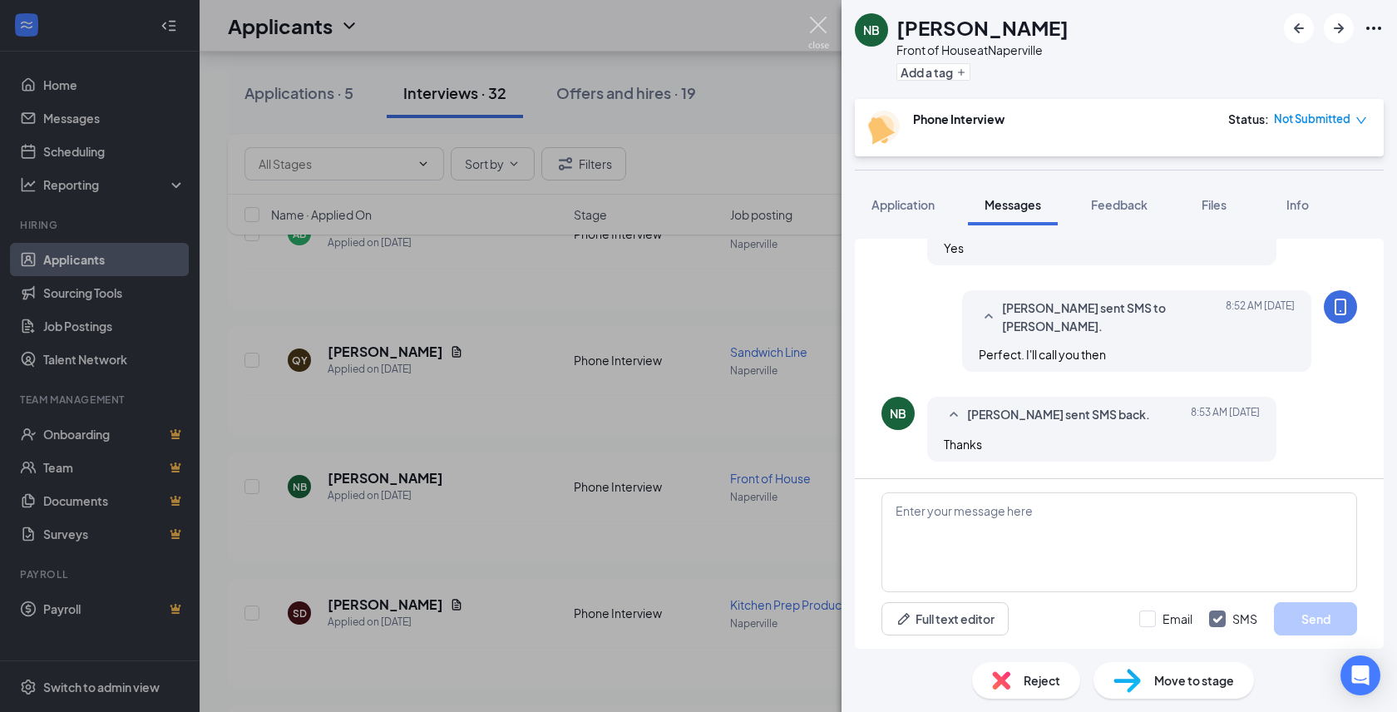
click at [818, 27] on img at bounding box center [818, 33] width 21 height 32
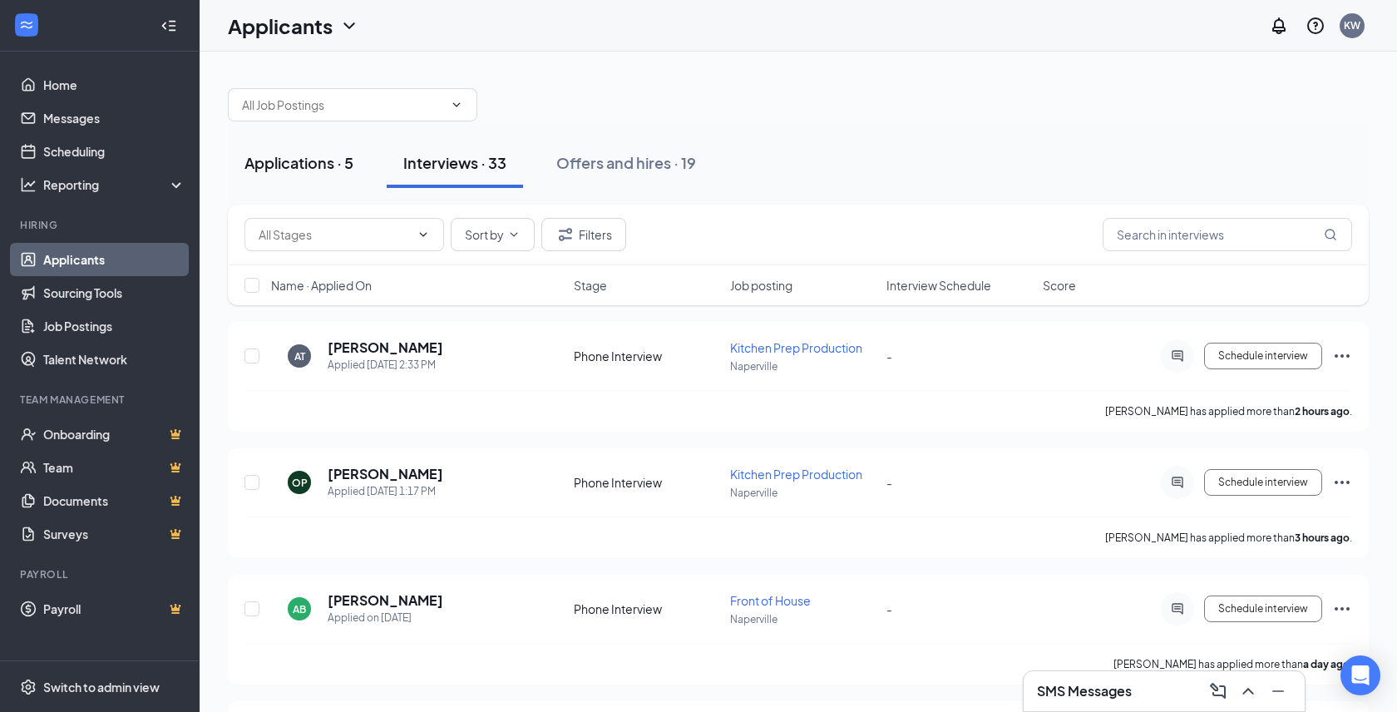
click at [294, 156] on div "Applications · 5" at bounding box center [299, 162] width 109 height 21
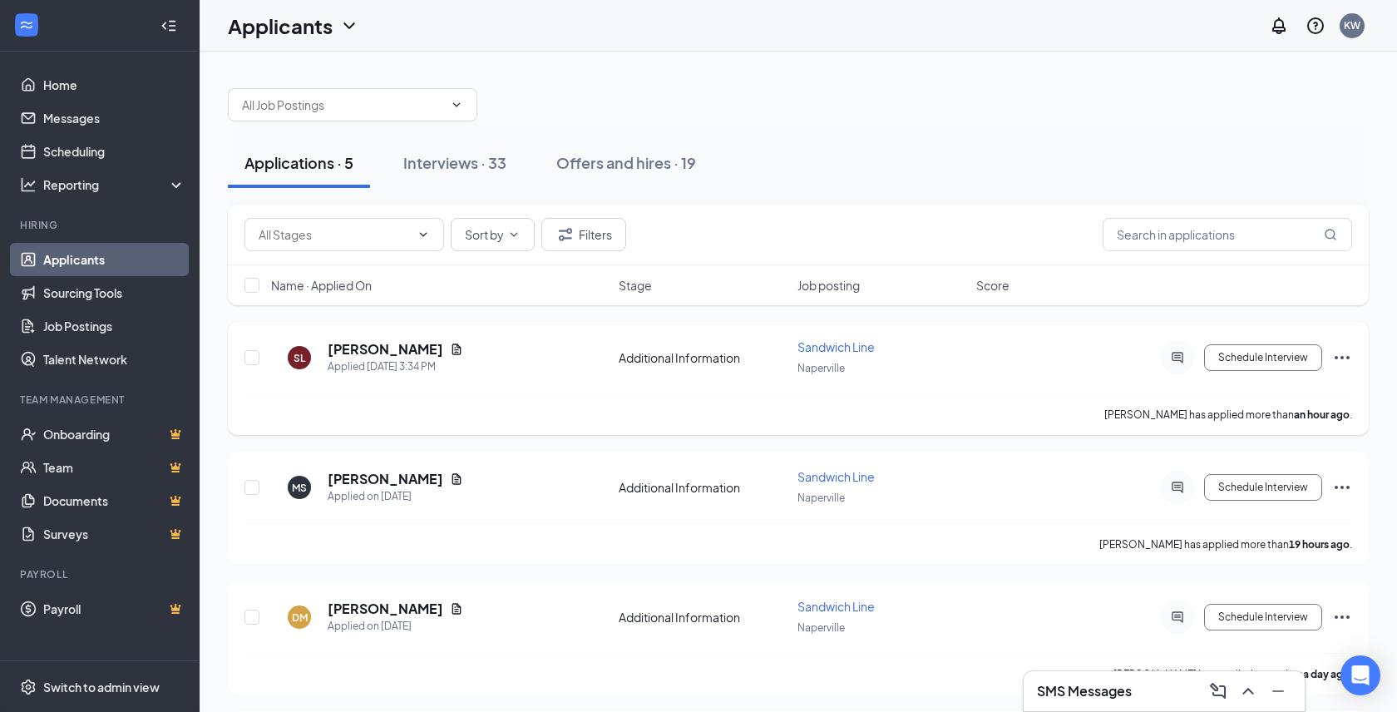
click at [1173, 349] on div at bounding box center [1177, 357] width 33 height 33
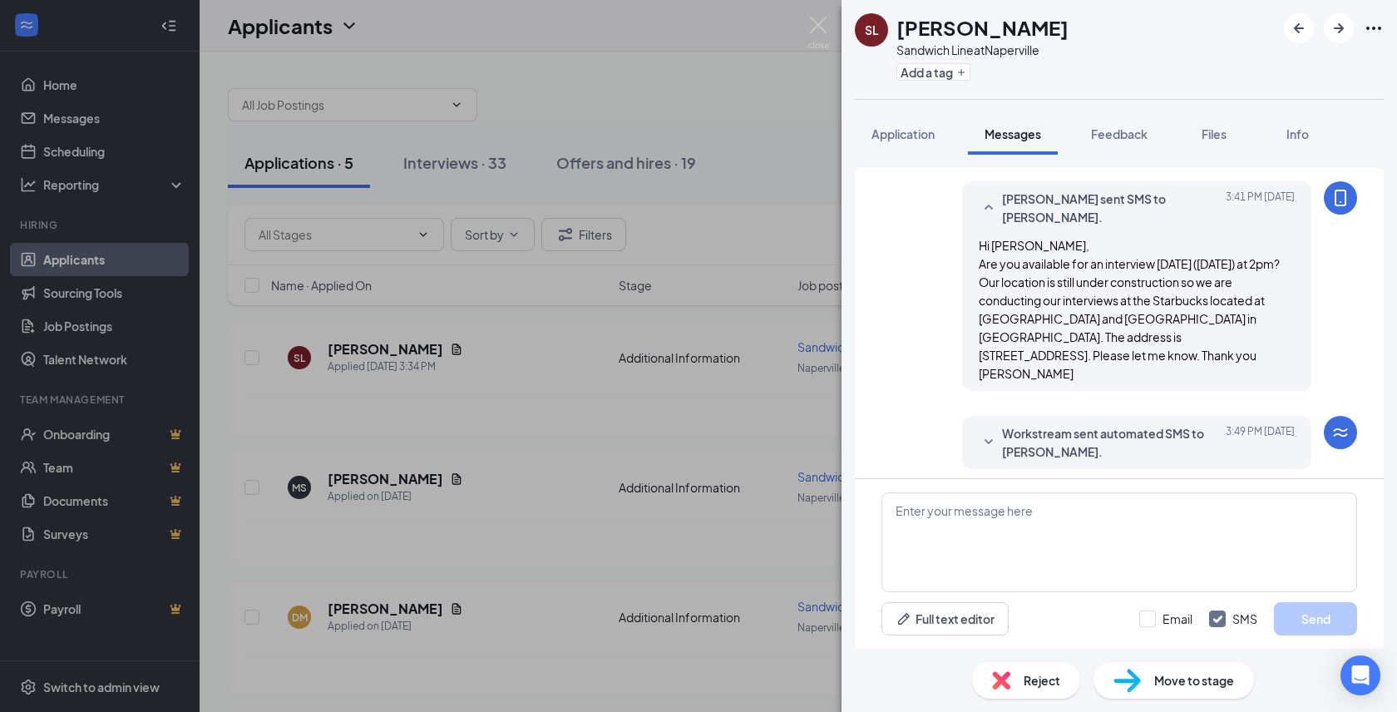
scroll to position [315, 0]
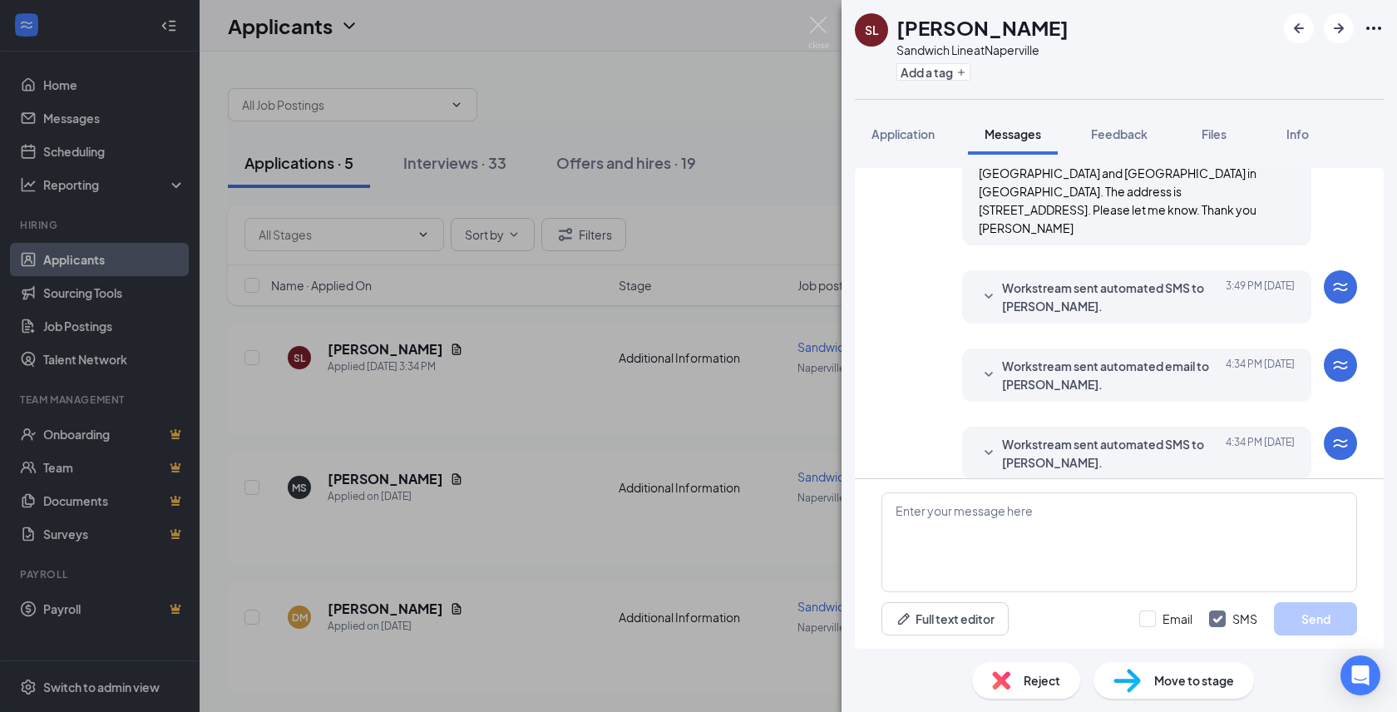
click at [993, 443] on icon "SmallChevronDown" at bounding box center [989, 453] width 20 height 20
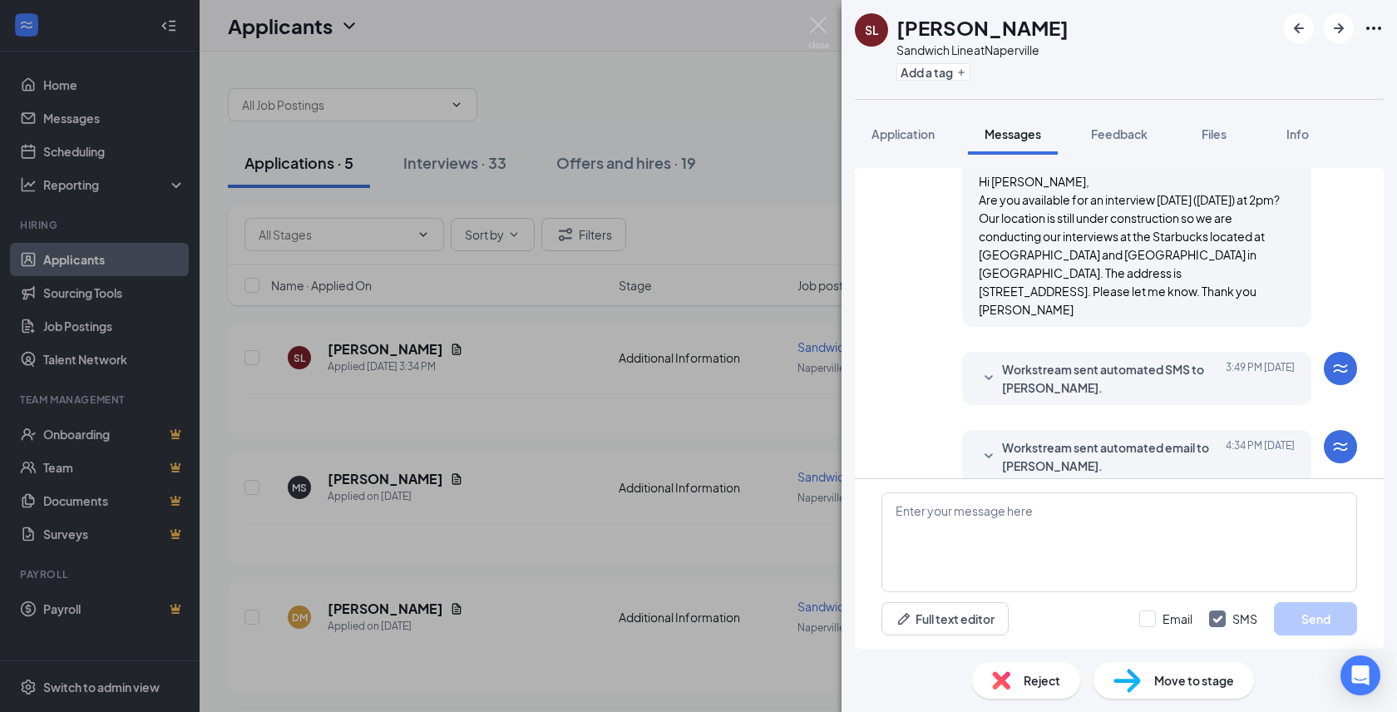
scroll to position [200, 0]
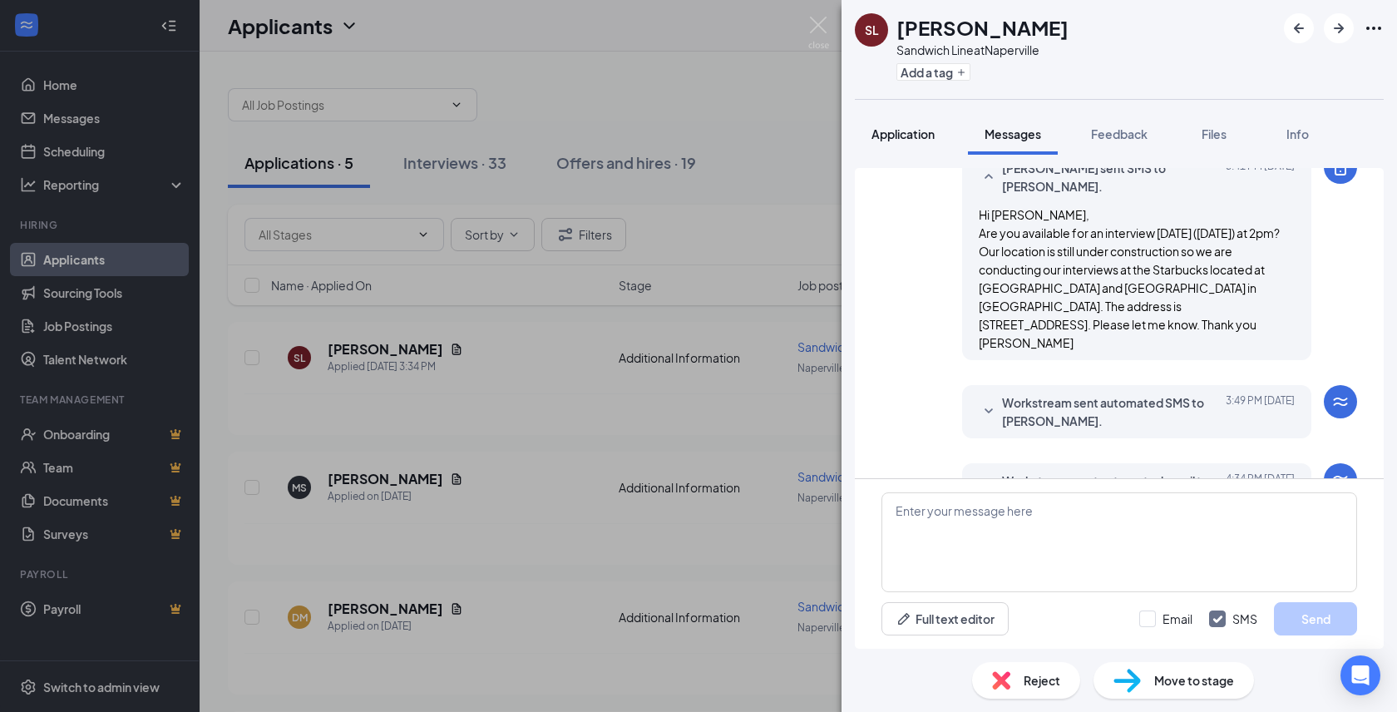
click at [893, 141] on span "Application" at bounding box center [903, 133] width 63 height 15
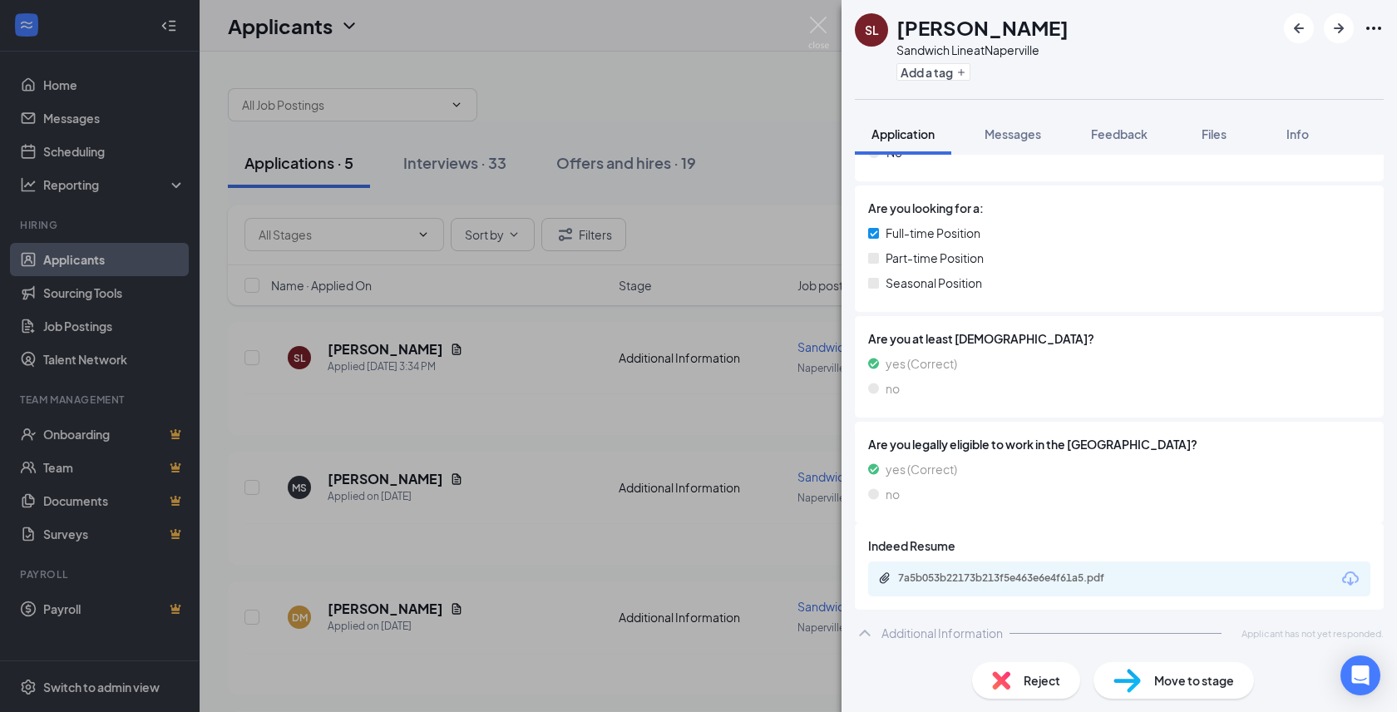
scroll to position [321, 0]
click at [816, 27] on img at bounding box center [818, 33] width 21 height 32
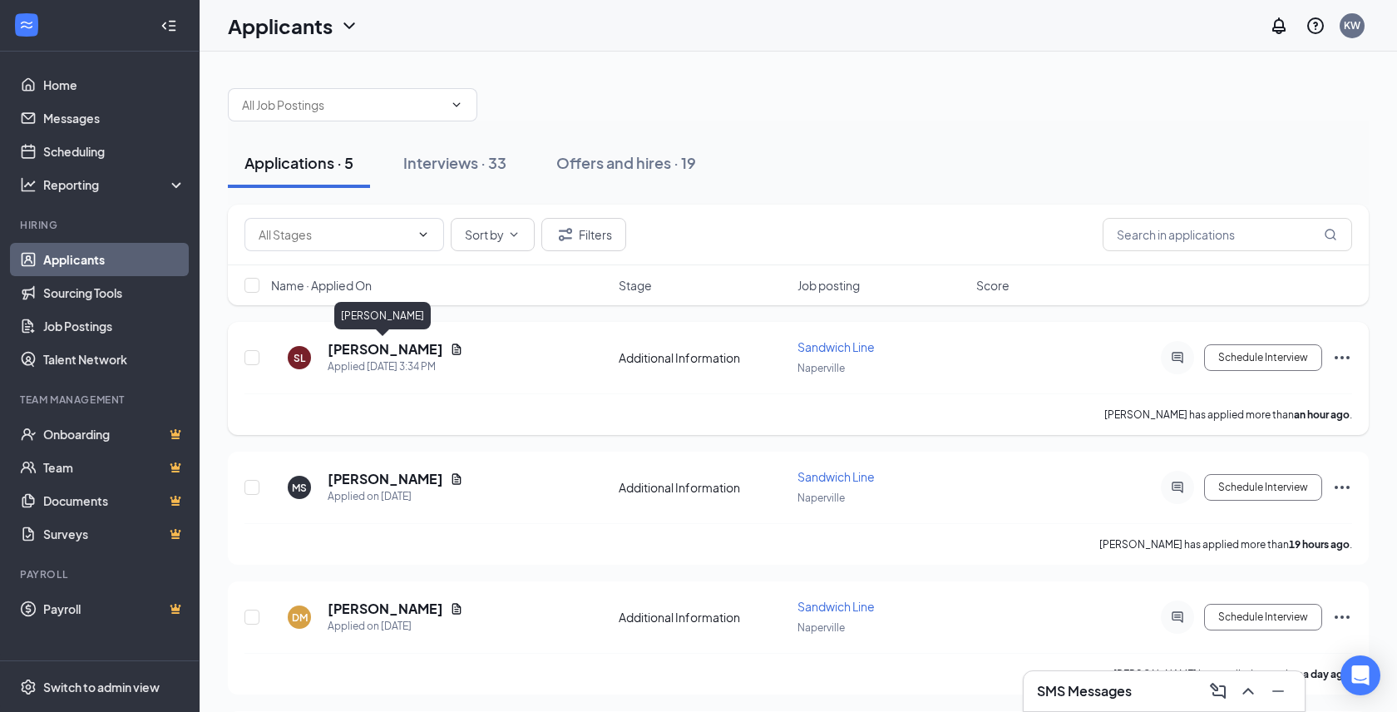
click at [385, 349] on h5 "[PERSON_NAME]" at bounding box center [386, 349] width 116 height 18
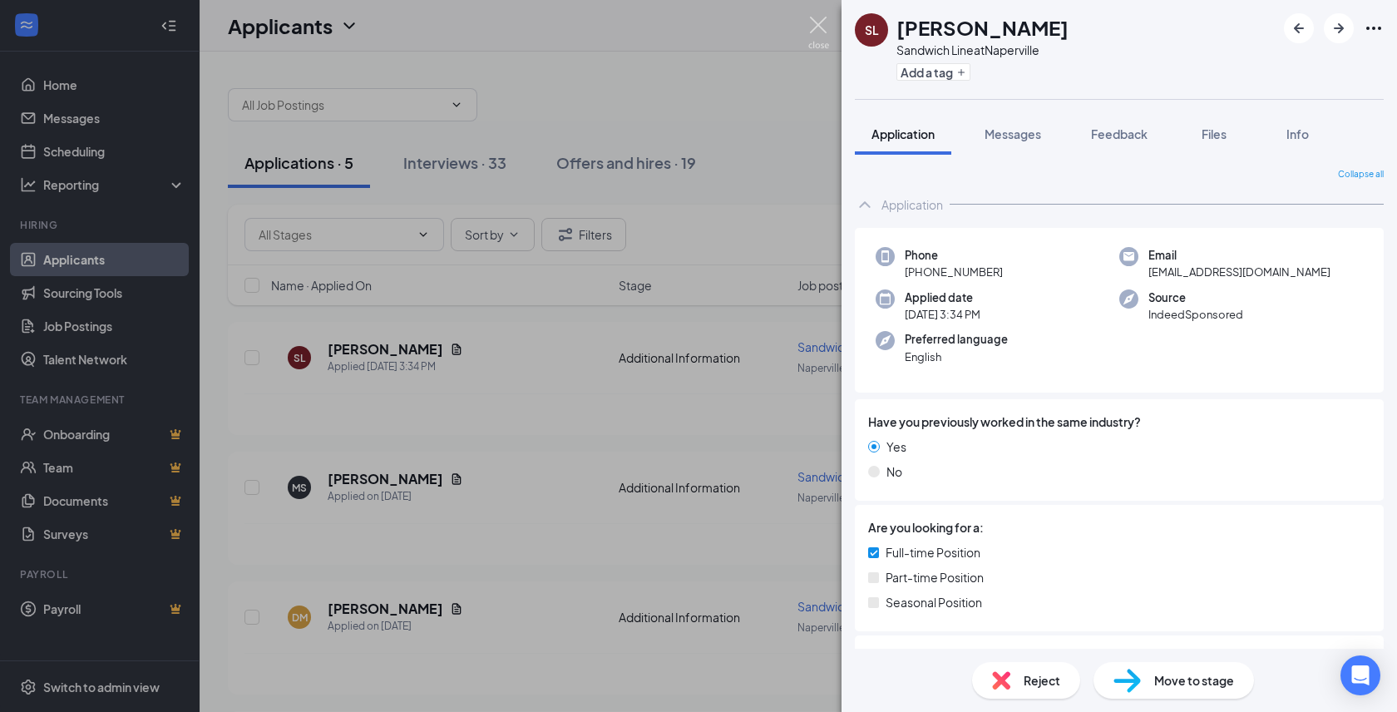
click at [822, 27] on img at bounding box center [818, 33] width 21 height 32
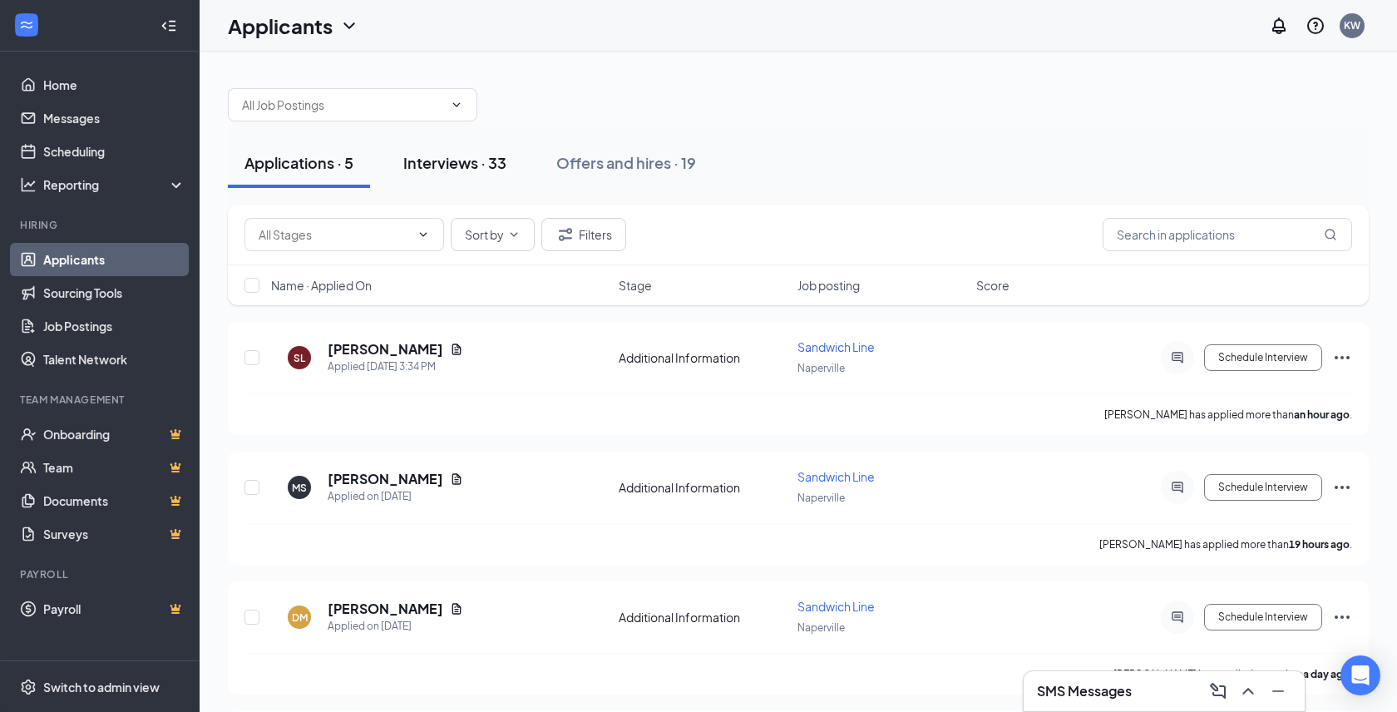
click at [471, 164] on div "Interviews · 33" at bounding box center [454, 162] width 103 height 21
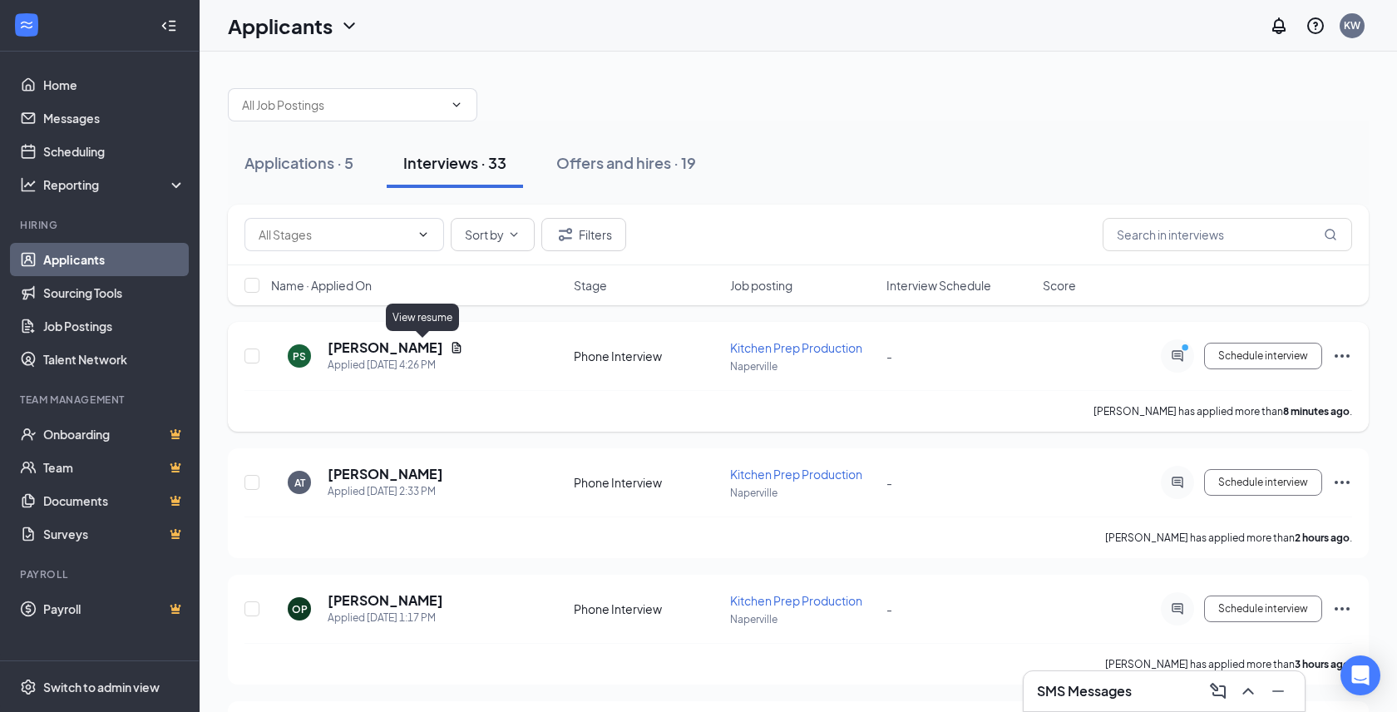
click at [450, 346] on icon "Document" at bounding box center [456, 347] width 13 height 13
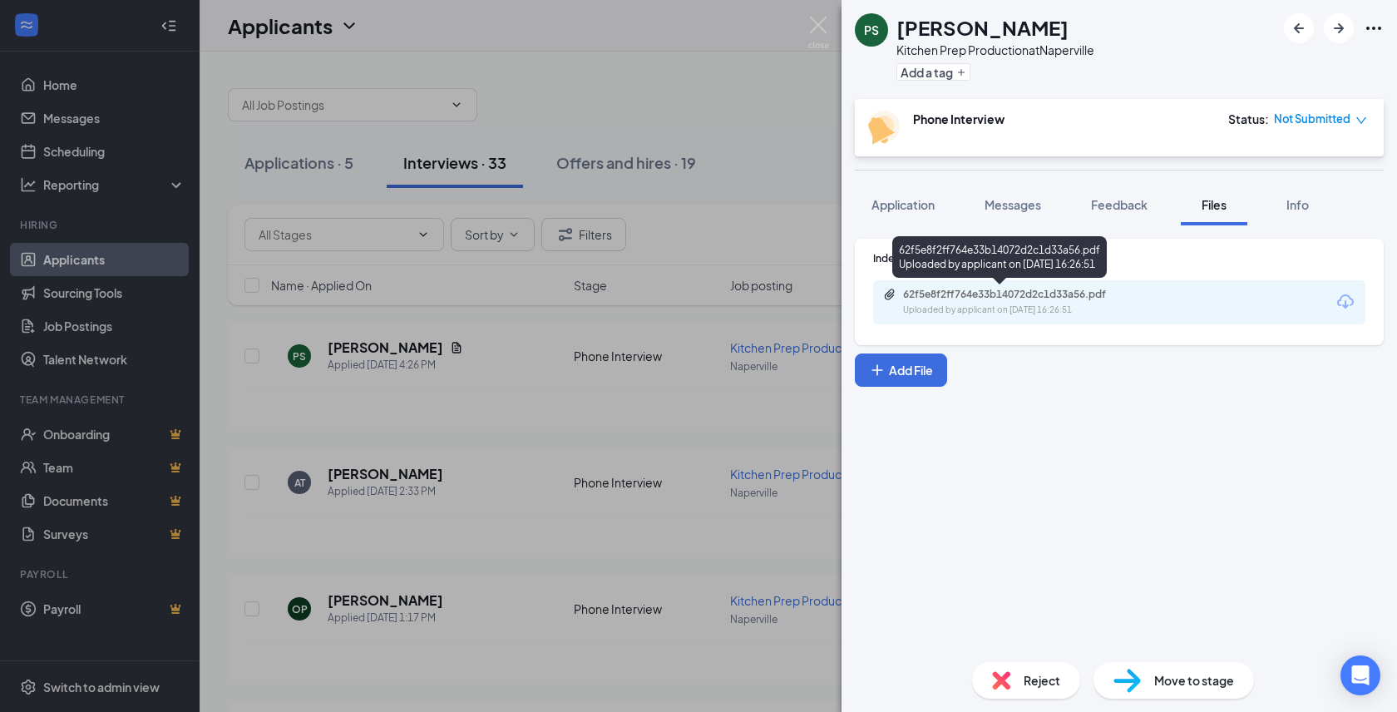
click at [991, 296] on div "62f5e8f2ff764e33b14072d2c1d33a56.pdf" at bounding box center [1019, 294] width 233 height 13
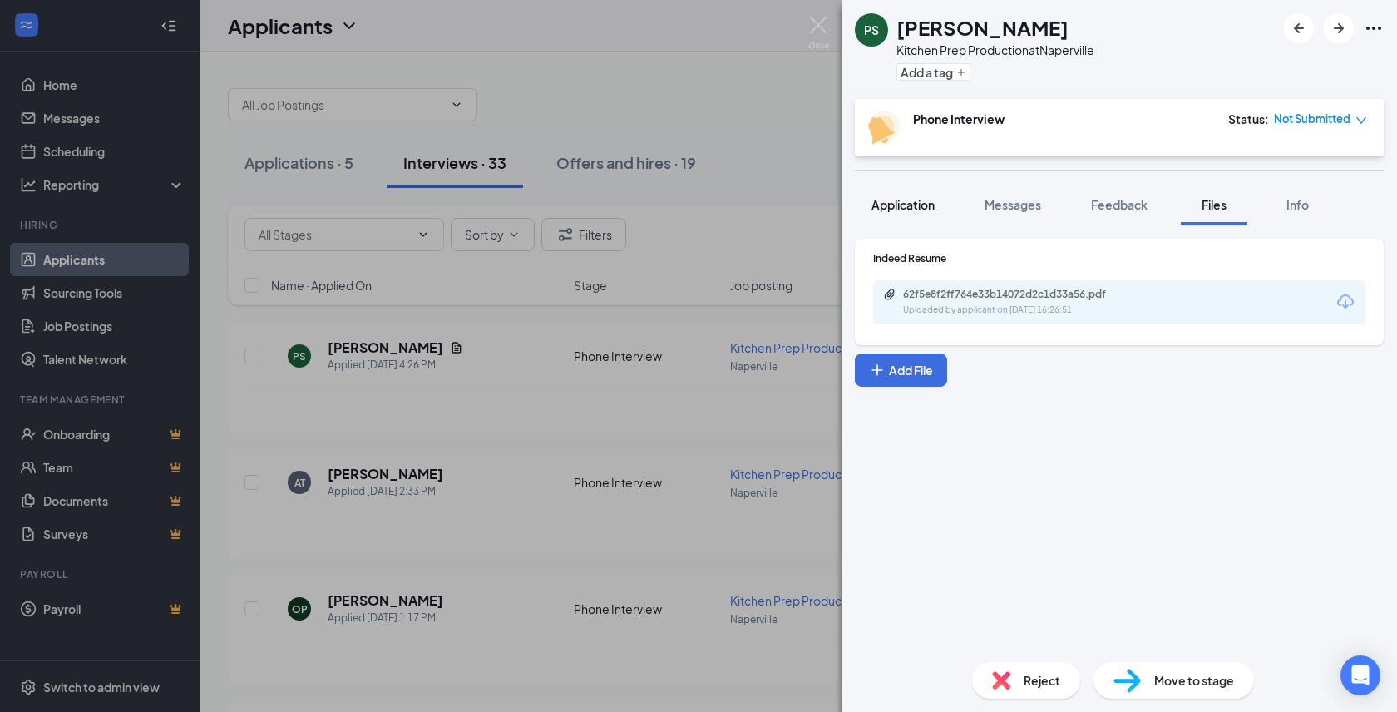
click at [889, 205] on span "Application" at bounding box center [903, 204] width 63 height 15
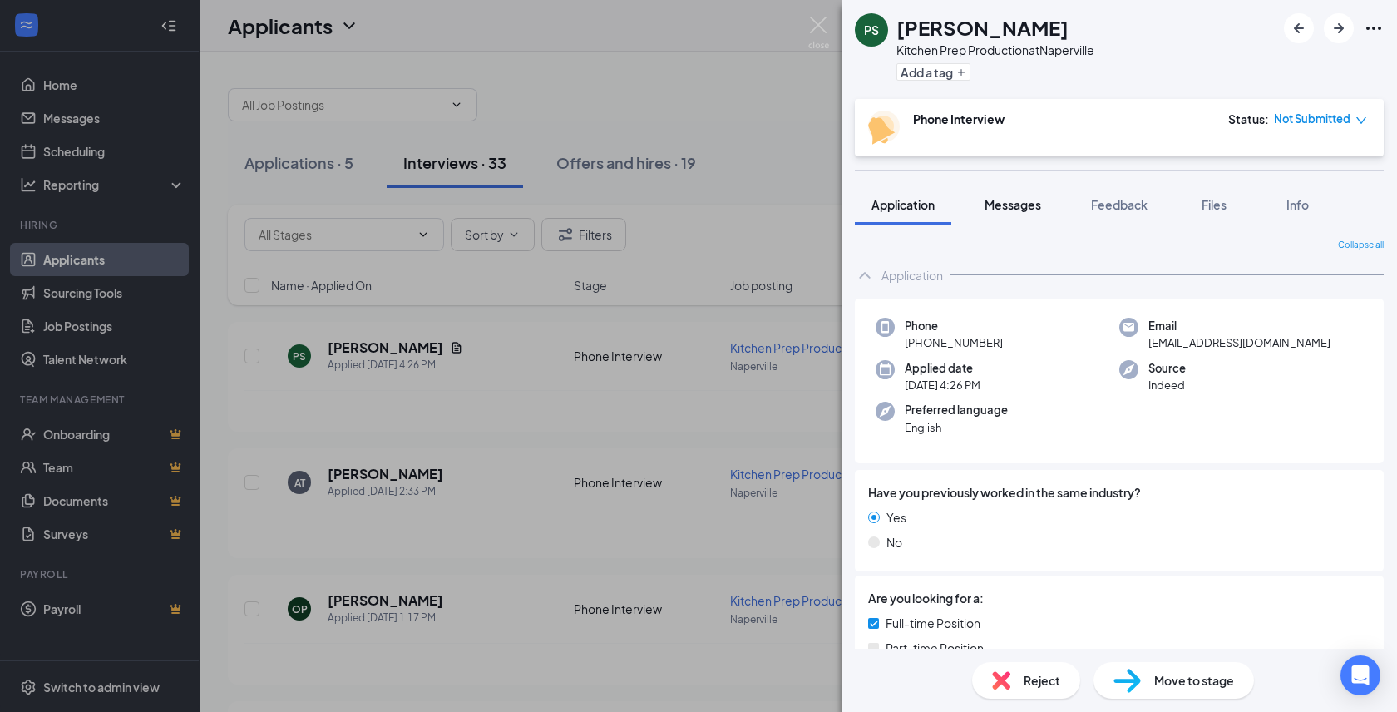
click at [1011, 205] on span "Messages" at bounding box center [1013, 204] width 57 height 15
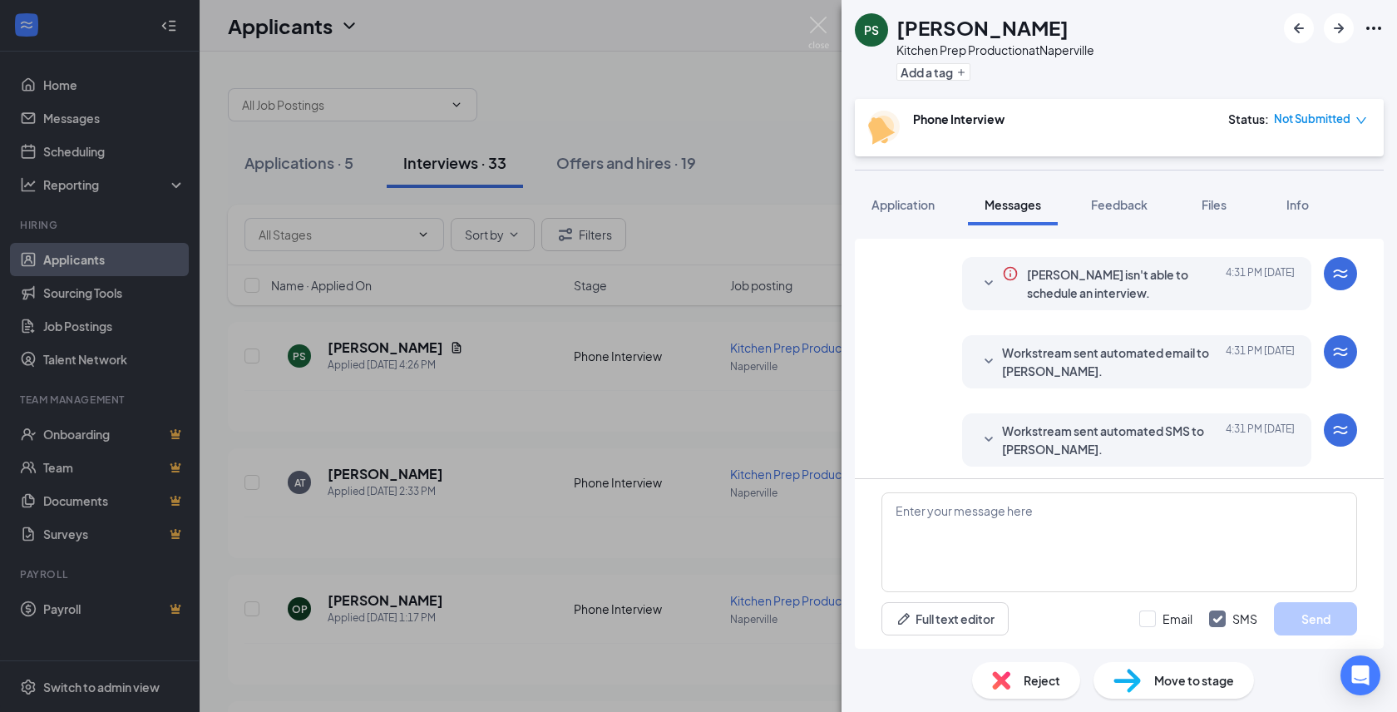
scroll to position [260, 0]
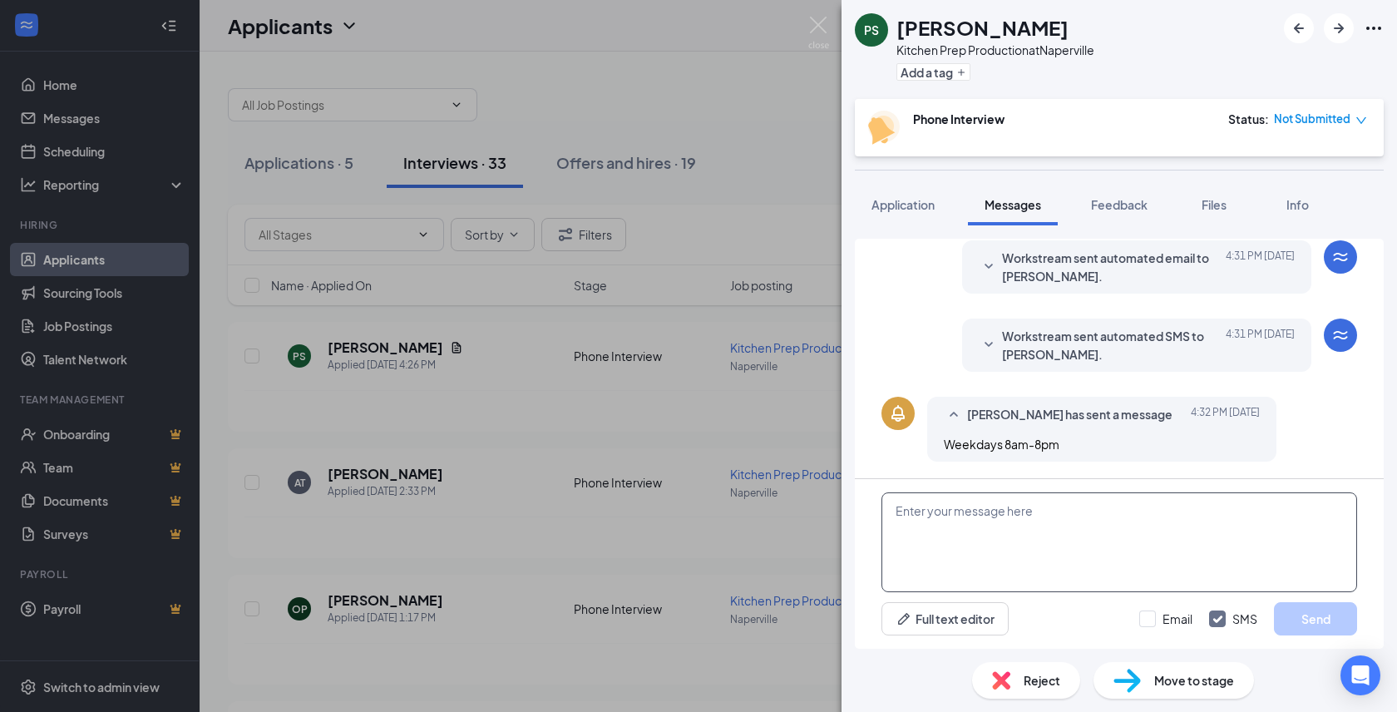
click at [943, 522] on textarea at bounding box center [1120, 542] width 476 height 100
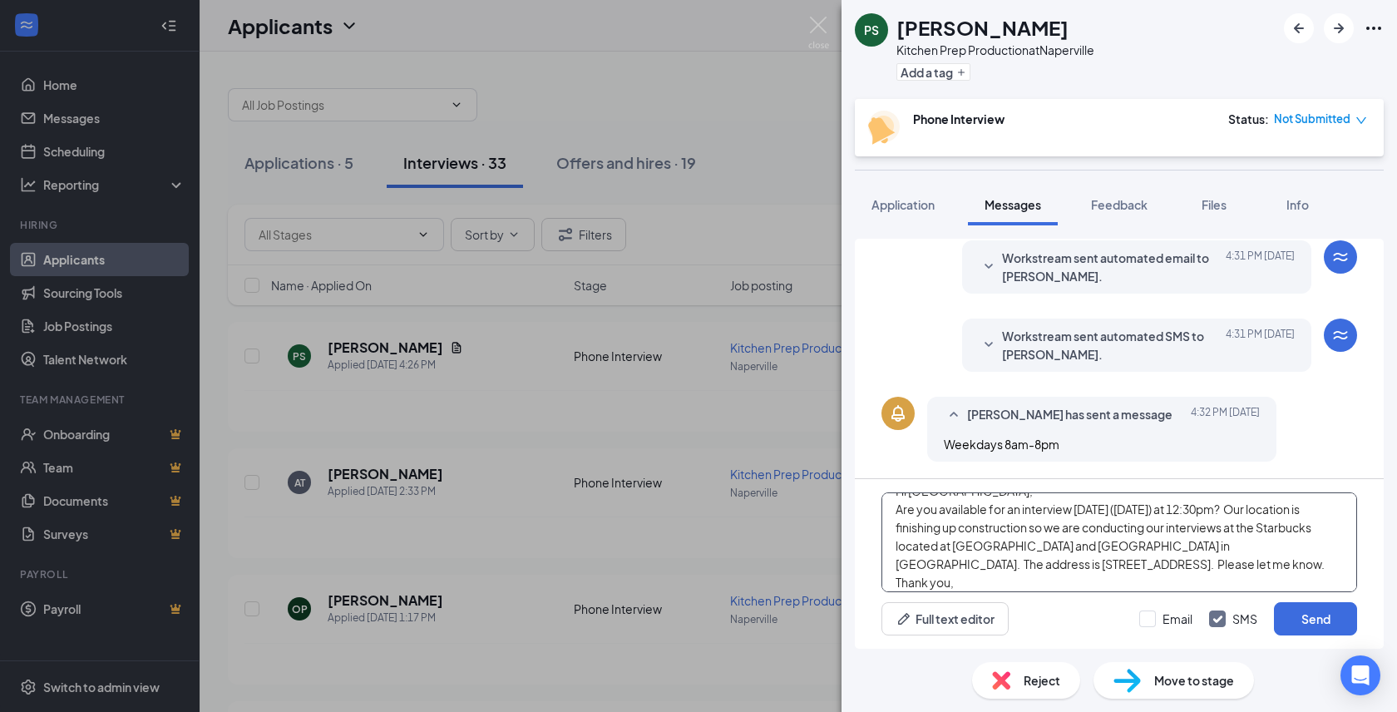
scroll to position [38, 0]
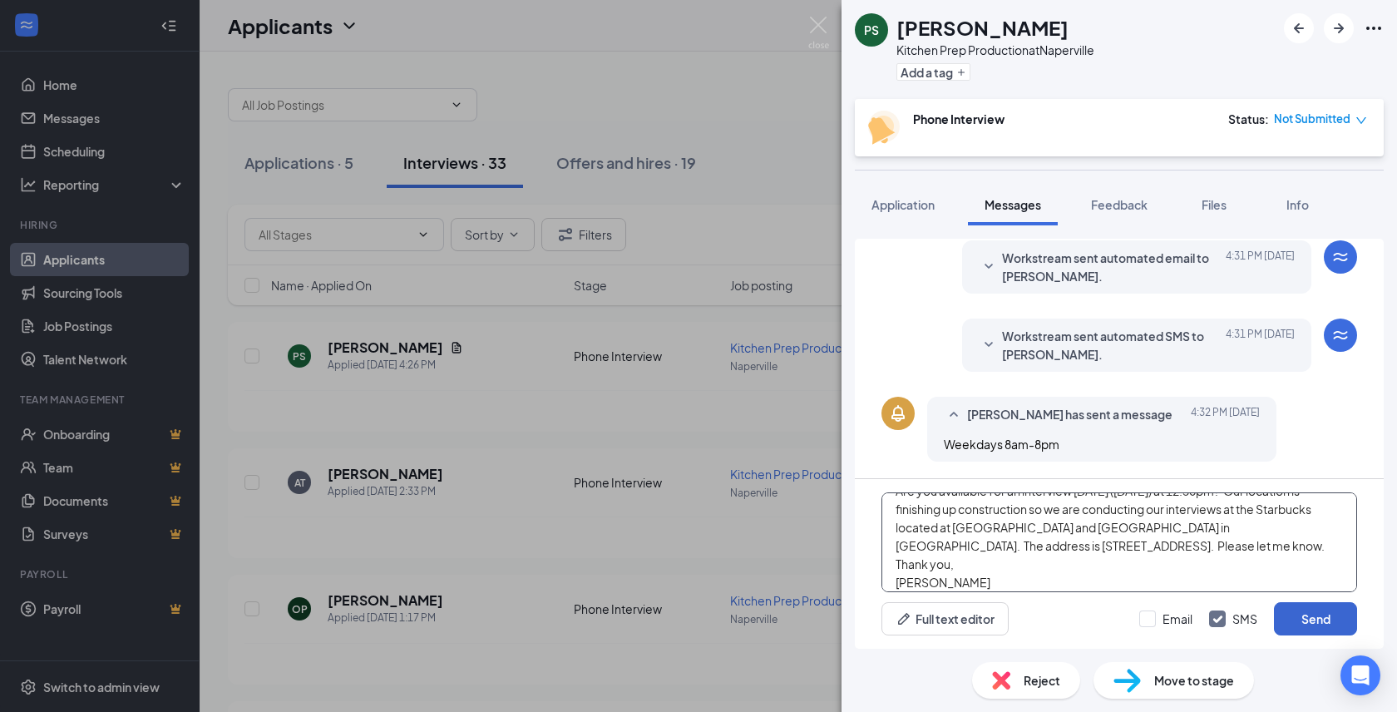
type textarea "Hi [GEOGRAPHIC_DATA], Are you available for an interview [DATE] ([DATE]) at 12:…"
click at [1294, 616] on button "Send" at bounding box center [1315, 618] width 83 height 33
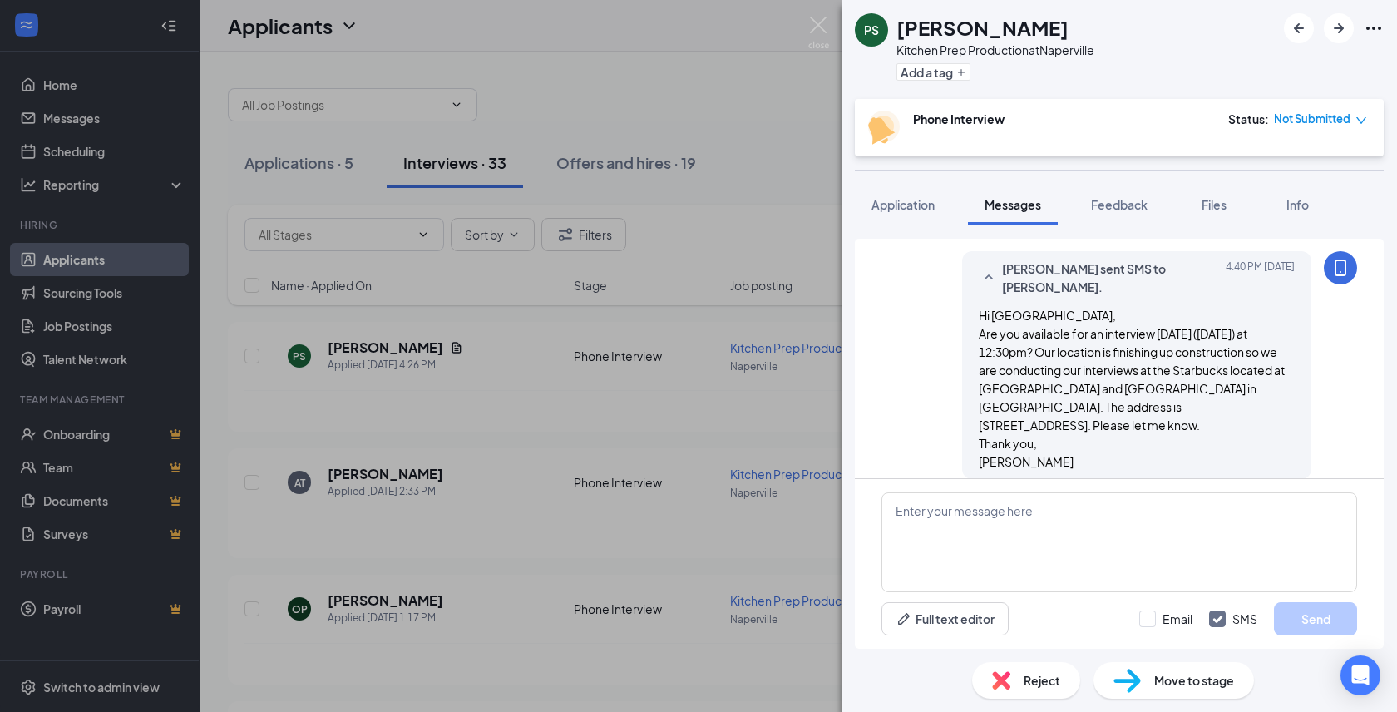
scroll to position [496, 0]
click at [419, 347] on div "PS [PERSON_NAME] Kitchen Prep Production at [GEOGRAPHIC_DATA] Add a tag Phone I…" at bounding box center [698, 356] width 1397 height 712
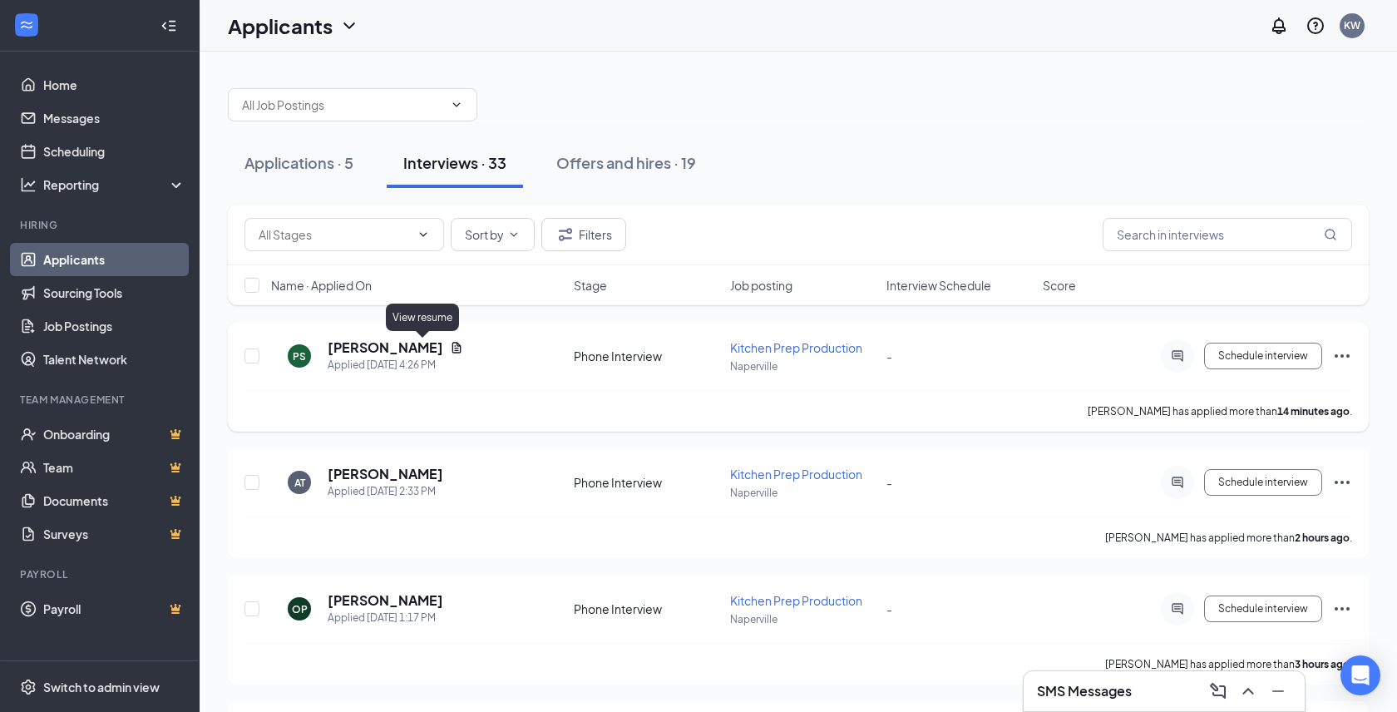
click at [452, 346] on icon "Document" at bounding box center [456, 347] width 9 height 11
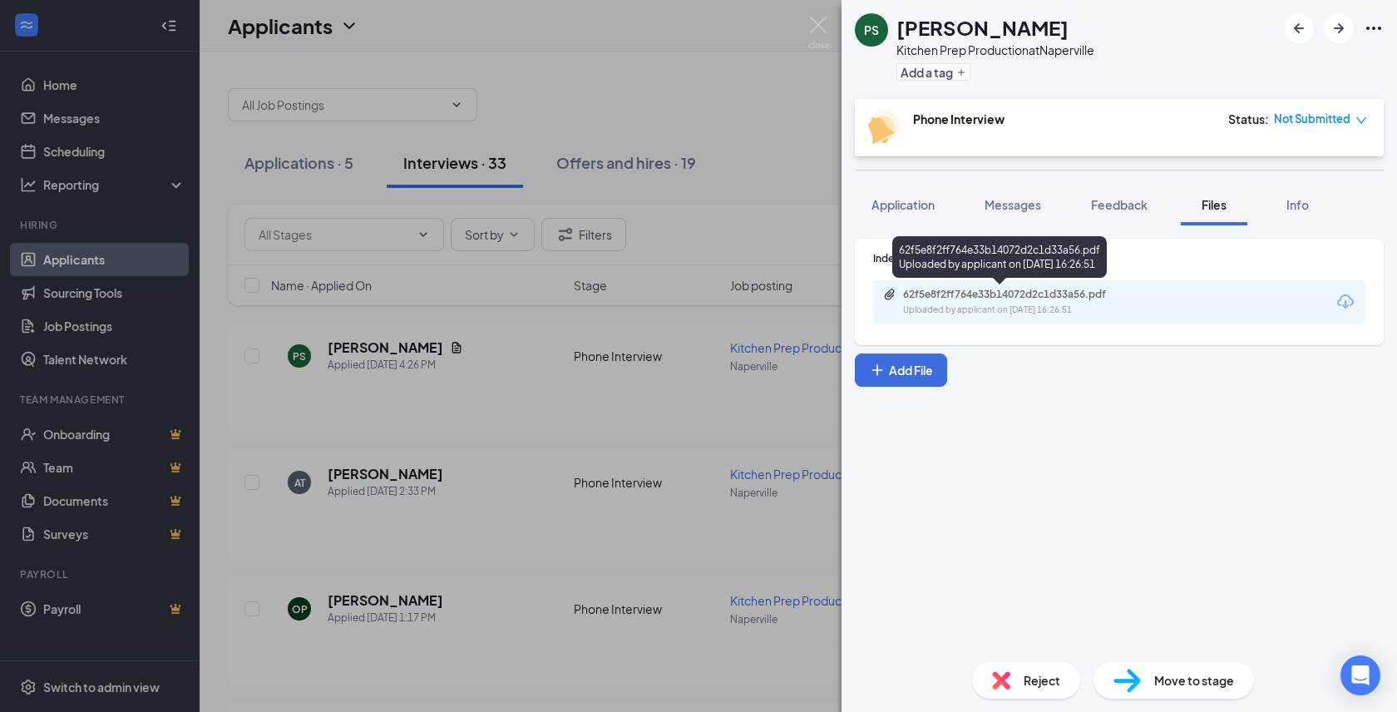
click at [952, 297] on div "62f5e8f2ff764e33b14072d2c1d33a56.pdf" at bounding box center [1019, 294] width 233 height 13
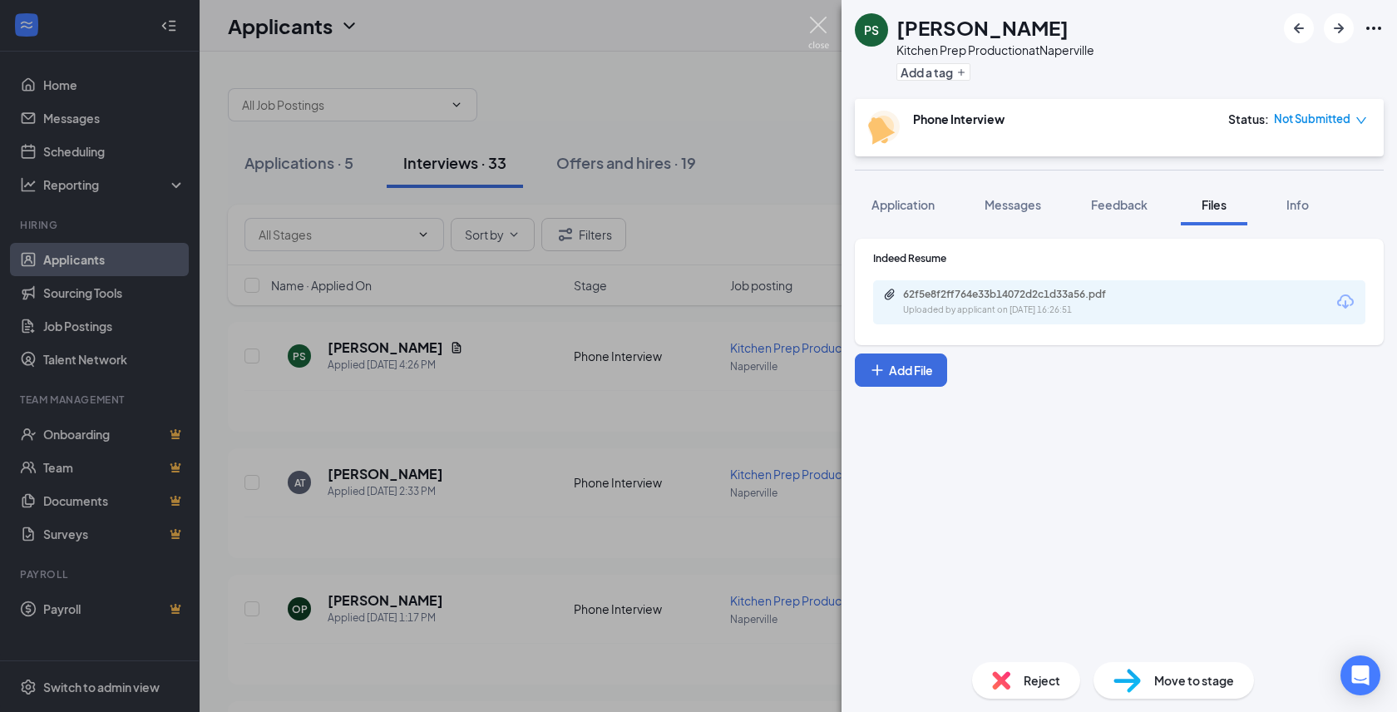
click at [819, 22] on img at bounding box center [818, 33] width 21 height 32
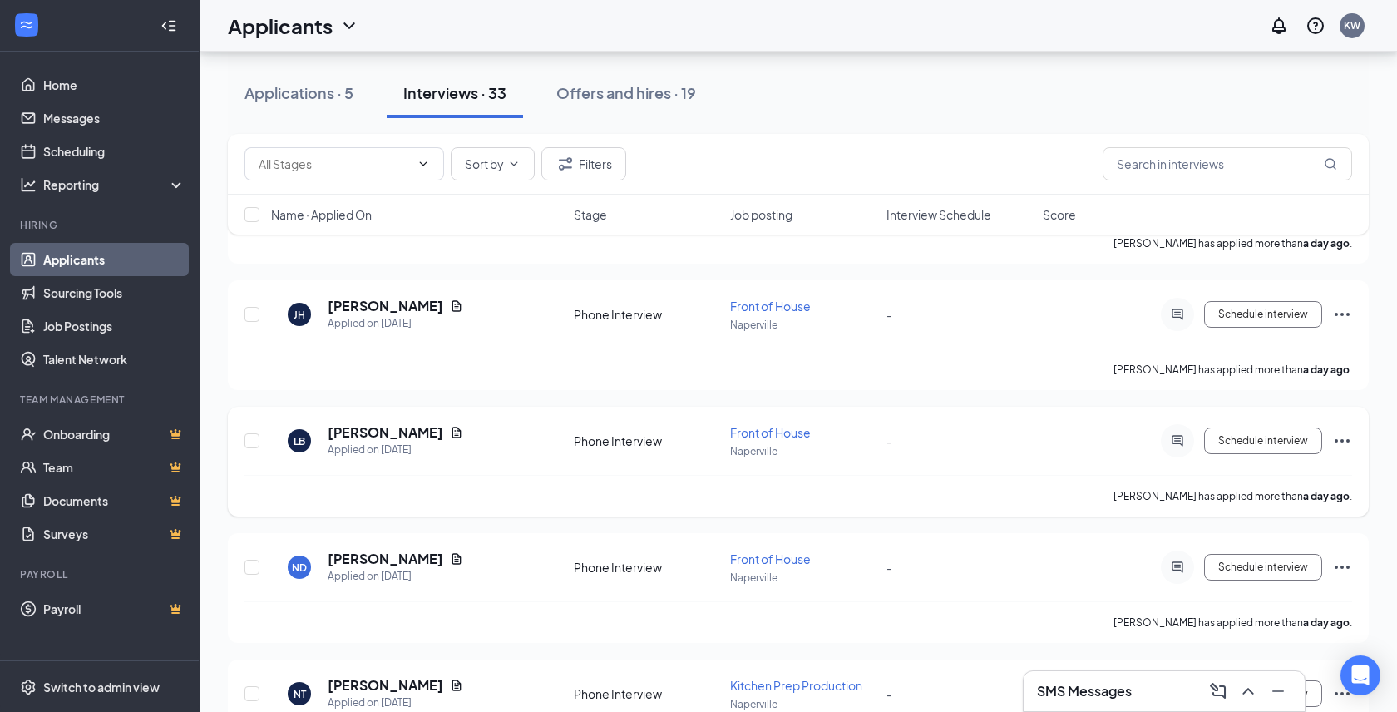
scroll to position [1052, 0]
click at [1179, 443] on icon "ActiveChat" at bounding box center [1178, 441] width 20 height 13
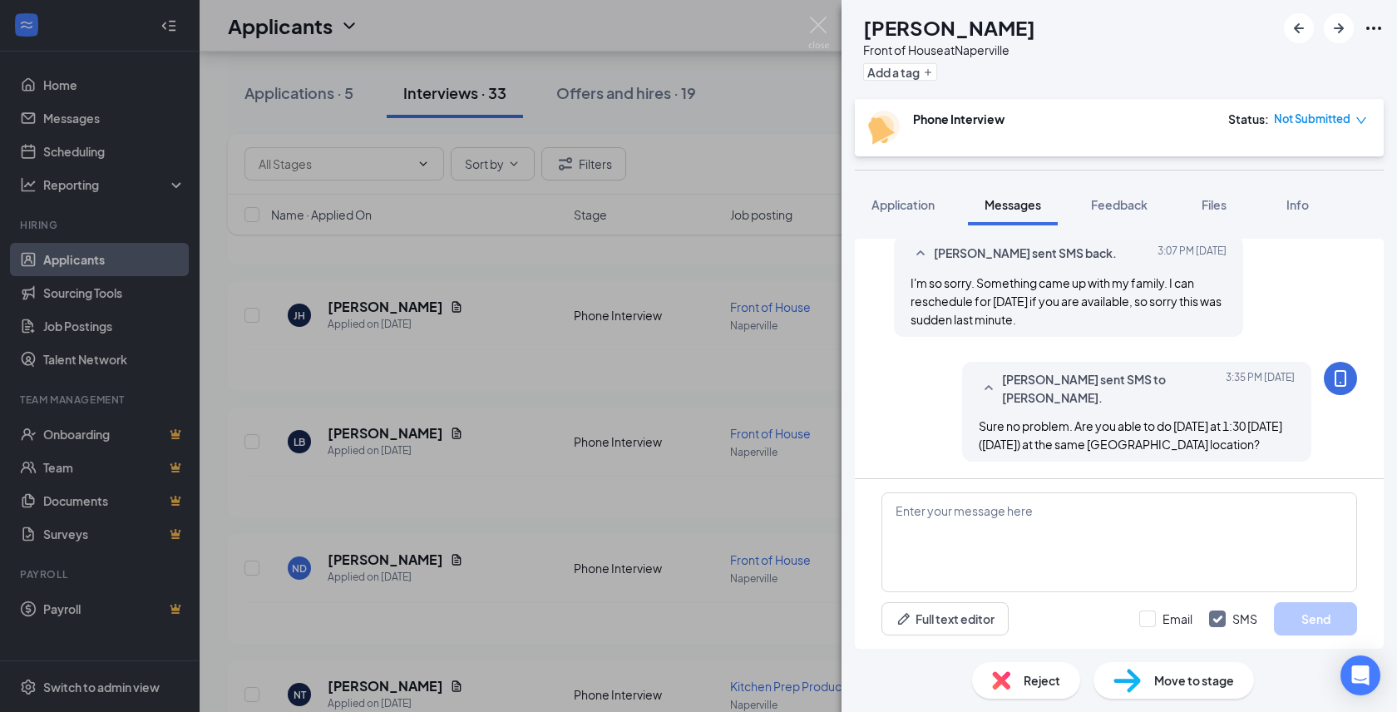
scroll to position [1060, 0]
click at [823, 23] on img at bounding box center [818, 33] width 21 height 32
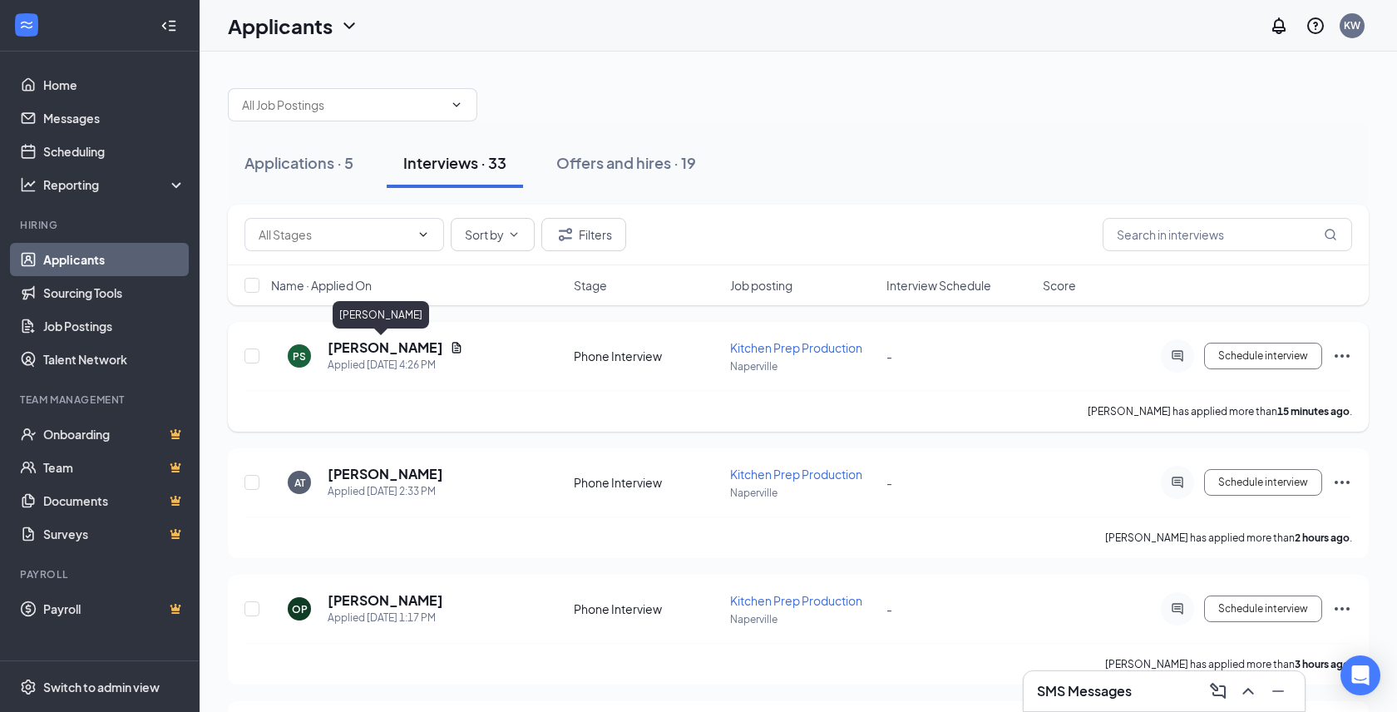
click at [370, 344] on h5 "[PERSON_NAME]" at bounding box center [386, 348] width 116 height 18
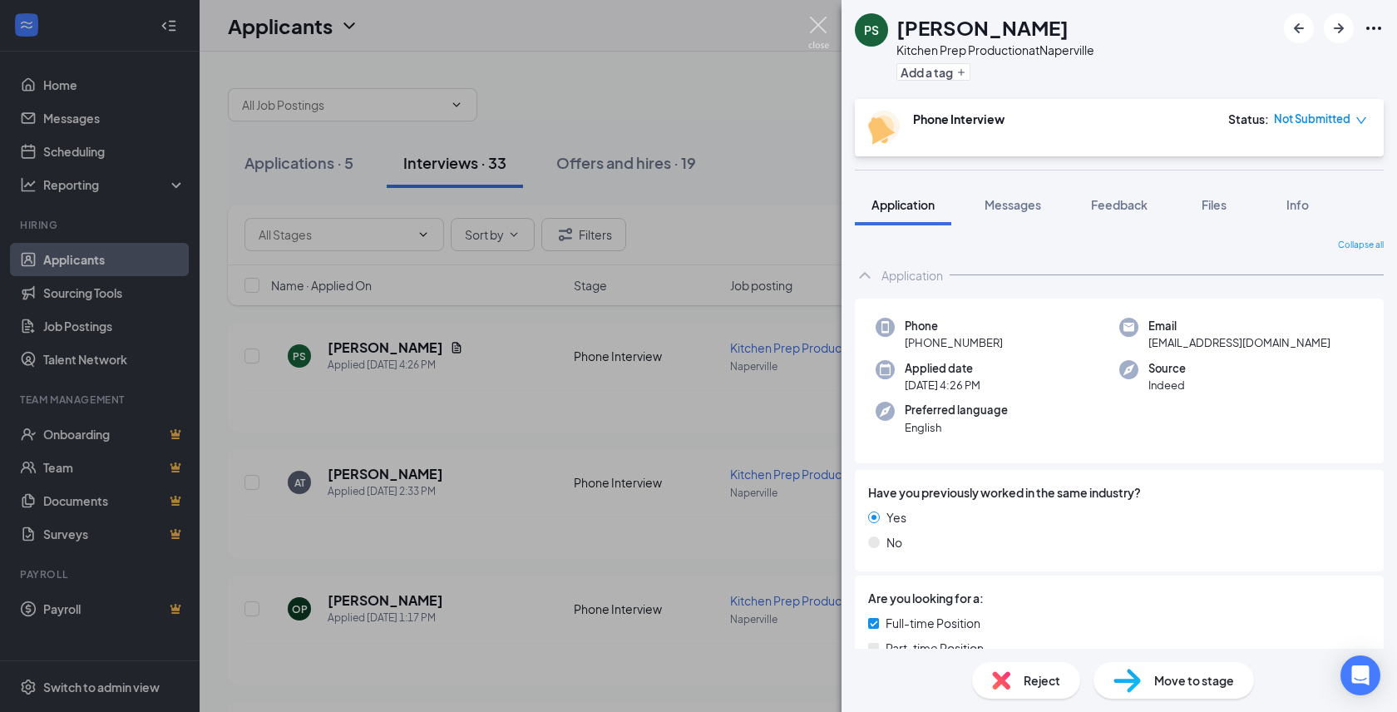
click at [819, 26] on img at bounding box center [818, 33] width 21 height 32
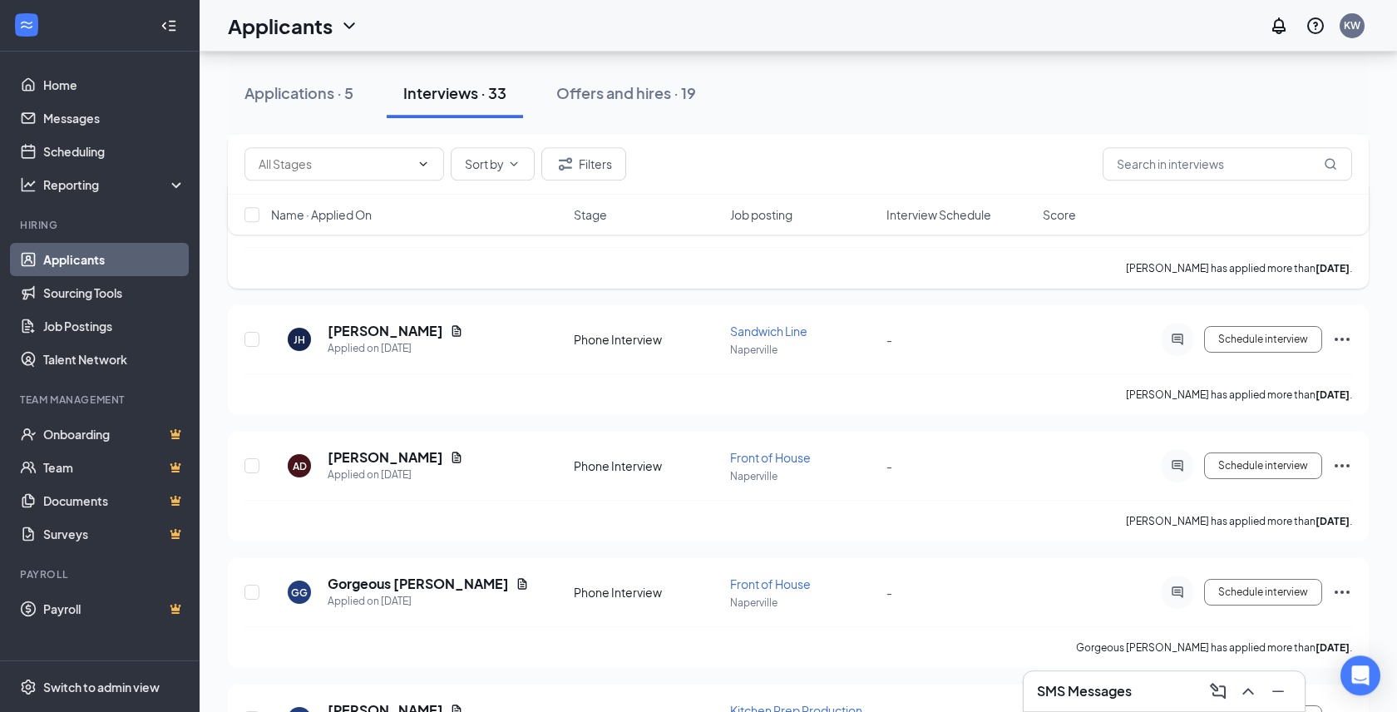
scroll to position [2410, 0]
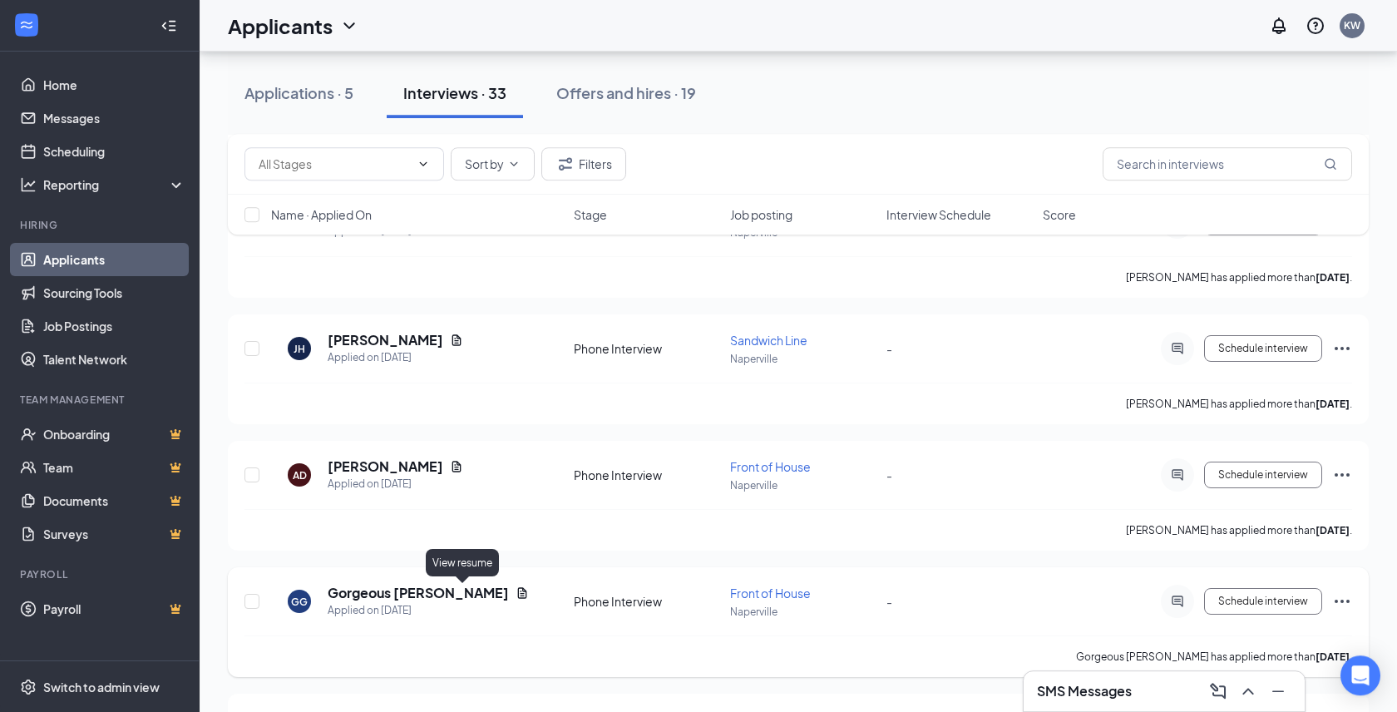
click at [518, 590] on icon "Document" at bounding box center [522, 592] width 9 height 11
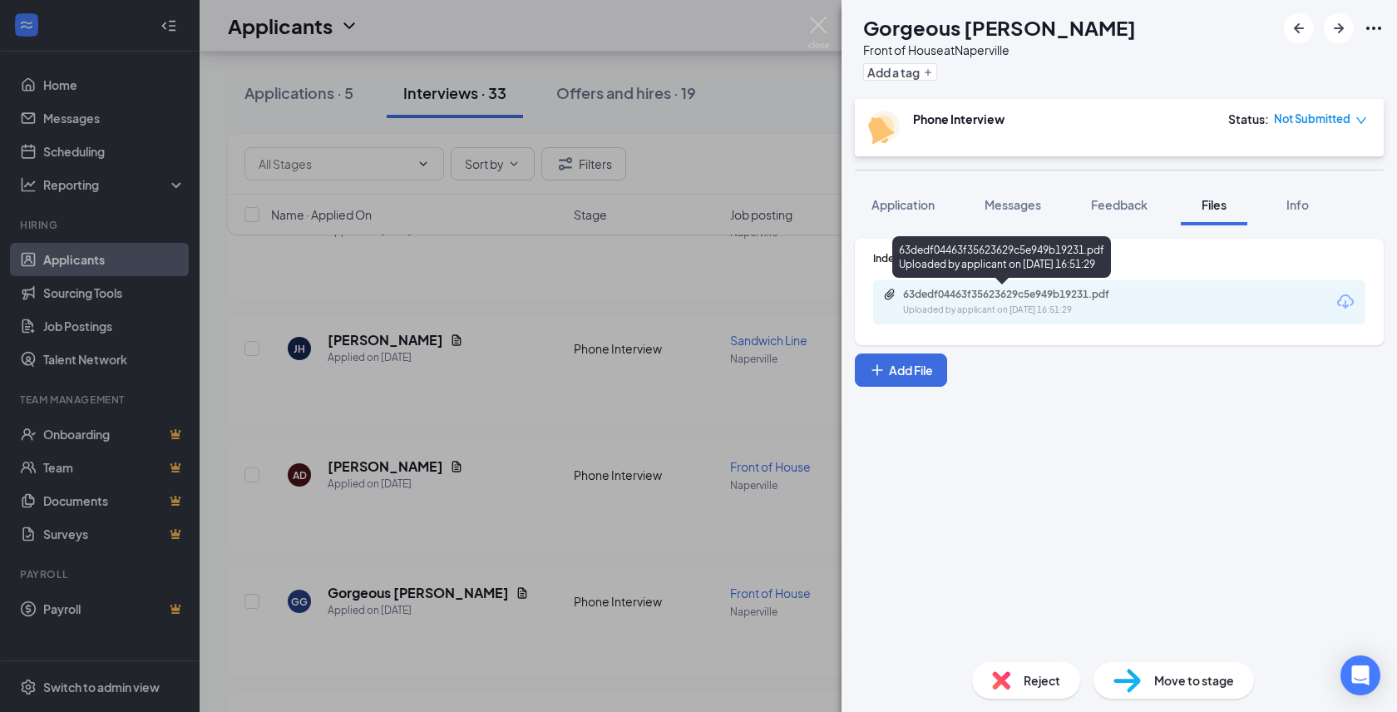
click at [996, 299] on div "63dedf04463f35623629c5e949b19231.pdf" at bounding box center [1019, 294] width 233 height 13
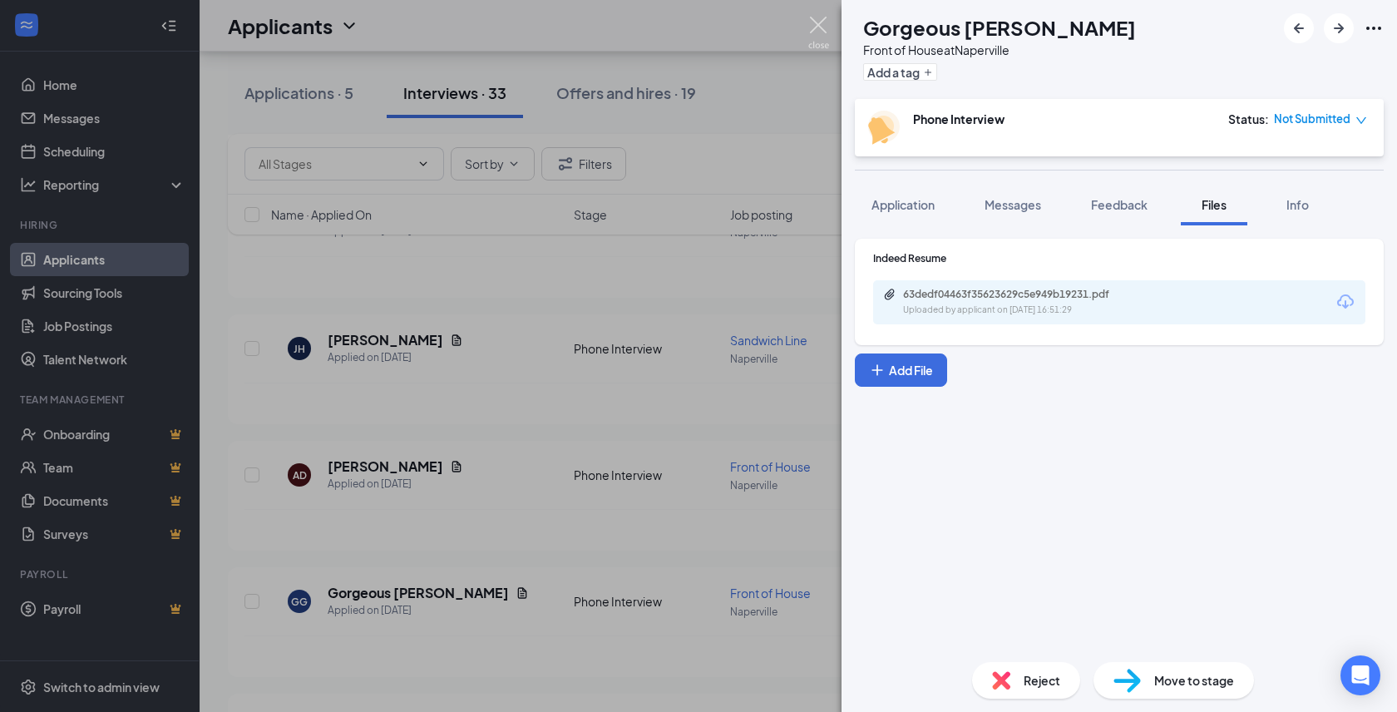
click at [824, 28] on img at bounding box center [818, 33] width 21 height 32
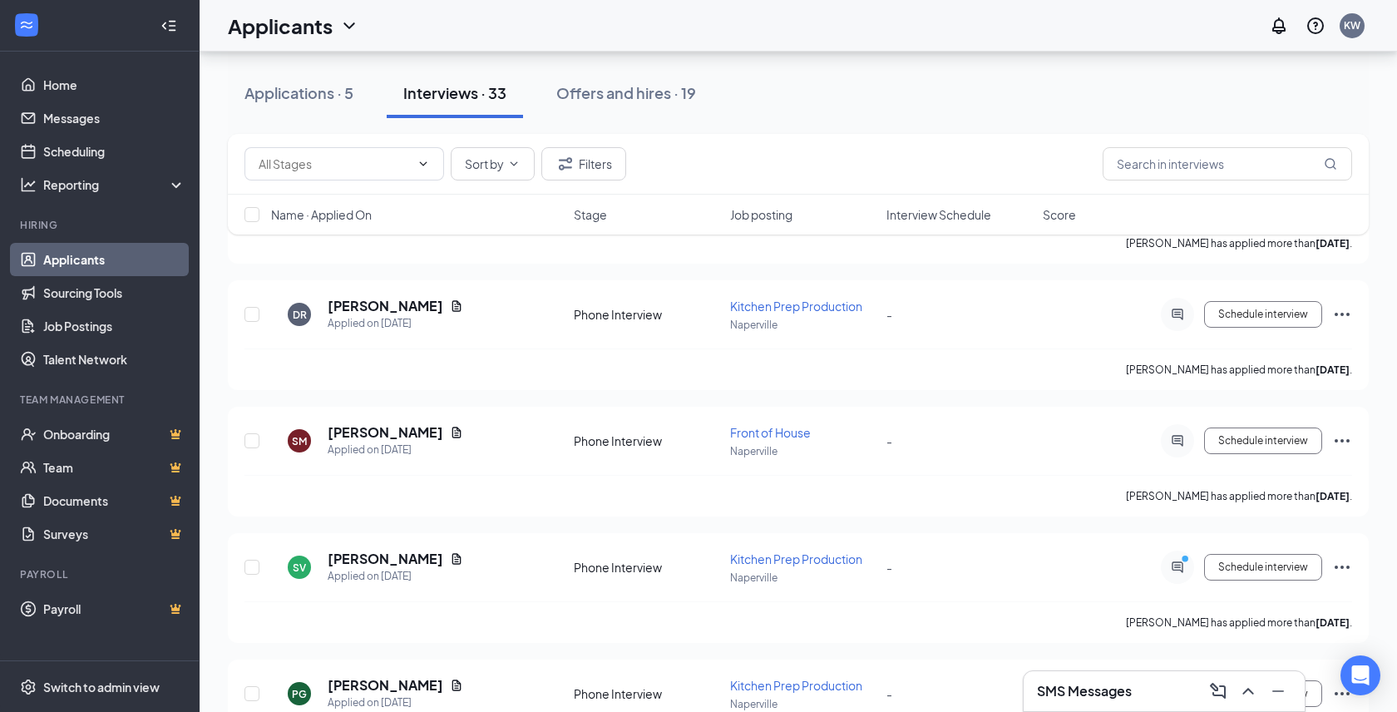
scroll to position [3785, 0]
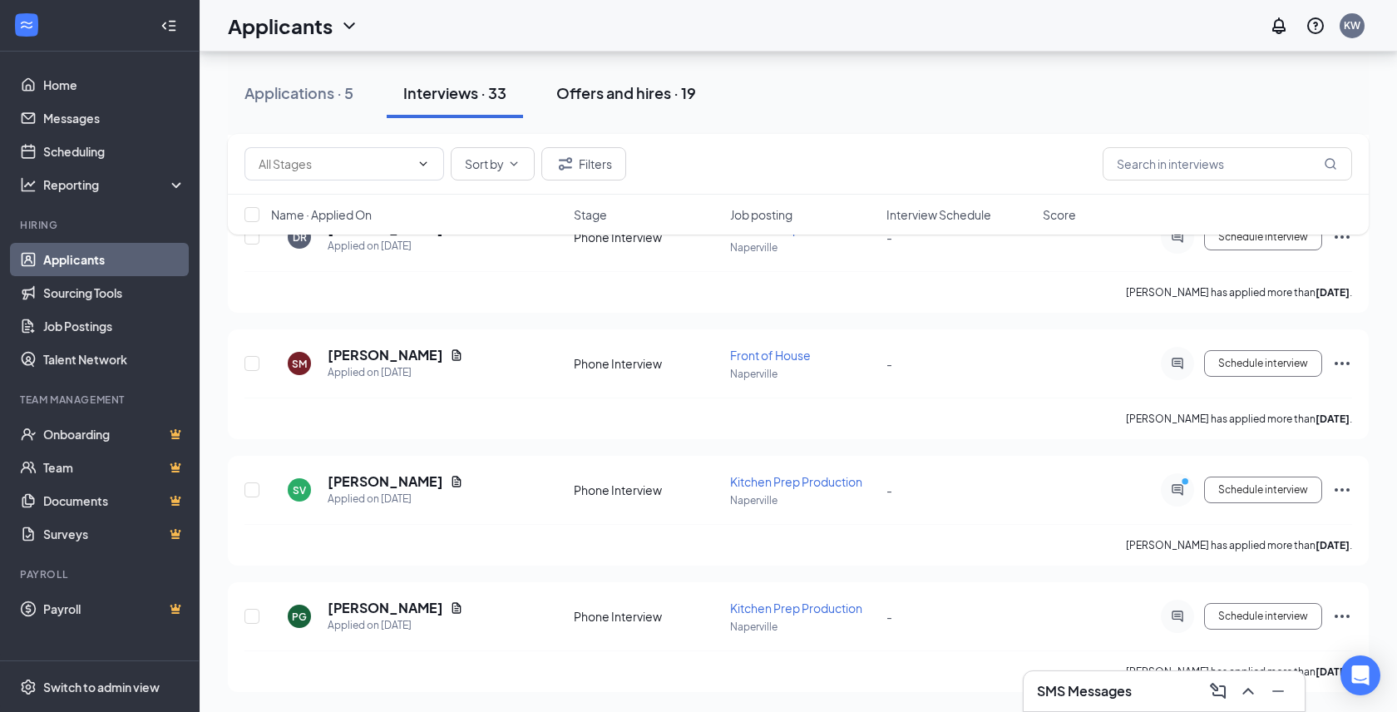
click at [641, 91] on div "Offers and hires · 19" at bounding box center [626, 92] width 140 height 21
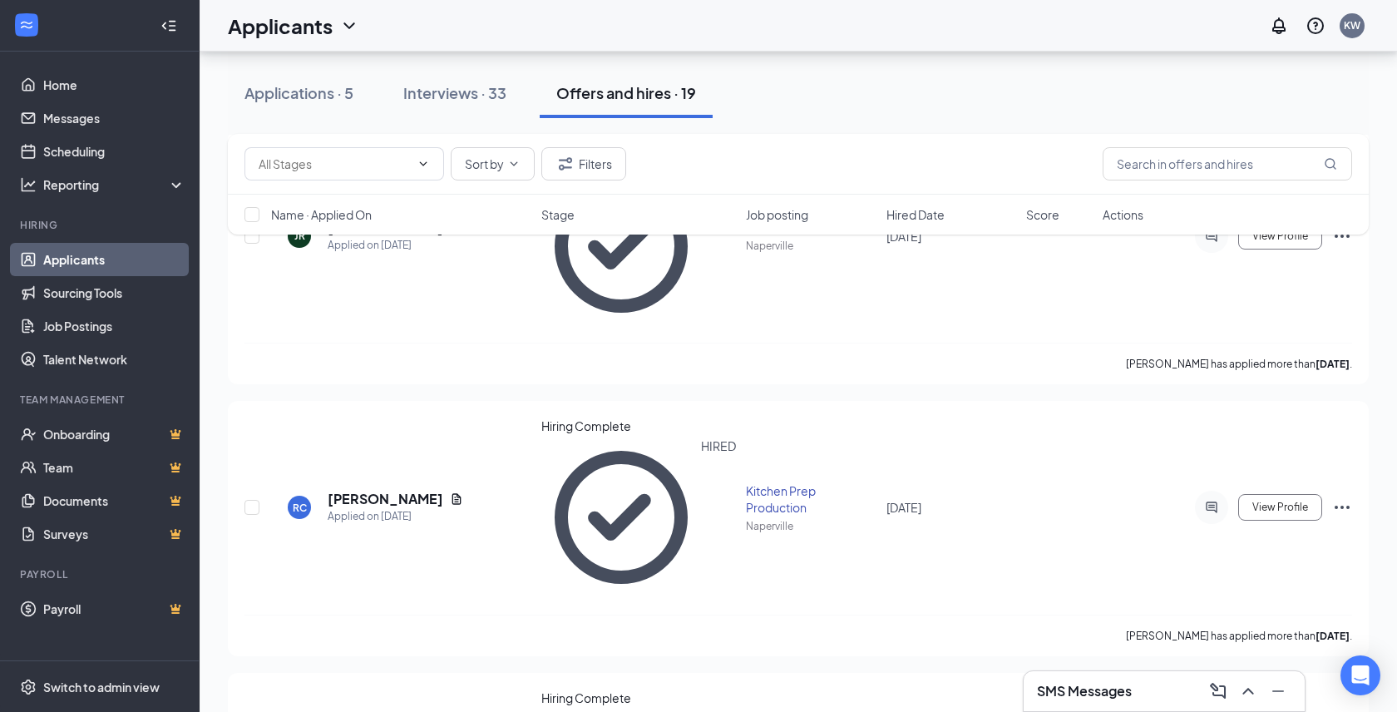
scroll to position [1085, 0]
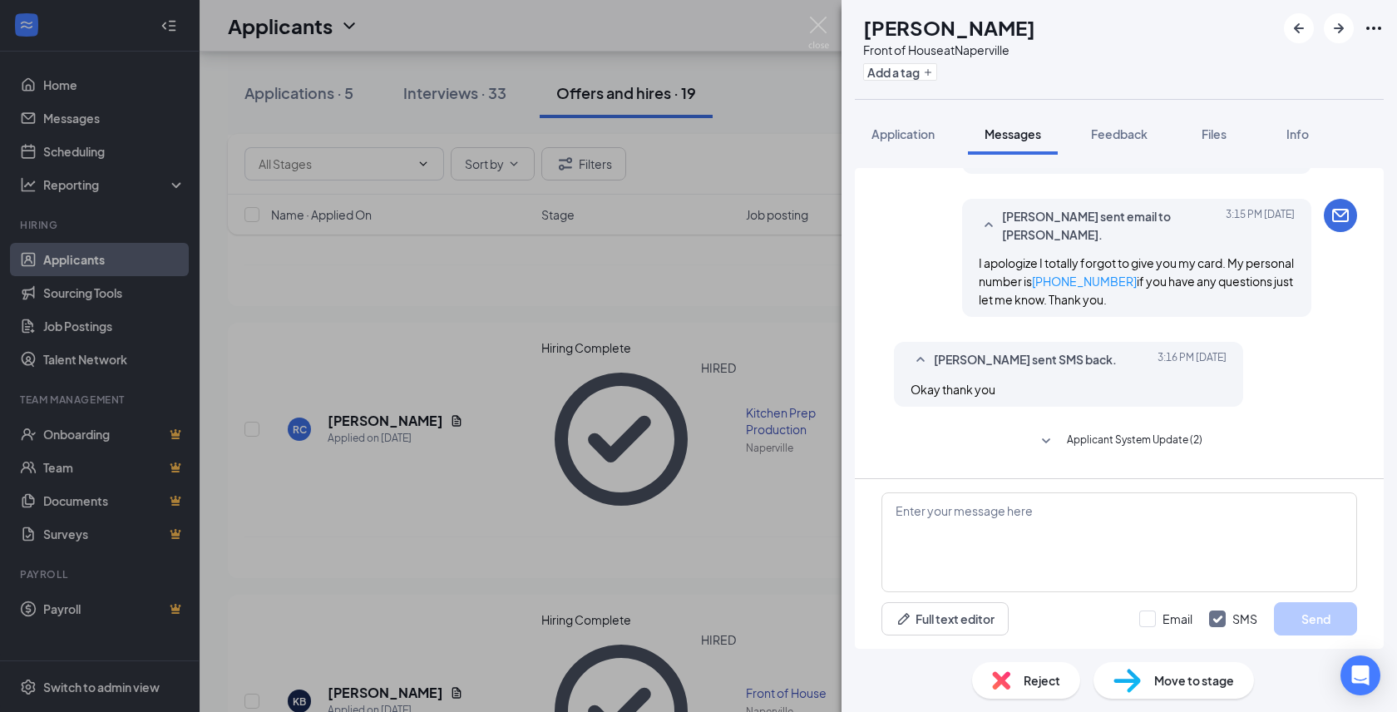
scroll to position [444, 0]
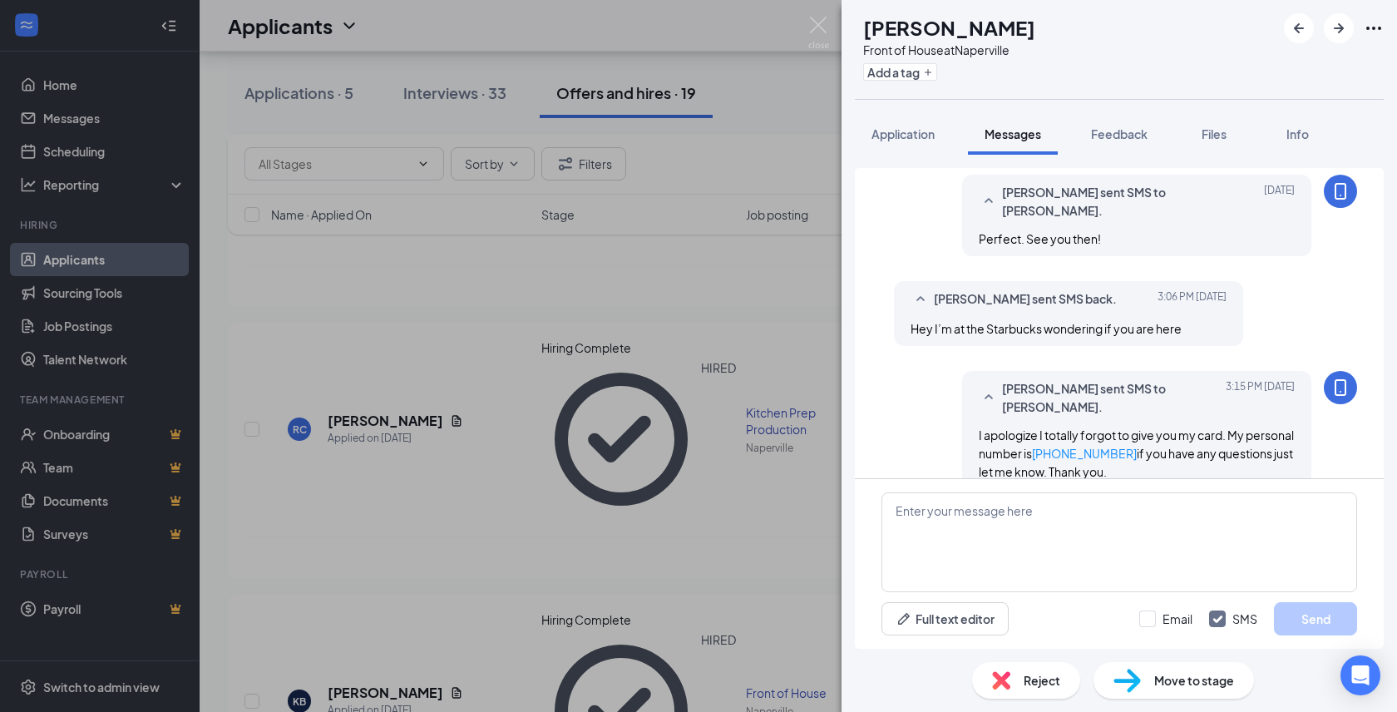
scroll to position [144, 0]
click at [816, 25] on img at bounding box center [818, 33] width 21 height 32
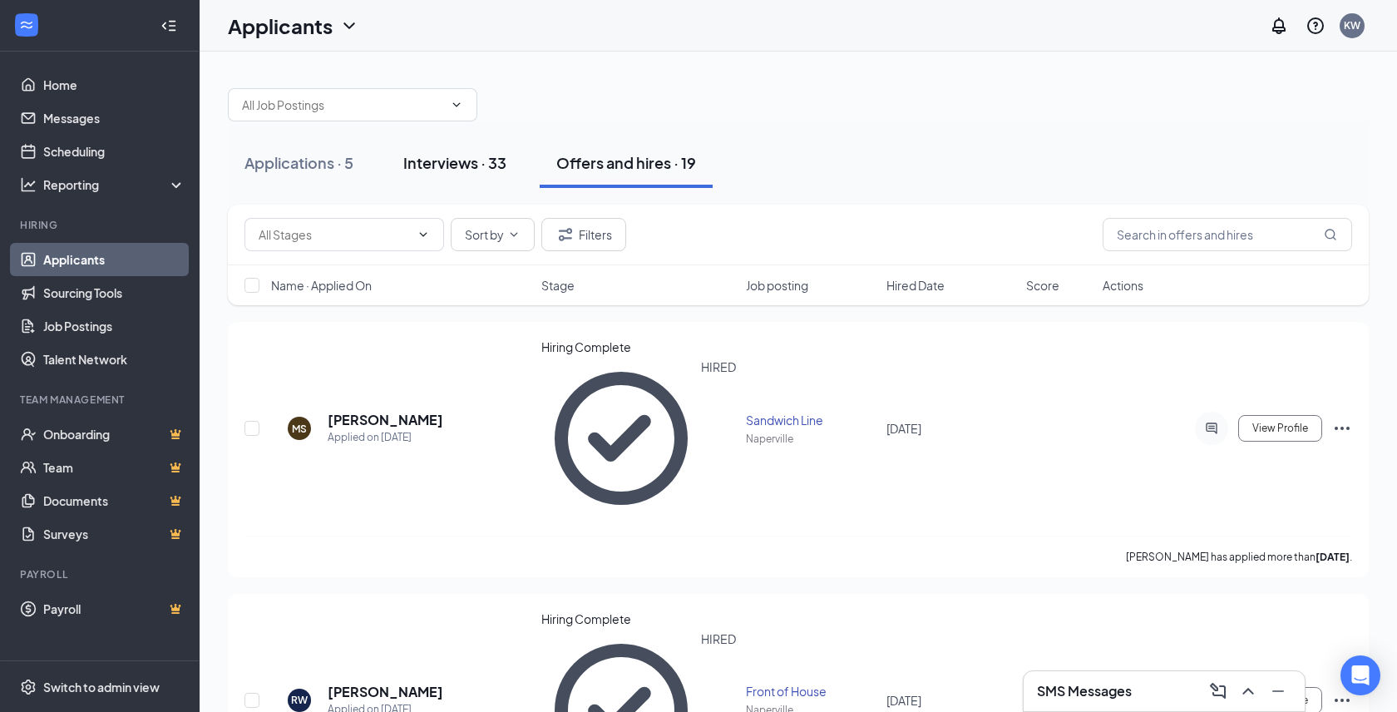
click at [458, 164] on div "Interviews · 33" at bounding box center [454, 162] width 103 height 21
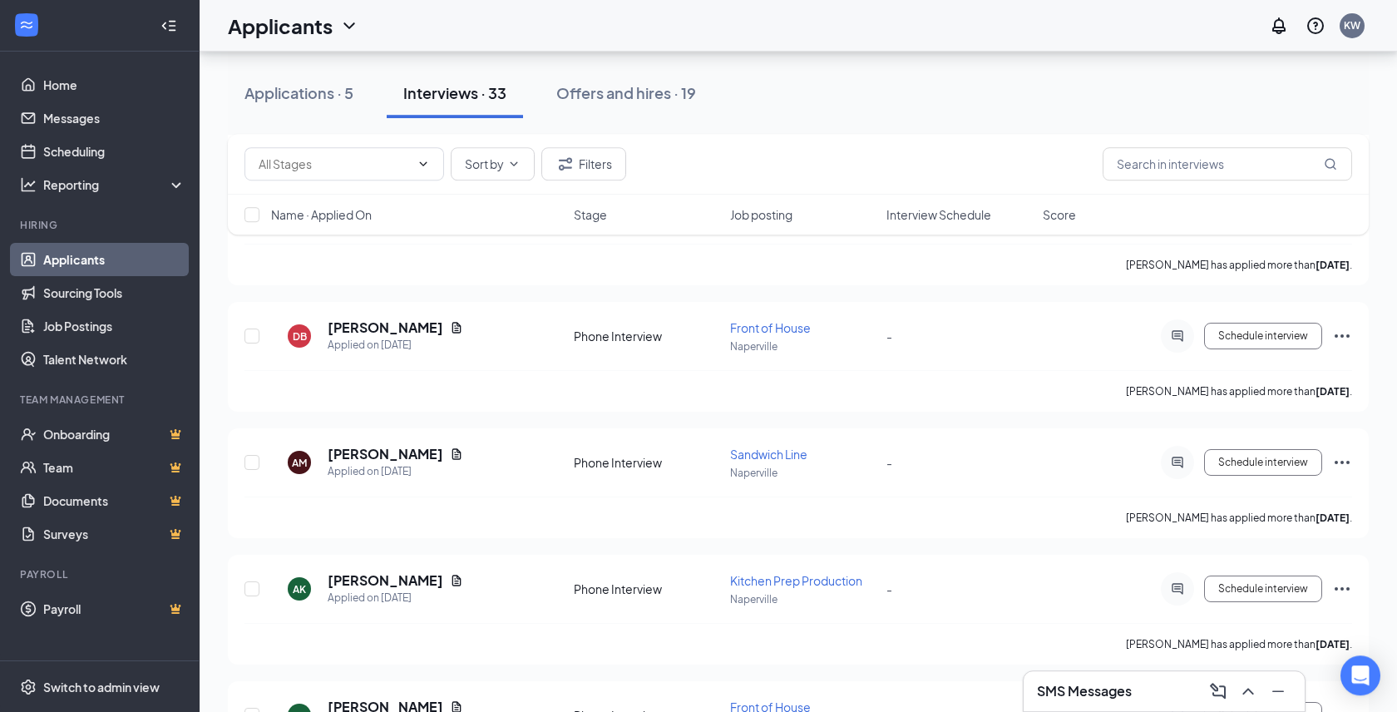
scroll to position [1919, 0]
click at [450, 325] on icon "Document" at bounding box center [456, 325] width 13 height 13
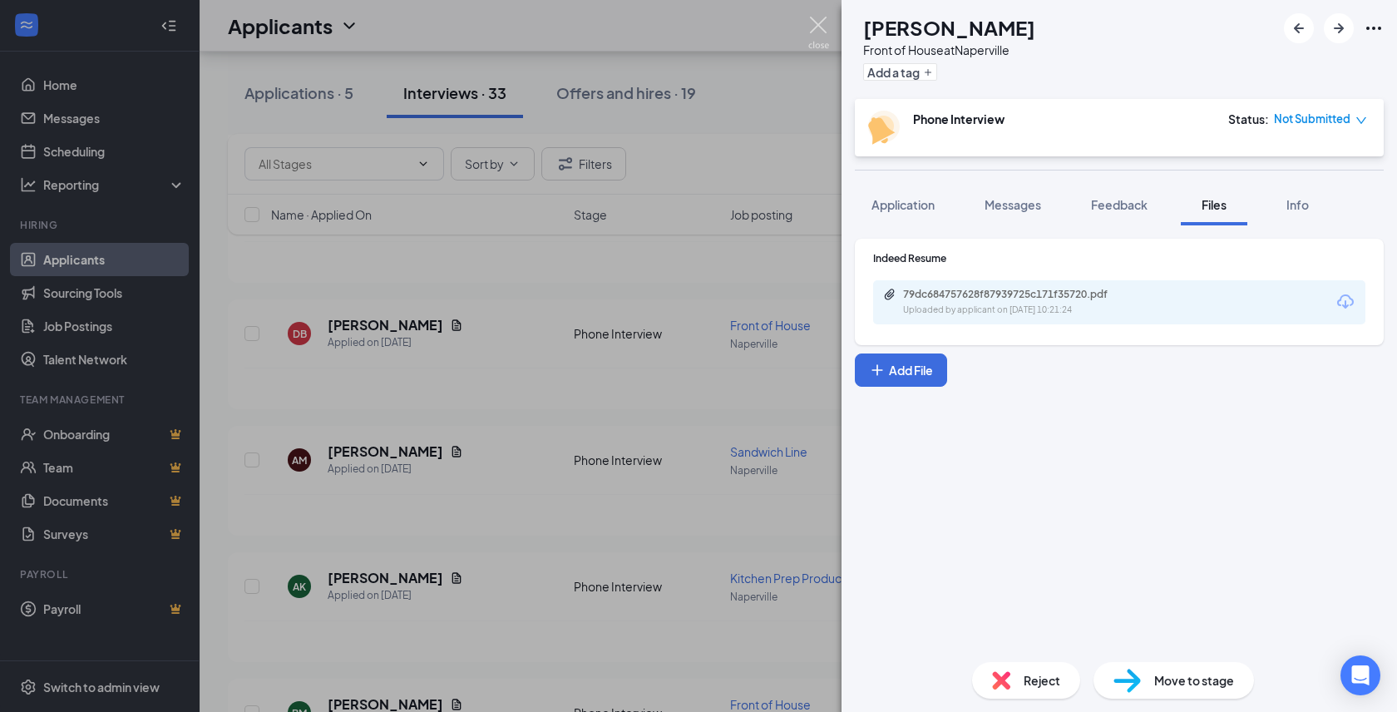
click at [817, 30] on img at bounding box center [818, 33] width 21 height 32
